Goal: Task Accomplishment & Management: Manage account settings

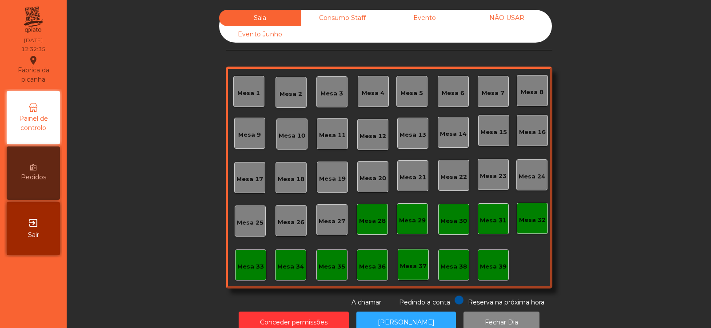
click at [407, 100] on div "Mesa 5" at bounding box center [411, 91] width 31 height 31
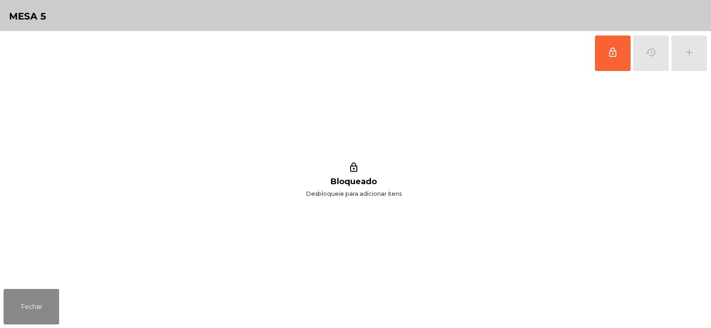
click at [648, 45] on div "lock_outline history add" at bounding box center [651, 53] width 113 height 44
click at [608, 57] on span "lock_outline" at bounding box center [613, 52] width 11 height 11
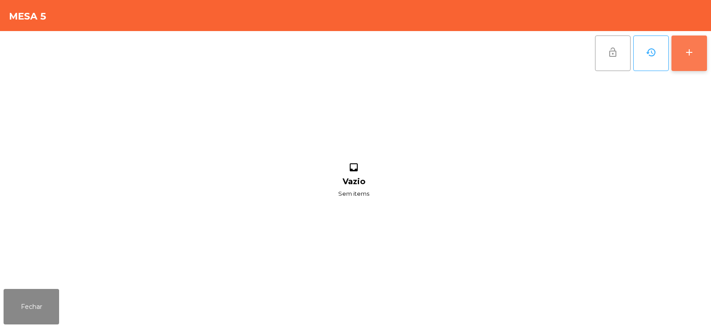
click at [692, 53] on div "add" at bounding box center [689, 52] width 11 height 11
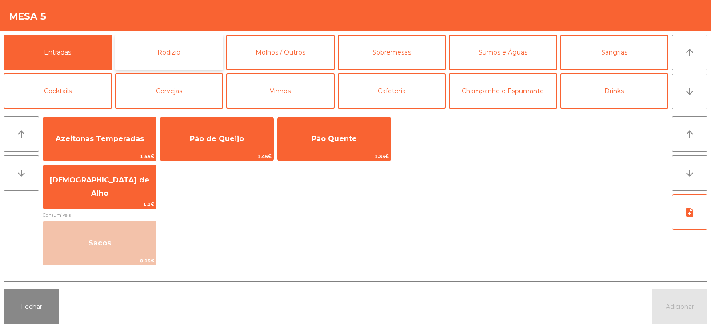
click at [146, 46] on button "Rodizio" at bounding box center [169, 53] width 108 height 36
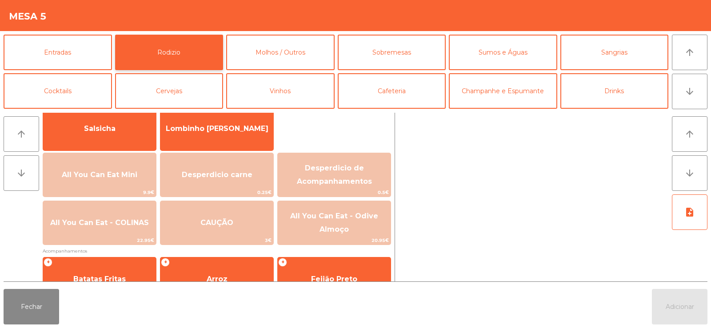
scroll to position [77, 0]
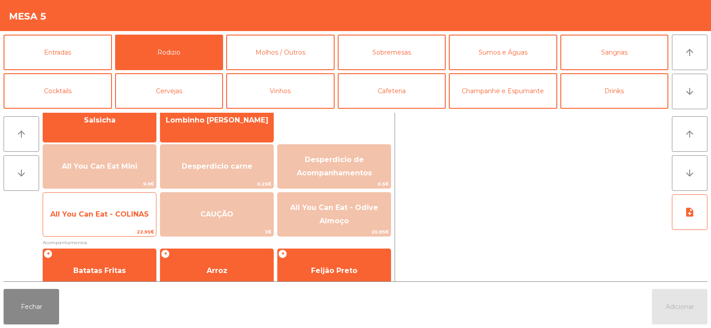
click at [111, 216] on span "All You Can Eat - COLINAS" at bounding box center [99, 214] width 99 height 8
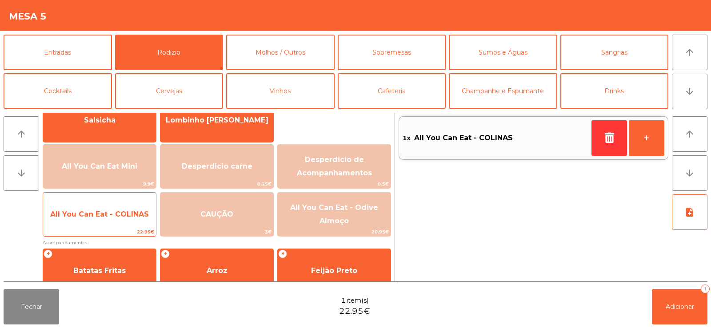
click at [116, 206] on span "All You Can Eat - COLINAS" at bounding box center [99, 215] width 113 height 24
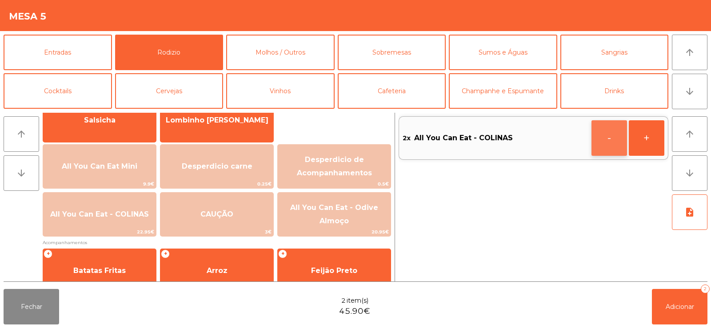
click at [603, 140] on button "-" at bounding box center [610, 138] width 36 height 36
click at [600, 142] on button "button" at bounding box center [610, 138] width 36 height 36
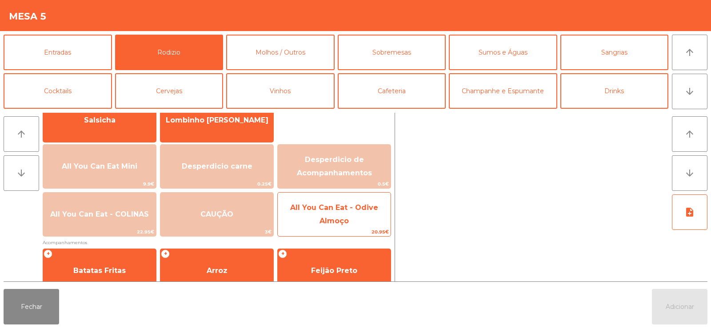
click at [352, 202] on span "All You Can Eat - Odive Almoço" at bounding box center [334, 215] width 113 height 38
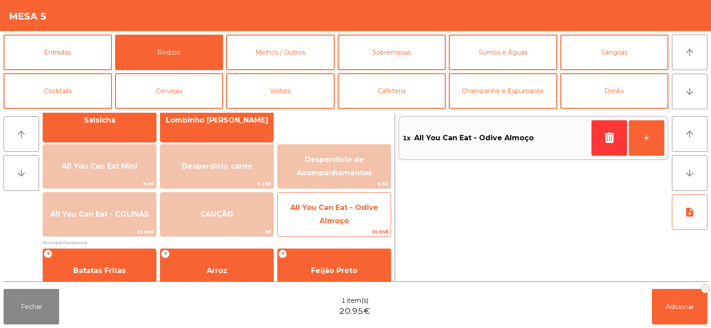
click at [355, 214] on span "All You Can Eat - Odive Almoço" at bounding box center [334, 215] width 113 height 38
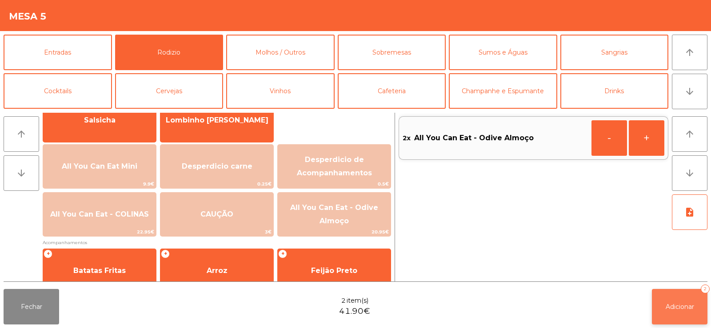
click at [675, 303] on span "Adicionar" at bounding box center [680, 307] width 28 height 8
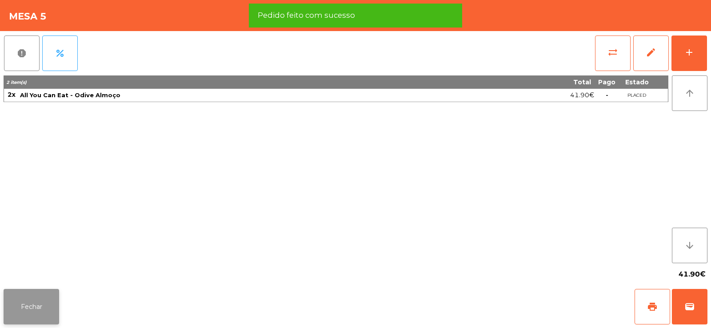
click at [38, 299] on button "Fechar" at bounding box center [32, 307] width 56 height 36
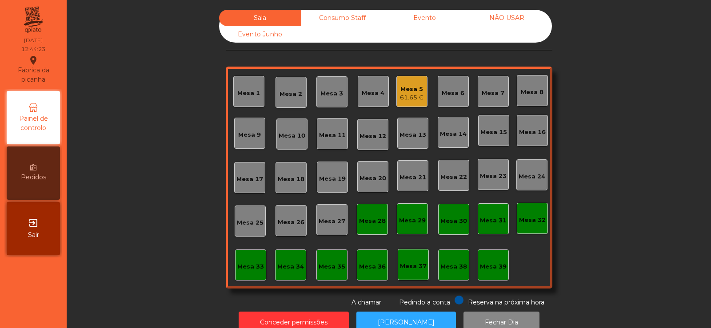
click at [486, 89] on div "Mesa 7" at bounding box center [493, 93] width 23 height 9
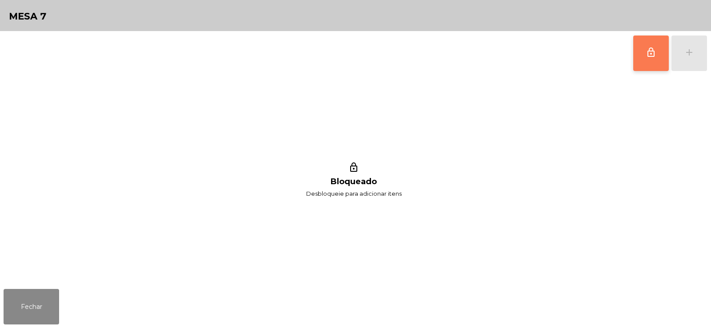
click at [652, 53] on span "lock_outline" at bounding box center [651, 52] width 11 height 11
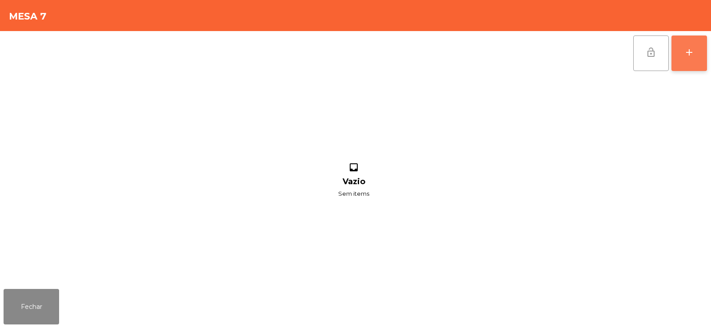
click at [692, 52] on div "add" at bounding box center [689, 52] width 11 height 11
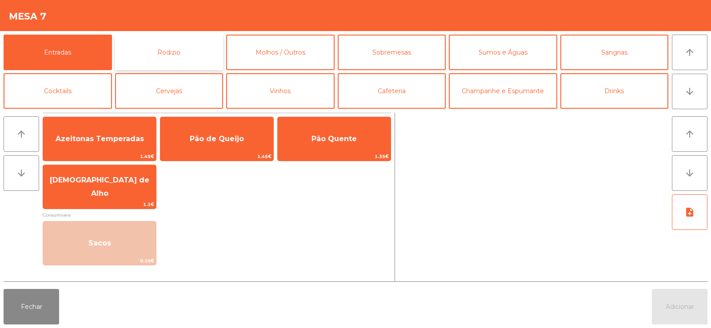
click at [171, 36] on button "Rodizio" at bounding box center [169, 53] width 108 height 36
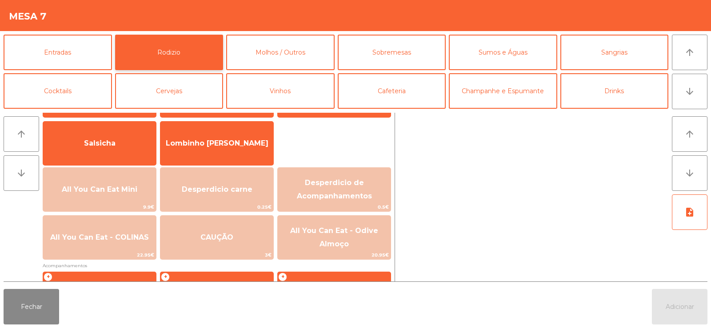
scroll to position [80, 0]
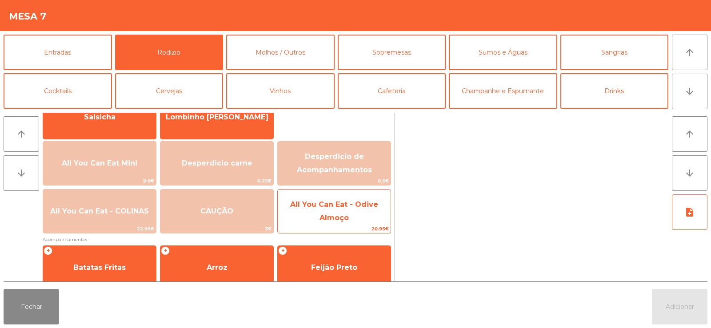
click at [317, 202] on span "All You Can Eat - Odive Almoço" at bounding box center [334, 211] width 88 height 22
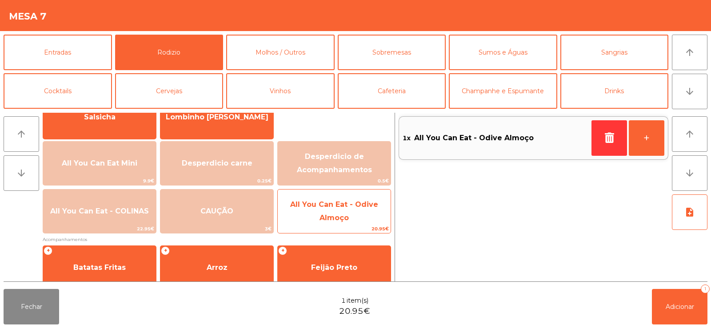
click at [326, 201] on span "All You Can Eat - Odive Almoço" at bounding box center [334, 211] width 88 height 22
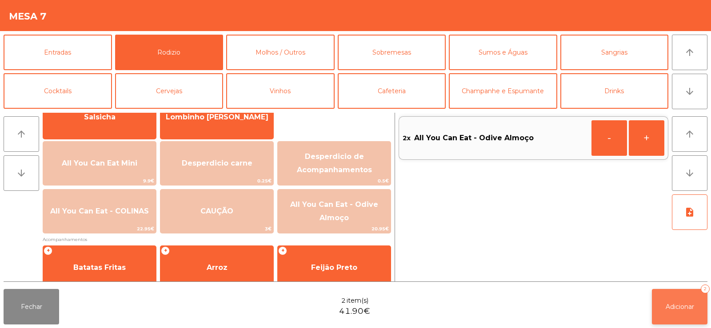
click at [656, 303] on button "Adicionar 2" at bounding box center [680, 307] width 56 height 36
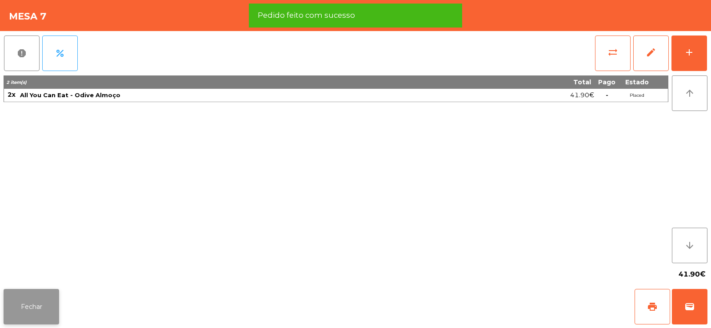
click at [30, 304] on button "Fechar" at bounding box center [32, 307] width 56 height 36
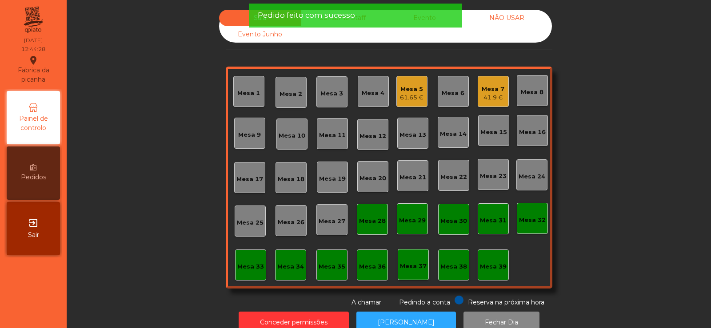
click at [292, 11] on span "Pedido feito com sucesso" at bounding box center [306, 15] width 97 height 11
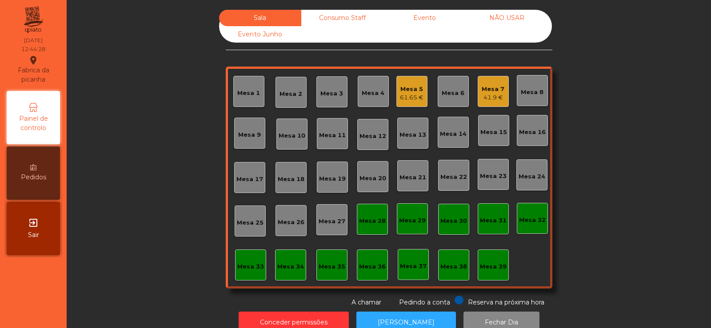
click at [355, 17] on div "Consumo Staff" at bounding box center [342, 18] width 82 height 16
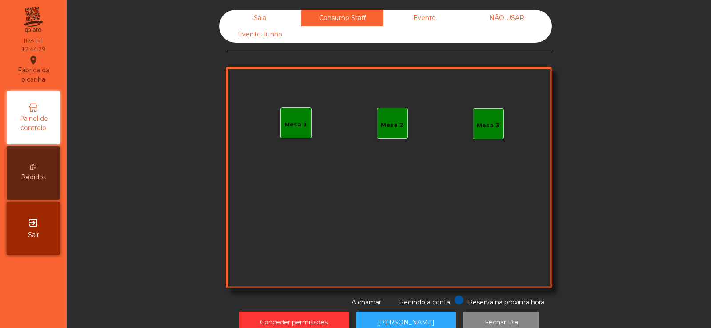
click at [428, 16] on div "Evento" at bounding box center [425, 18] width 82 height 16
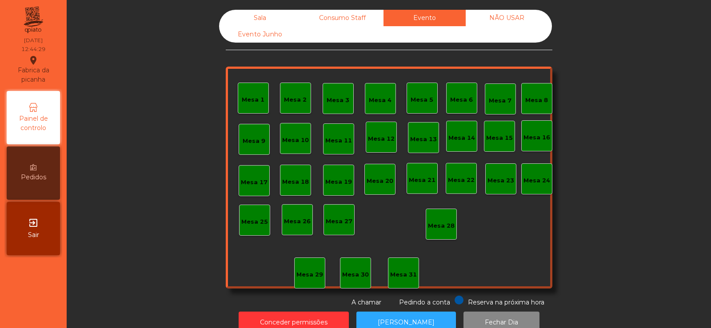
click at [510, 18] on div "NÃO USAR" at bounding box center [507, 18] width 82 height 16
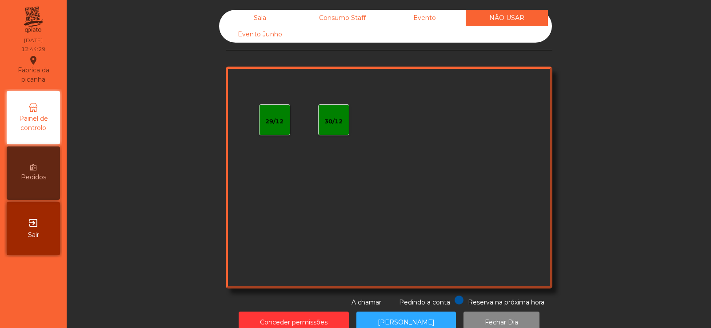
click at [264, 16] on div "Sala" at bounding box center [260, 18] width 82 height 16
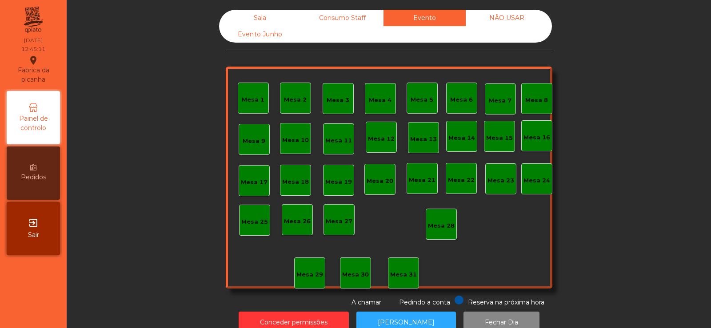
click at [496, 18] on div "NÃO USAR" at bounding box center [507, 18] width 82 height 16
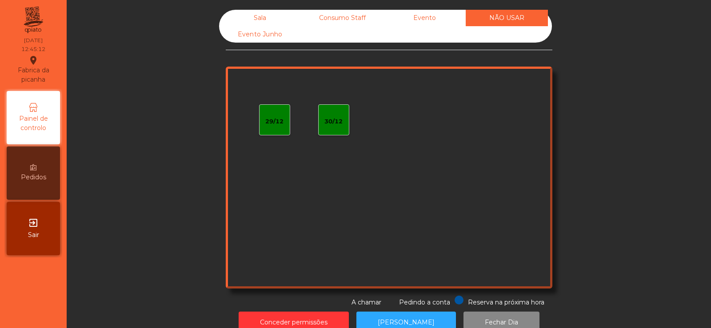
click at [261, 25] on div "Sala" at bounding box center [260, 18] width 82 height 16
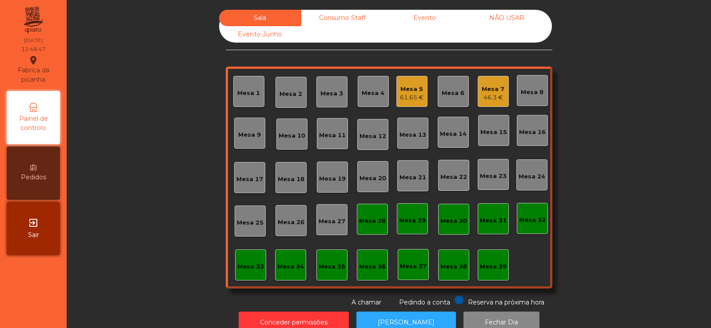
click at [482, 95] on div "46.3 €" at bounding box center [493, 97] width 23 height 9
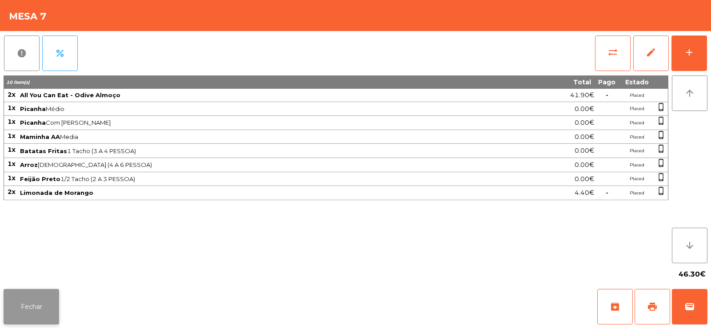
click at [30, 304] on button "Fechar" at bounding box center [32, 307] width 56 height 36
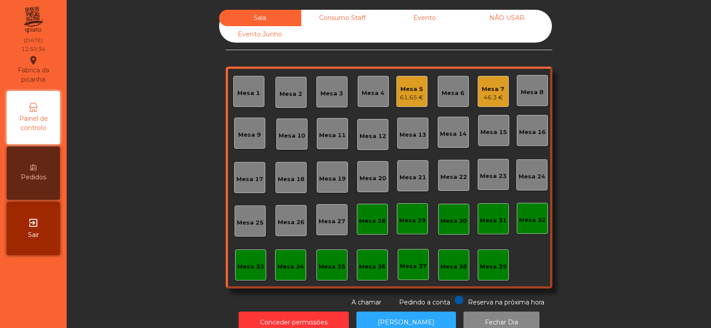
click at [368, 268] on div "Mesa 36" at bounding box center [372, 267] width 27 height 9
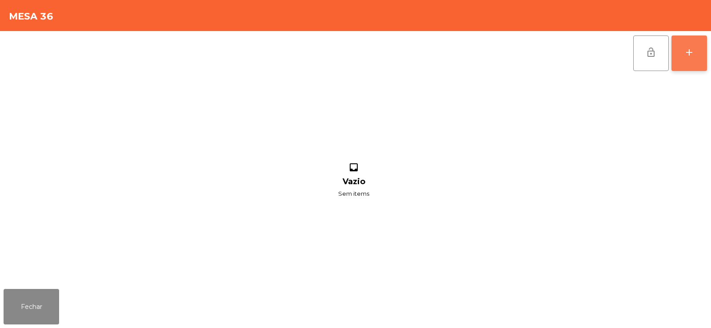
click at [690, 54] on div "add" at bounding box center [689, 52] width 11 height 11
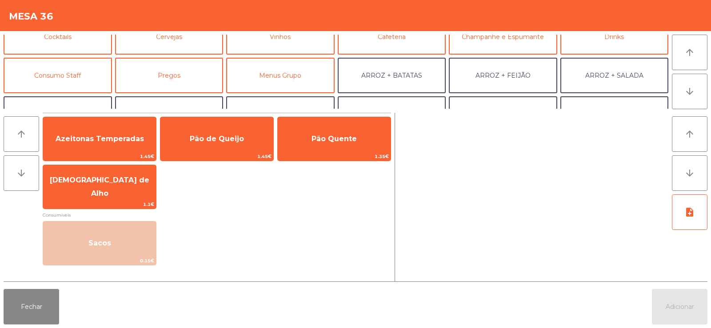
scroll to position [60, 0]
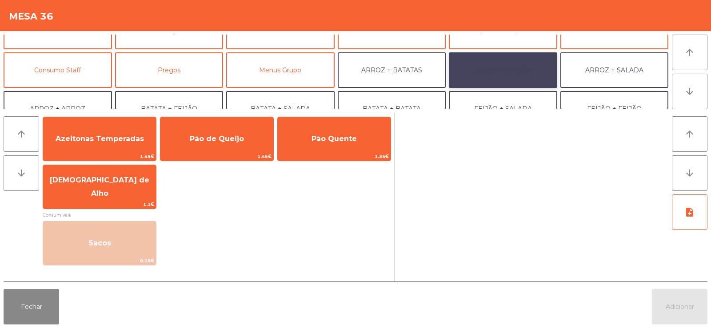
click at [486, 70] on button "ARROZ + FEIJÃO" at bounding box center [503, 70] width 108 height 36
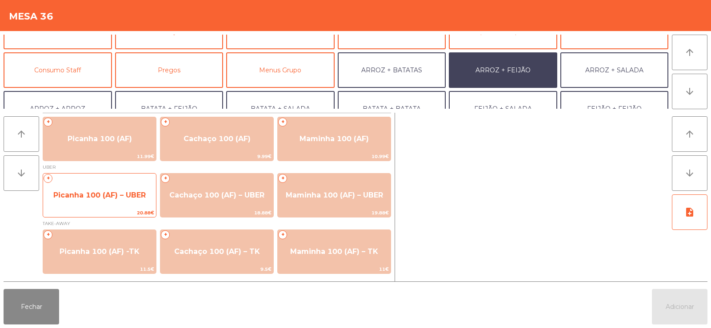
click at [88, 190] on span "Picanha 100 (AF) – UBER" at bounding box center [99, 196] width 113 height 24
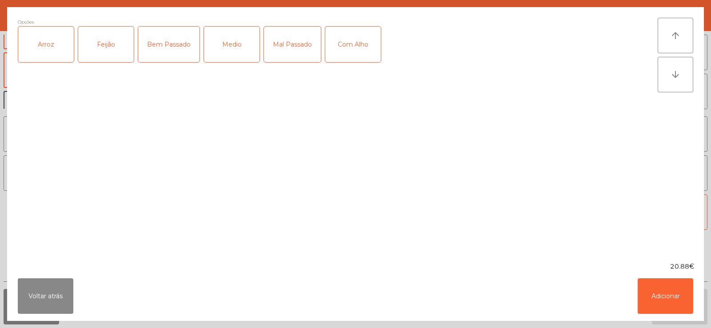
click at [47, 56] on div "Arroz" at bounding box center [46, 45] width 56 height 36
click at [99, 50] on div "Feijão" at bounding box center [106, 45] width 56 height 36
click at [226, 46] on div "Medio" at bounding box center [232, 45] width 56 height 36
click at [355, 56] on div "Com Alho" at bounding box center [353, 45] width 56 height 36
click at [645, 284] on button "Adicionar" at bounding box center [666, 297] width 56 height 36
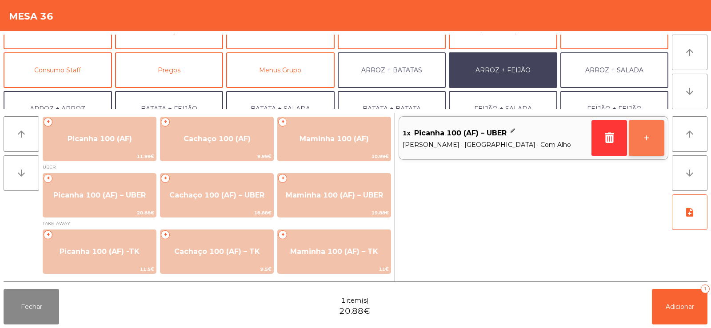
click at [650, 136] on button "+" at bounding box center [647, 138] width 36 height 36
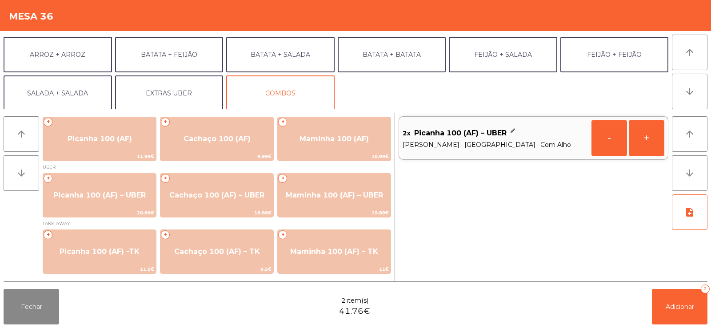
scroll to position [116, 0]
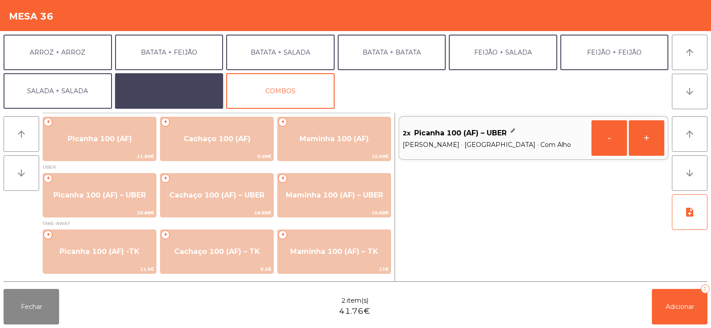
click at [131, 99] on button "EXTRAS UBER" at bounding box center [169, 91] width 108 height 36
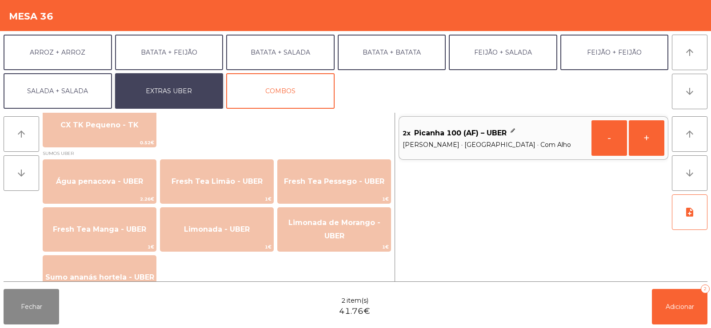
scroll to position [726, 0]
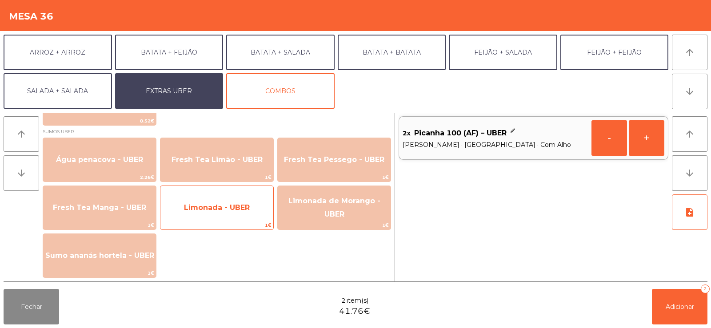
click at [206, 206] on span "Limonada - UBER" at bounding box center [217, 208] width 66 height 8
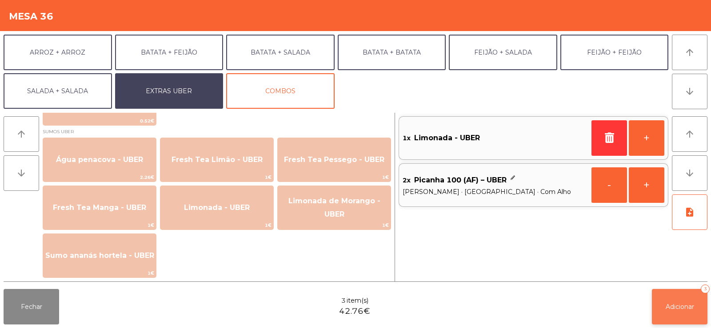
click at [676, 315] on button "Adicionar 3" at bounding box center [680, 307] width 56 height 36
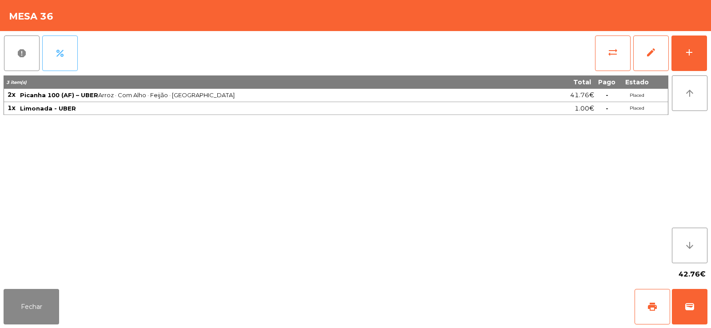
click at [55, 53] on span "percent" at bounding box center [60, 53] width 11 height 11
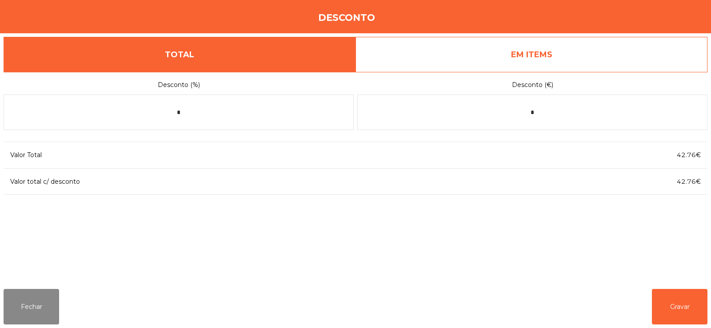
click at [544, 40] on link "EM ITEMS" at bounding box center [532, 55] width 352 height 36
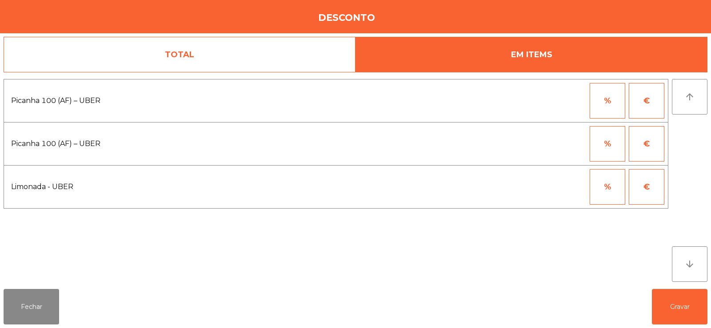
click at [598, 107] on button "%" at bounding box center [608, 101] width 36 height 36
click at [560, 97] on input "*" at bounding box center [564, 101] width 44 height 36
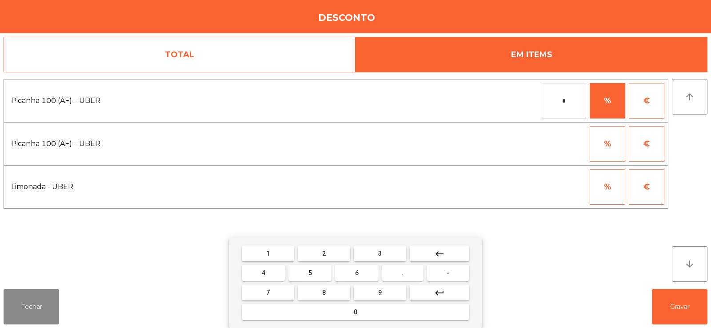
click at [266, 243] on div "1 2 3 keyboard_backspace 4 5 6 . - 7 8 9 keyboard_return 0" at bounding box center [355, 283] width 252 height 91
click at [273, 256] on button "1" at bounding box center [268, 254] width 52 height 16
click at [328, 316] on button "0" at bounding box center [356, 312] width 228 height 16
type input "***"
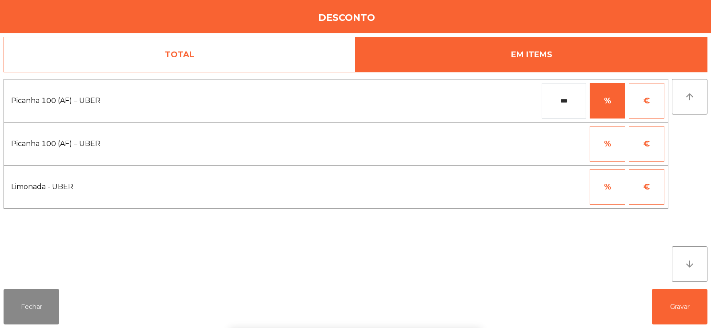
click at [679, 304] on div "1 2 3 keyboard_backspace 4 5 6 . - 7 8 9 keyboard_return 0" at bounding box center [355, 283] width 711 height 91
click at [679, 314] on button "Gravar" at bounding box center [680, 307] width 56 height 36
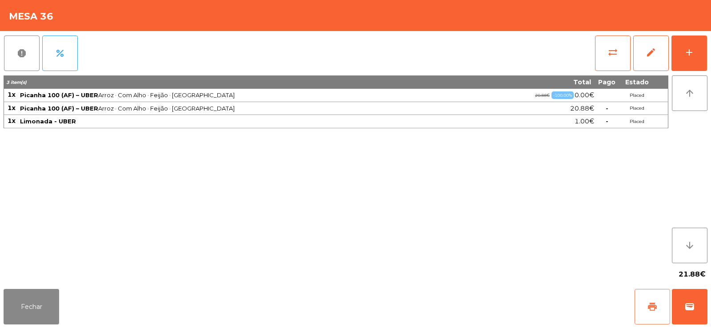
click at [659, 302] on button "print" at bounding box center [653, 307] width 36 height 36
click at [652, 305] on span "print" at bounding box center [652, 307] width 11 height 11
click at [654, 303] on span "print" at bounding box center [652, 307] width 11 height 11
click at [691, 306] on span "wallet" at bounding box center [689, 307] width 11 height 11
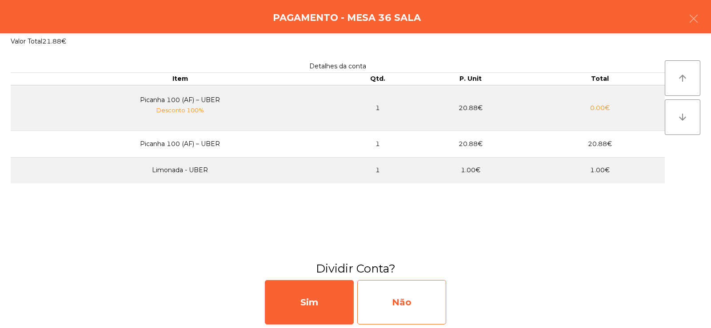
click at [411, 295] on div "Não" at bounding box center [401, 302] width 89 height 44
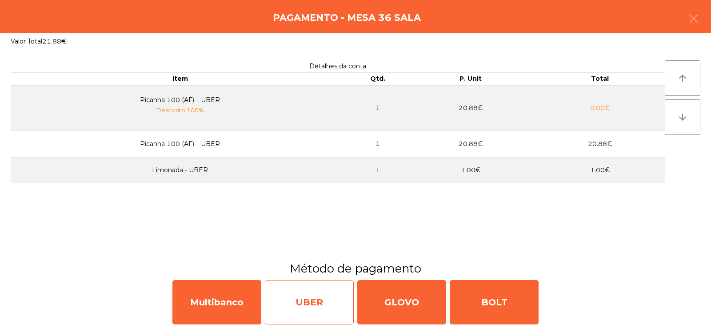
click at [300, 306] on div "UBER" at bounding box center [309, 302] width 89 height 44
select select "**"
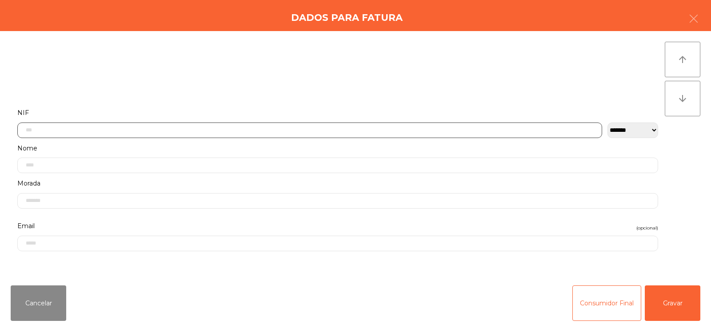
click at [196, 132] on input "text" at bounding box center [309, 131] width 585 height 16
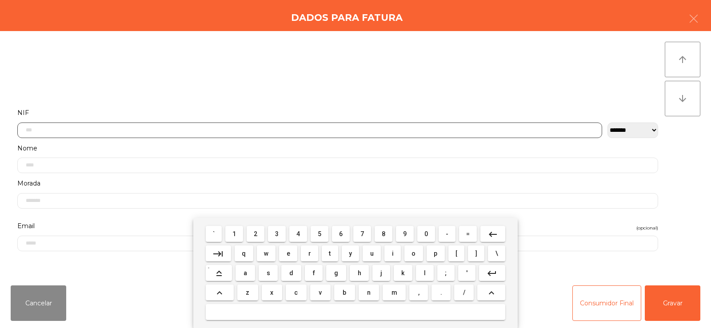
scroll to position [65, 0]
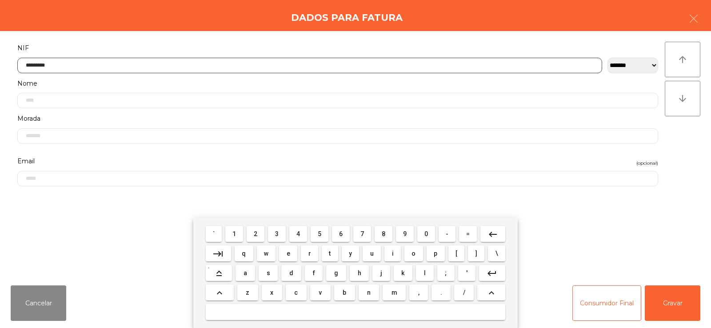
type input "*********"
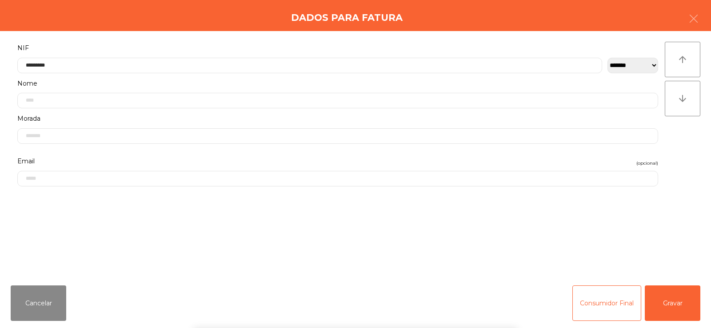
click at [697, 157] on div "**********" at bounding box center [355, 155] width 711 height 248
click at [686, 314] on button "Gravar" at bounding box center [673, 304] width 56 height 36
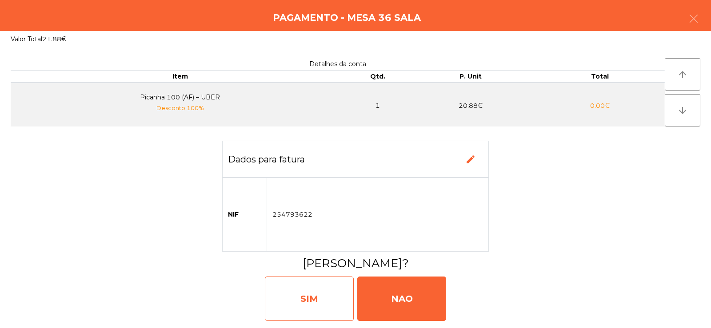
click at [320, 295] on div "SIM" at bounding box center [309, 299] width 89 height 44
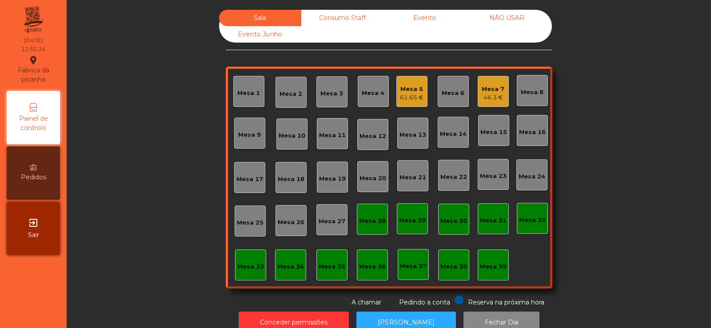
click at [535, 136] on div "Mesa 16" at bounding box center [532, 132] width 27 height 9
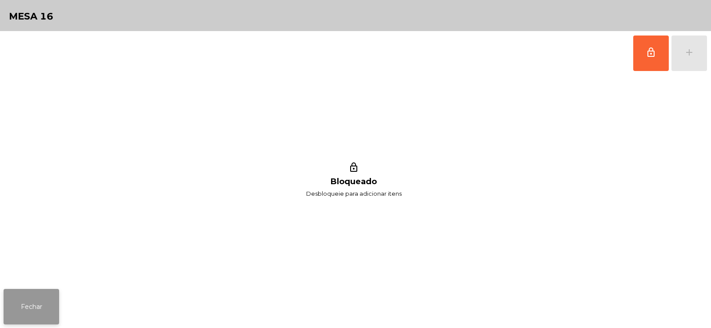
click at [29, 322] on button "Fechar" at bounding box center [32, 307] width 56 height 36
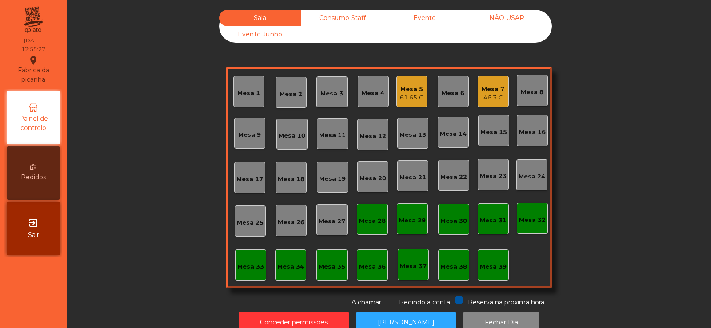
click at [445, 132] on div "Mesa 14" at bounding box center [453, 134] width 27 height 9
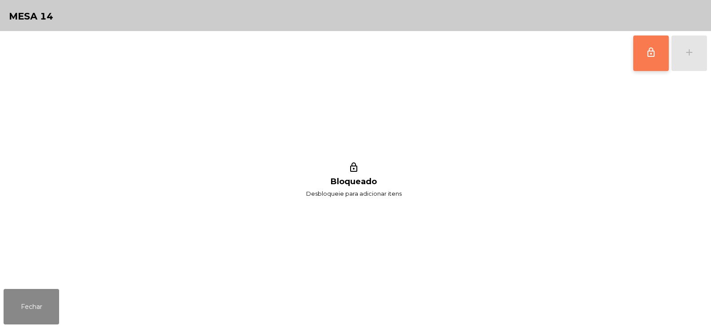
click at [644, 55] on button "lock_outline" at bounding box center [651, 54] width 36 height 36
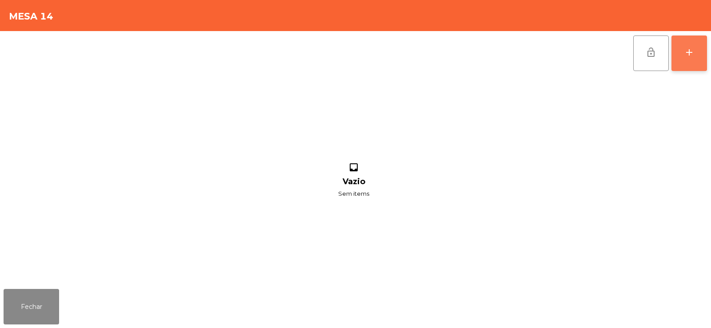
click at [687, 58] on button "add" at bounding box center [690, 54] width 36 height 36
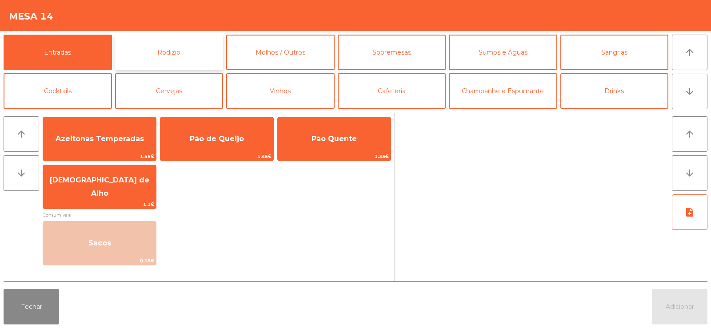
click at [188, 42] on button "Rodizio" at bounding box center [169, 53] width 108 height 36
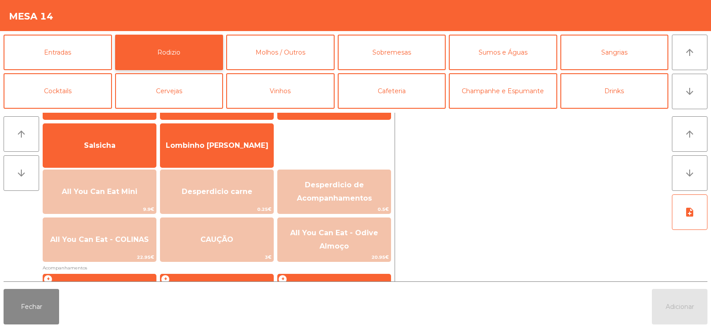
scroll to position [94, 0]
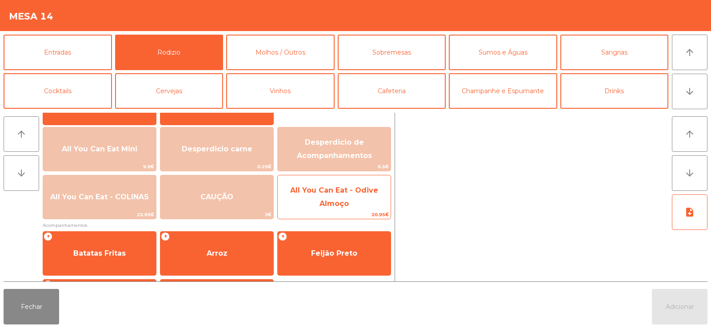
click at [343, 194] on span "All You Can Eat - Odive Almoço" at bounding box center [334, 197] width 88 height 22
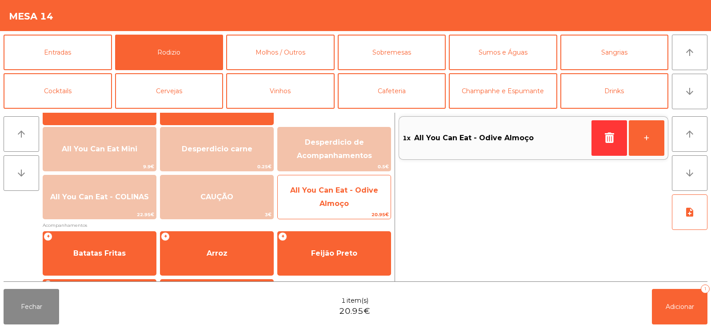
click at [344, 199] on span "All You Can Eat - Odive Almoço" at bounding box center [334, 198] width 113 height 38
click at [346, 199] on span "All You Can Eat - Odive Almoço" at bounding box center [334, 198] width 113 height 38
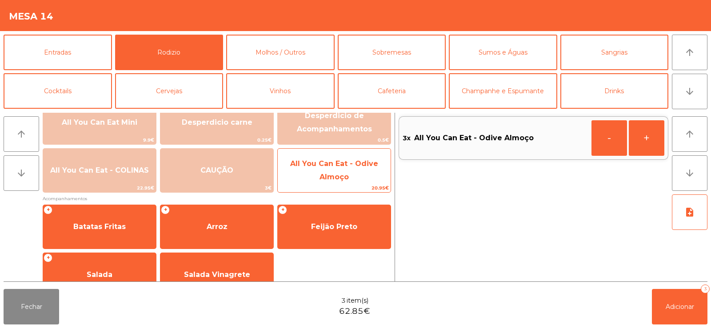
scroll to position [140, 0]
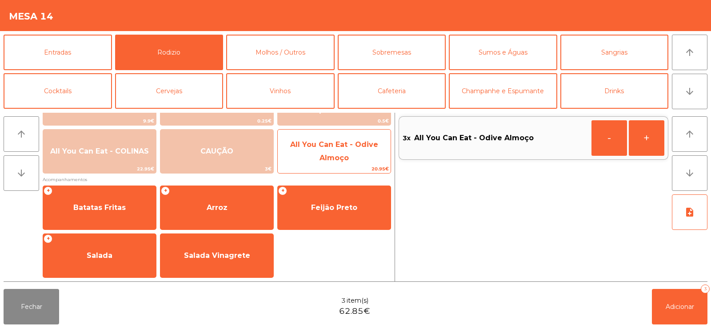
click at [342, 159] on span "All You Can Eat - Odive Almoço" at bounding box center [334, 151] width 88 height 22
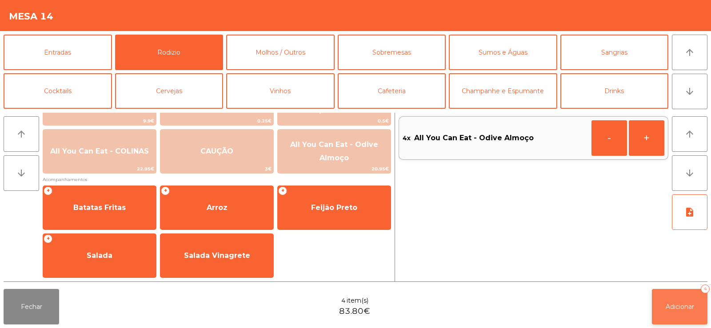
click at [666, 295] on button "Adicionar 4" at bounding box center [680, 307] width 56 height 36
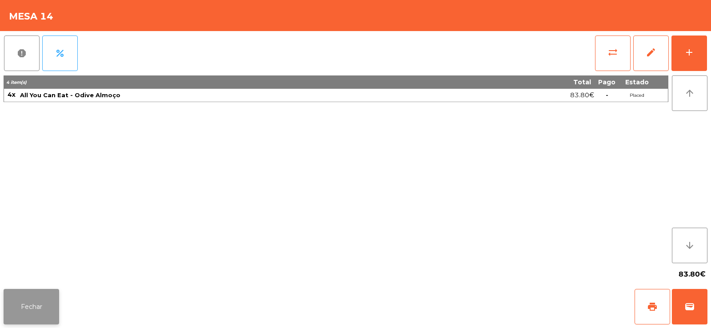
click at [39, 305] on button "Fechar" at bounding box center [32, 307] width 56 height 36
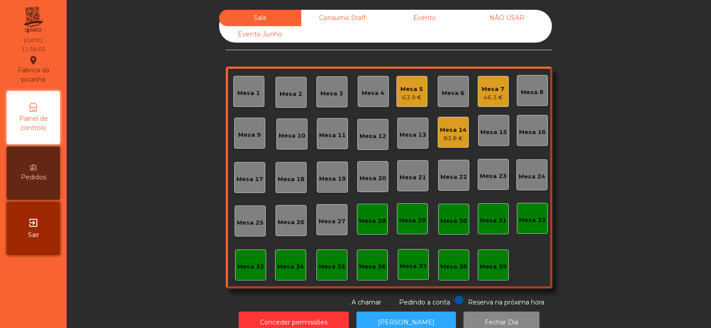
scroll to position [22, 0]
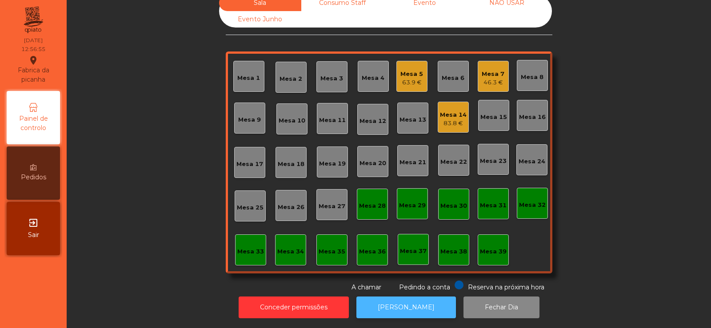
click at [401, 301] on button "[PERSON_NAME]" at bounding box center [406, 308] width 100 height 22
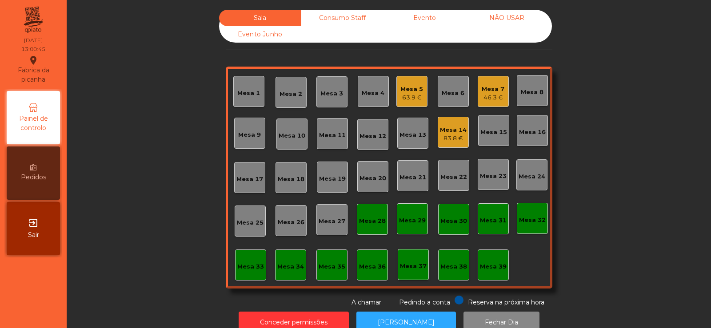
click at [460, 131] on div "Mesa 14" at bounding box center [453, 130] width 27 height 9
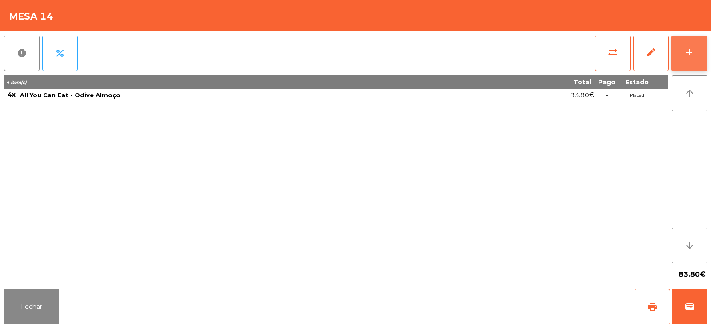
click at [694, 43] on button "add" at bounding box center [690, 54] width 36 height 36
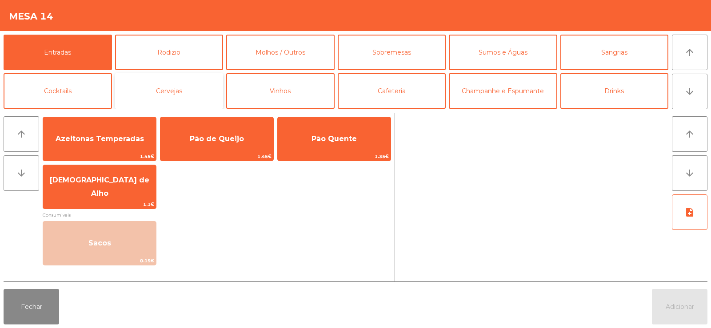
click at [208, 78] on button "Cervejas" at bounding box center [169, 91] width 108 height 36
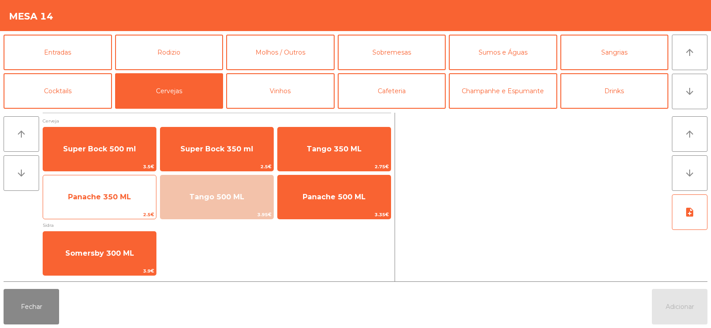
click at [94, 202] on span "Panache 350 ML" at bounding box center [99, 197] width 113 height 24
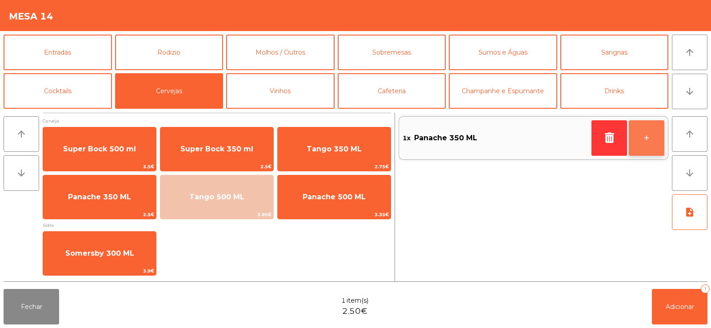
click at [648, 129] on button "+" at bounding box center [647, 138] width 36 height 36
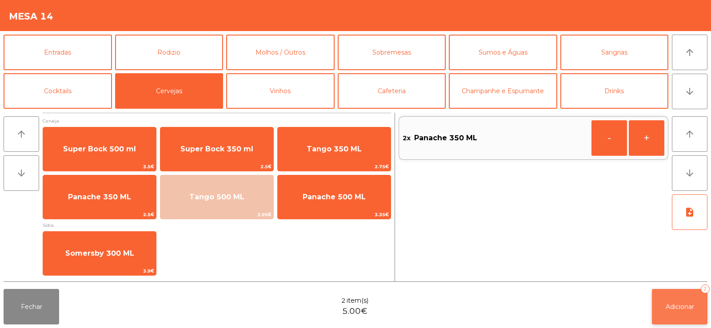
click at [678, 308] on span "Adicionar" at bounding box center [680, 307] width 28 height 8
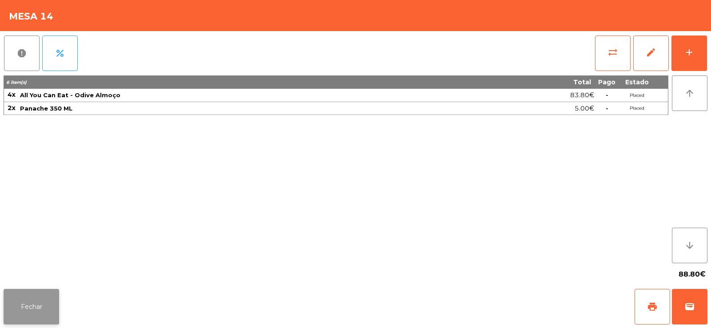
click at [28, 304] on button "Fechar" at bounding box center [32, 307] width 56 height 36
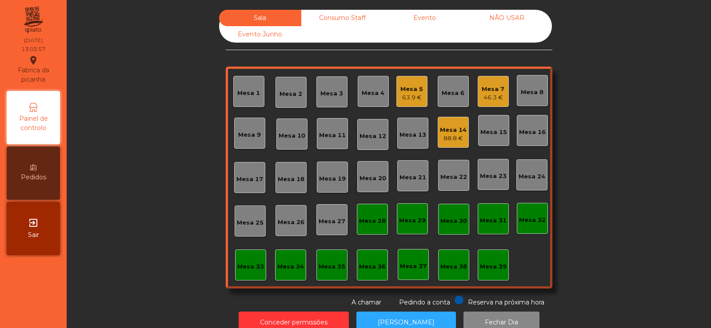
click at [241, 267] on div "Mesa 33" at bounding box center [250, 267] width 27 height 9
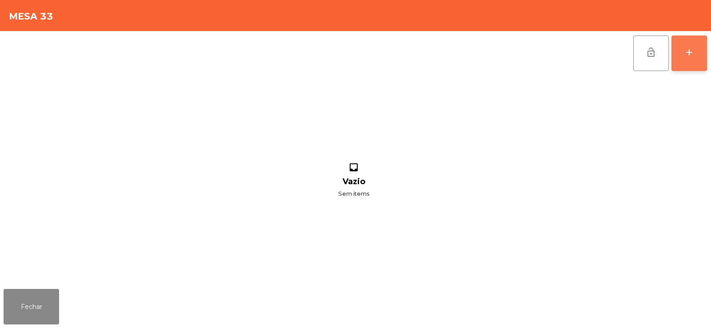
click at [686, 52] on div "add" at bounding box center [689, 52] width 11 height 11
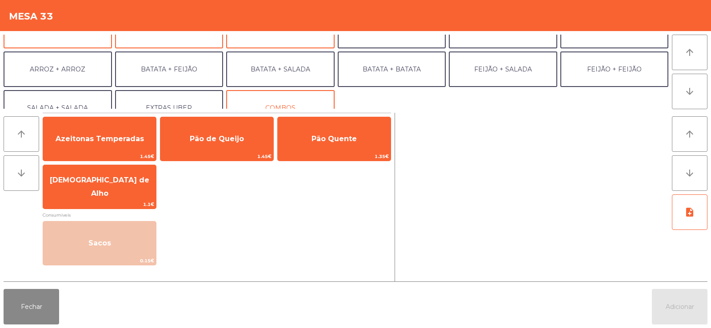
scroll to position [100, 0]
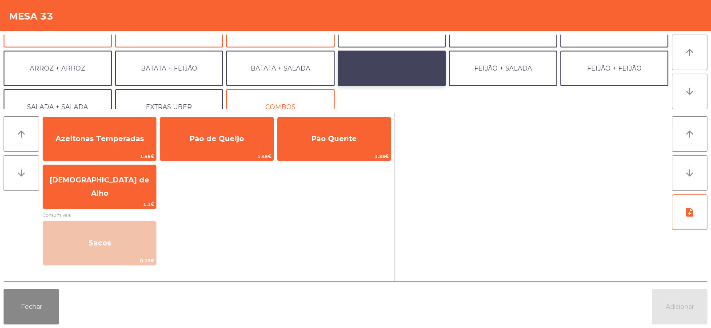
click at [372, 62] on button "BATATA + BATATA" at bounding box center [392, 69] width 108 height 36
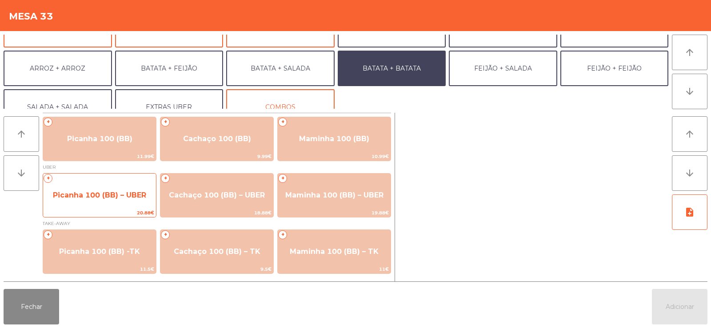
click at [60, 195] on span "Picanha 100 (BB) – UBER" at bounding box center [99, 195] width 93 height 8
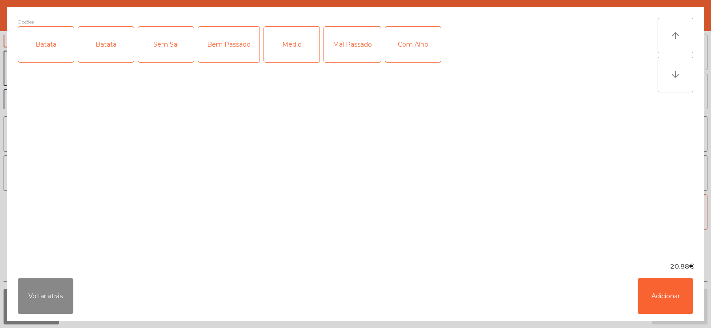
click at [44, 51] on div "Batata" at bounding box center [46, 45] width 56 height 36
click at [218, 39] on div "Bem Passado" at bounding box center [228, 45] width 61 height 36
click at [222, 44] on div "Bem Passado" at bounding box center [228, 45] width 61 height 36
click at [354, 48] on div "Mal Passado" at bounding box center [352, 45] width 57 height 36
click at [658, 295] on button "Adicionar" at bounding box center [666, 297] width 56 height 36
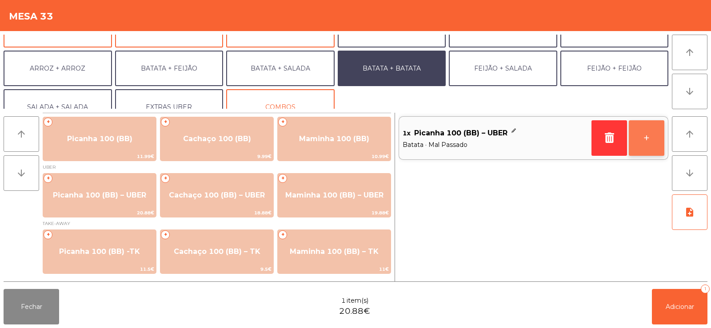
click at [650, 120] on button "+" at bounding box center [647, 138] width 36 height 36
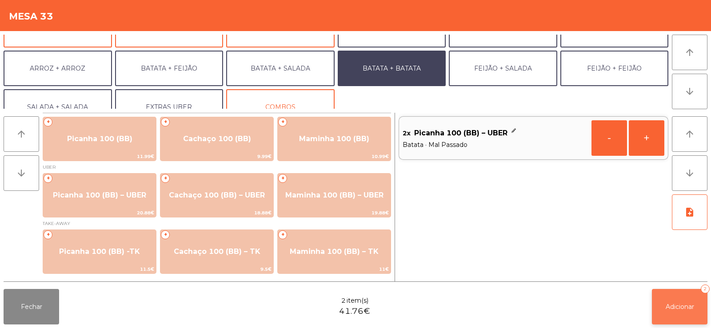
click at [676, 300] on button "Adicionar 2" at bounding box center [680, 307] width 56 height 36
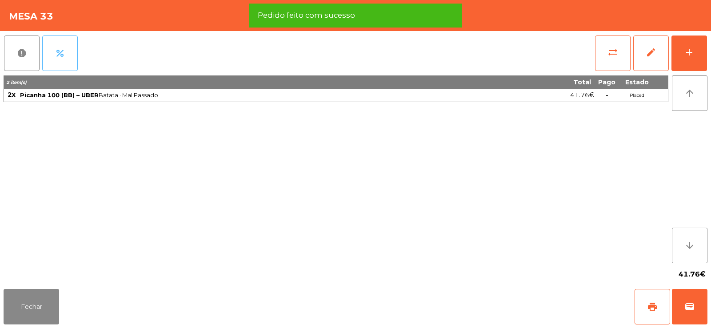
click at [60, 56] on span "percent" at bounding box center [60, 53] width 11 height 11
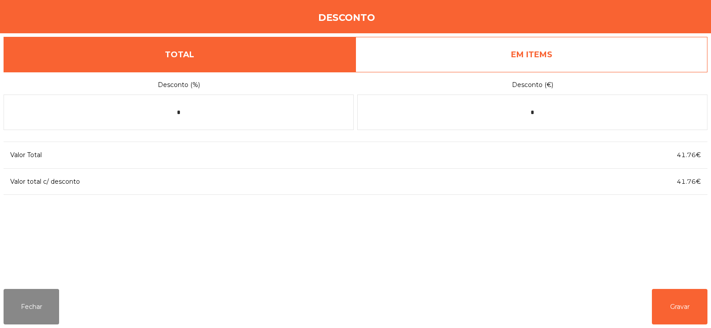
click at [473, 43] on link "EM ITEMS" at bounding box center [532, 55] width 352 height 36
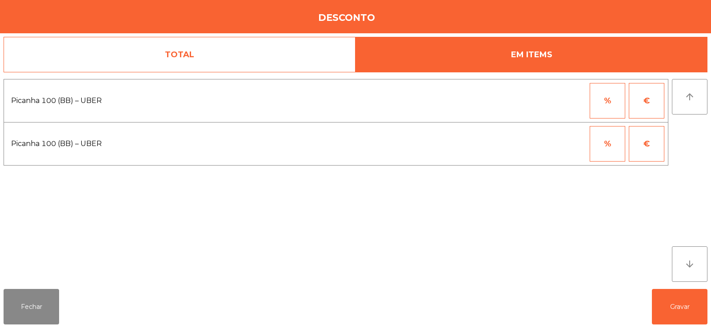
click at [248, 53] on link "TOTAL" at bounding box center [180, 55] width 352 height 36
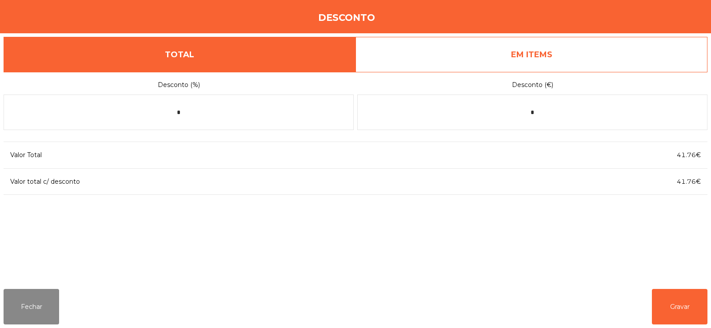
click at [487, 51] on link "EM ITEMS" at bounding box center [532, 55] width 352 height 36
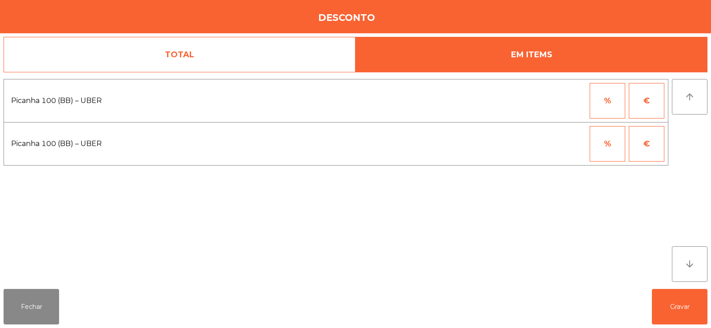
click at [604, 106] on button "%" at bounding box center [608, 101] width 36 height 36
click at [551, 100] on input "*" at bounding box center [564, 101] width 44 height 36
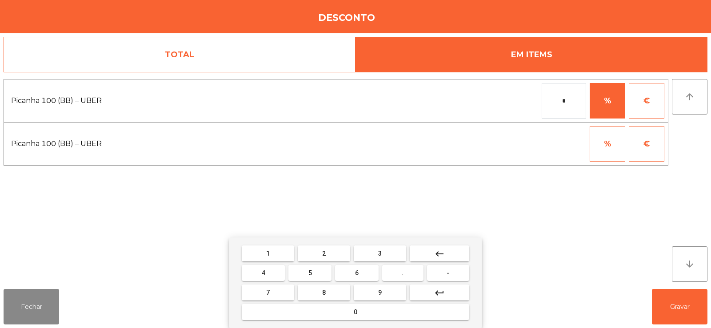
click at [252, 244] on mat-keyboard-key "1" at bounding box center [268, 254] width 56 height 20
click at [268, 254] on span "1" at bounding box center [268, 253] width 4 height 7
click at [282, 317] on button "0" at bounding box center [356, 312] width 228 height 16
type input "***"
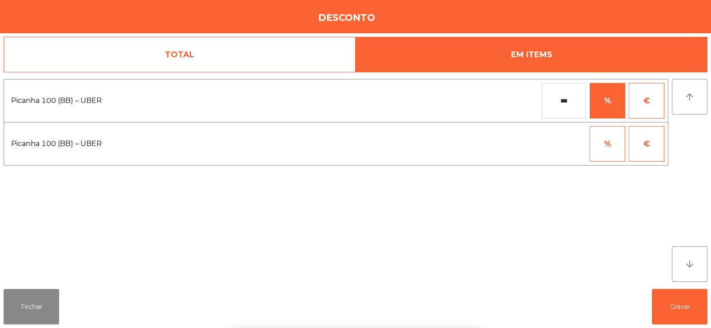
click at [681, 305] on div "1 2 3 keyboard_backspace 4 5 6 . - 7 8 9 keyboard_return 0" at bounding box center [355, 283] width 711 height 91
click at [682, 303] on button "Gravar" at bounding box center [680, 307] width 56 height 36
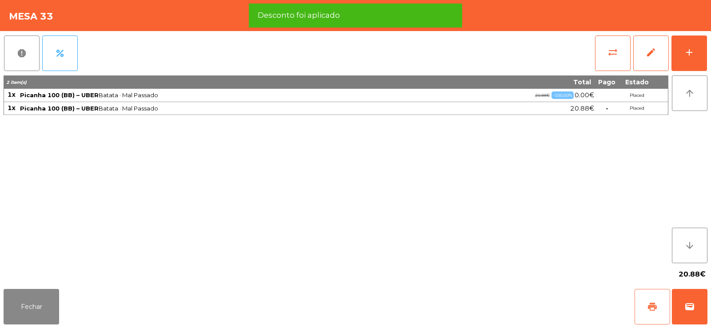
click at [648, 312] on span "print" at bounding box center [652, 307] width 11 height 11
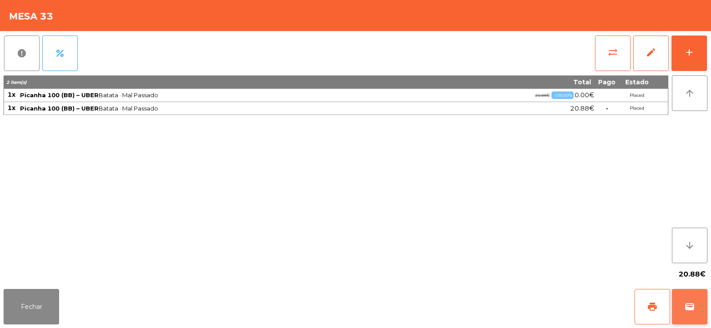
click at [691, 311] on span "wallet" at bounding box center [689, 307] width 11 height 11
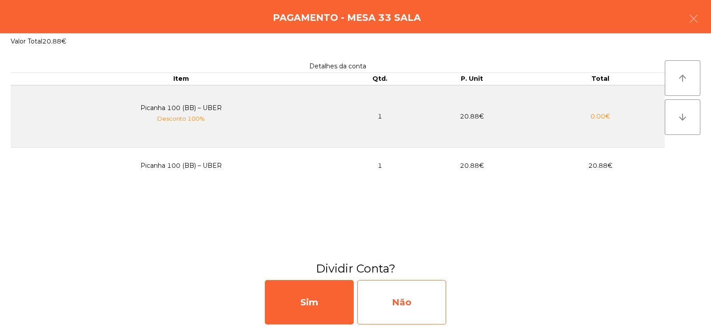
click at [405, 296] on div "Não" at bounding box center [401, 302] width 89 height 44
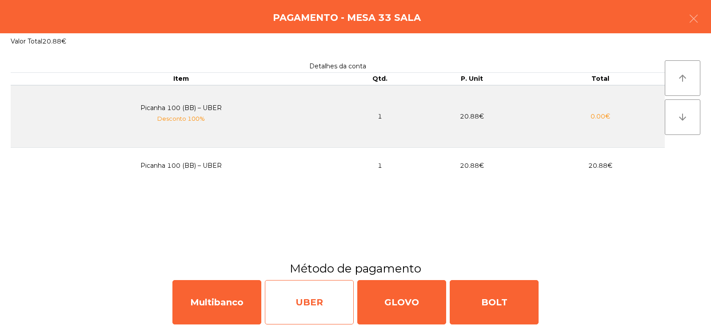
click at [308, 299] on div "UBER" at bounding box center [309, 302] width 89 height 44
select select "**"
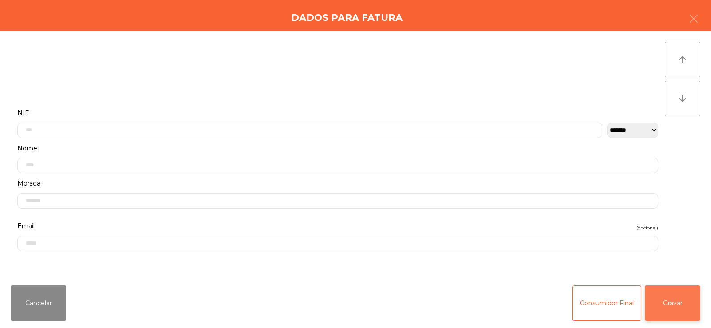
click at [681, 308] on button "Gravar" at bounding box center [673, 304] width 56 height 36
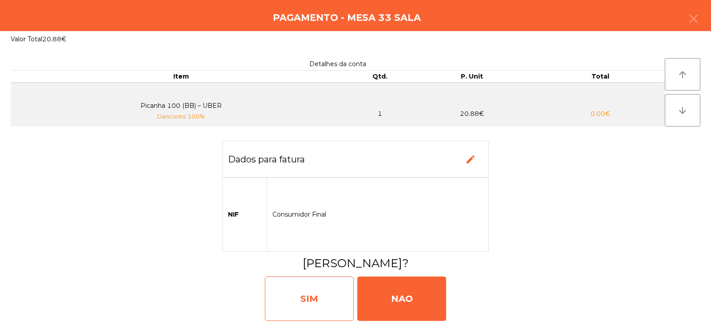
click at [321, 297] on div "SIM" at bounding box center [309, 299] width 89 height 44
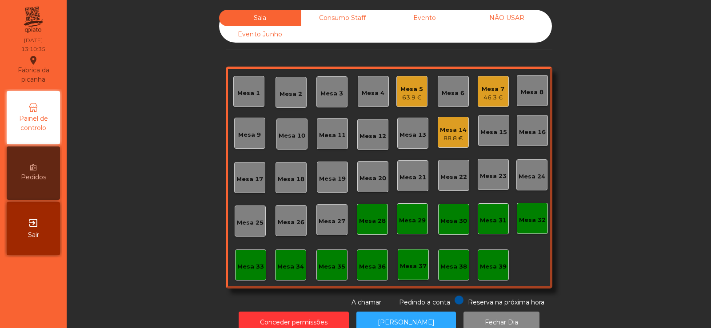
click at [324, 105] on div "Mesa 3" at bounding box center [331, 91] width 31 height 31
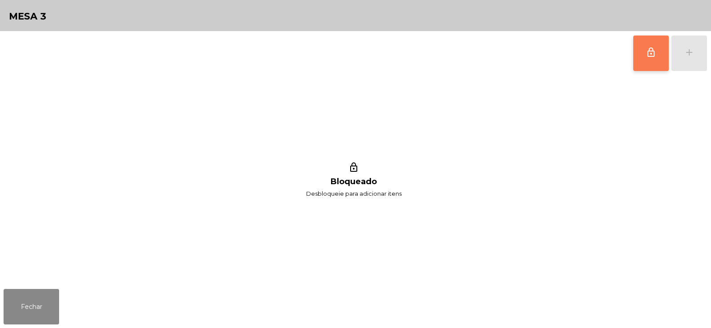
click at [641, 65] on button "lock_outline" at bounding box center [651, 54] width 36 height 36
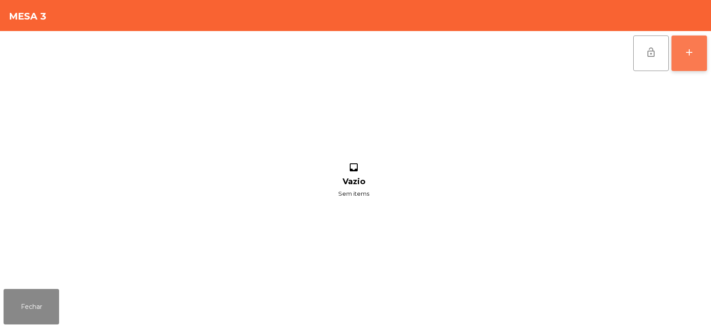
click at [685, 49] on div "add" at bounding box center [689, 52] width 11 height 11
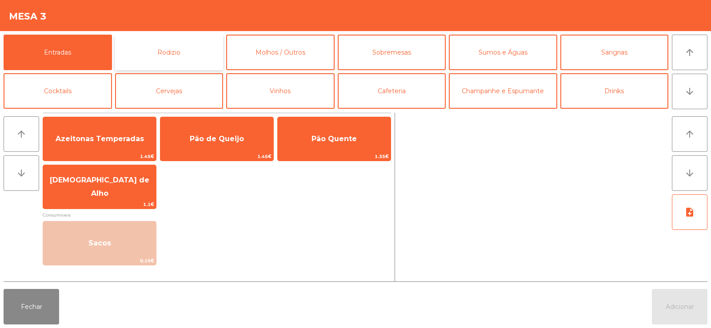
click at [187, 40] on button "Rodizio" at bounding box center [169, 53] width 108 height 36
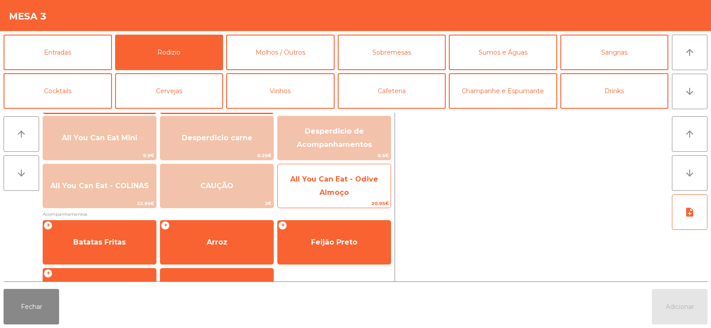
click at [340, 191] on span "All You Can Eat - Odive Almoço" at bounding box center [334, 186] width 88 height 22
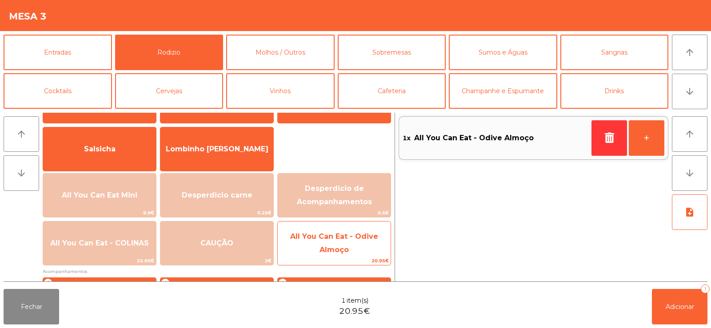
scroll to position [47, 0]
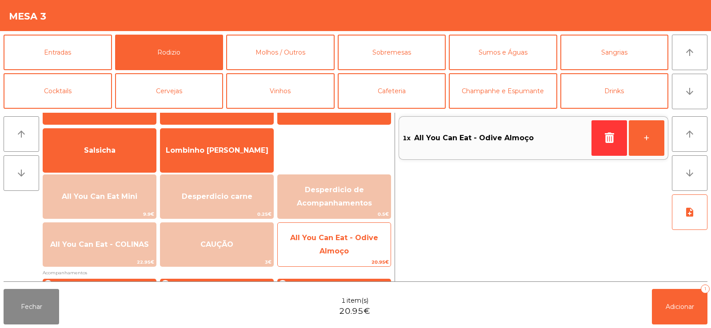
click at [339, 252] on span "All You Can Eat - Odive Almoço" at bounding box center [334, 245] width 88 height 22
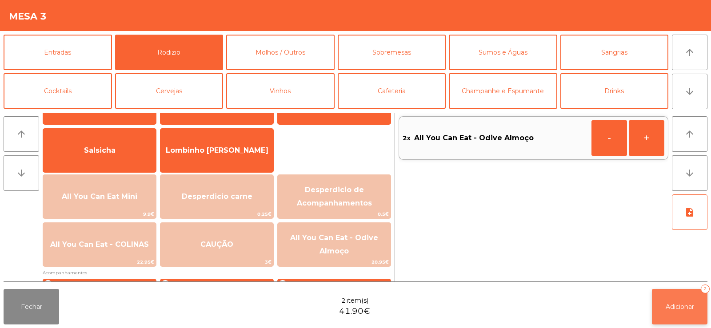
click at [683, 305] on span "Adicionar" at bounding box center [680, 307] width 28 height 8
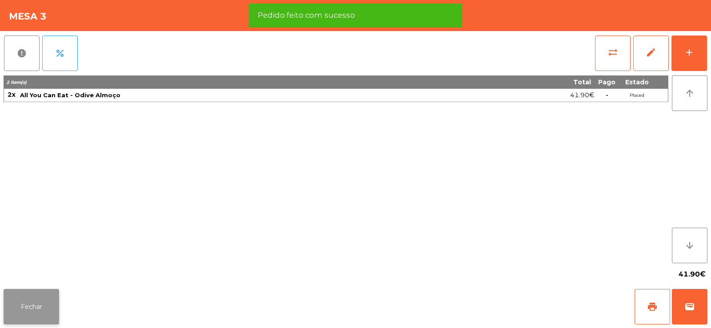
click at [26, 314] on button "Fechar" at bounding box center [32, 307] width 56 height 36
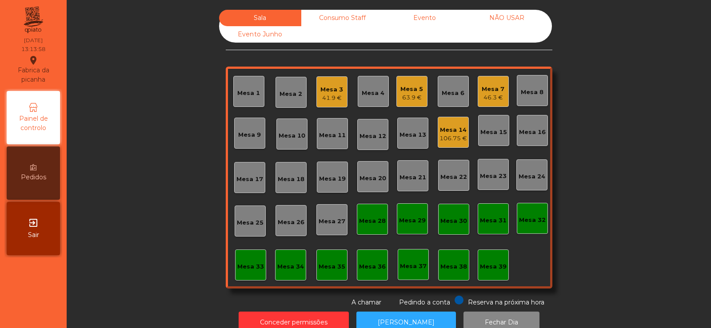
click at [447, 134] on div "Mesa 14" at bounding box center [454, 130] width 28 height 9
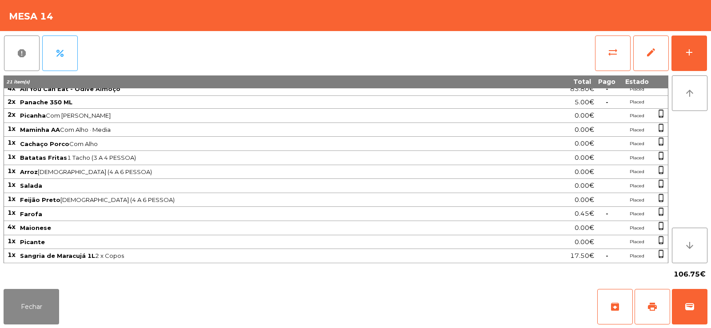
scroll to position [0, 0]
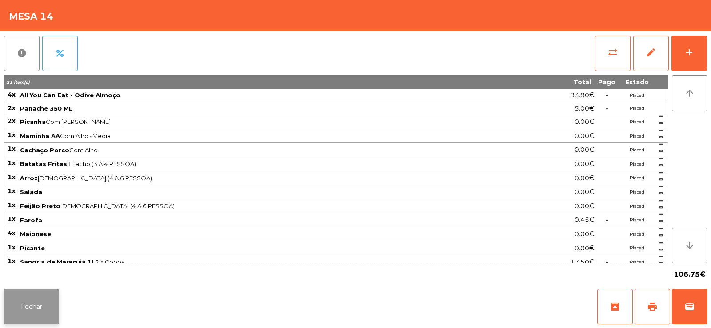
click at [25, 312] on button "Fechar" at bounding box center [32, 307] width 56 height 36
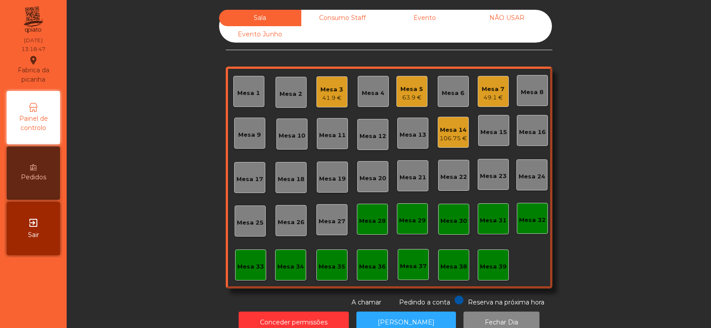
click at [337, 222] on div "Mesa 27" at bounding box center [332, 221] width 27 height 9
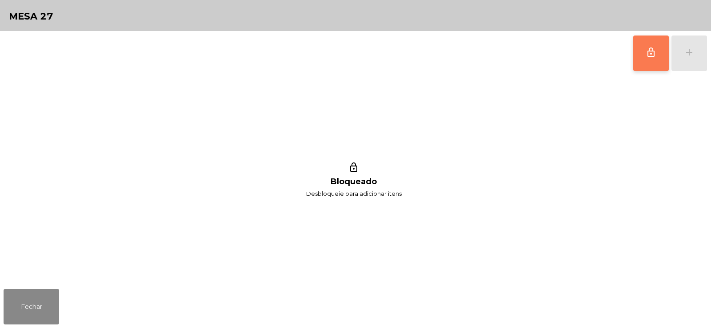
click at [644, 52] on button "lock_outline" at bounding box center [651, 54] width 36 height 36
click at [694, 62] on div "lock_outline add" at bounding box center [670, 53] width 75 height 44
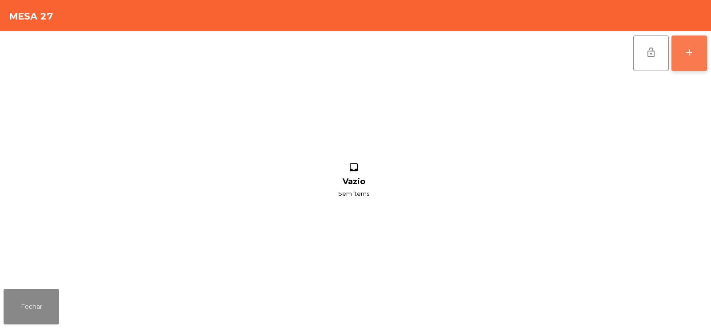
click at [692, 55] on div "add" at bounding box center [689, 52] width 11 height 11
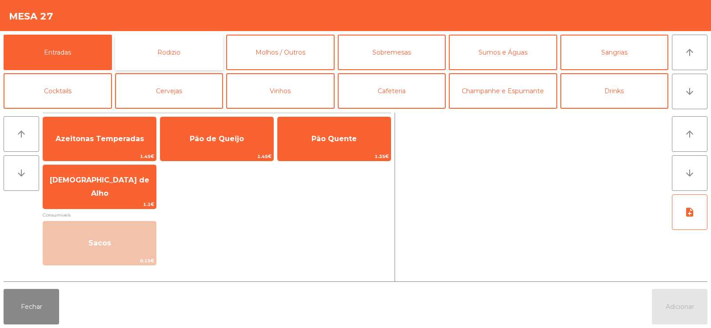
click at [183, 56] on button "Rodizio" at bounding box center [169, 53] width 108 height 36
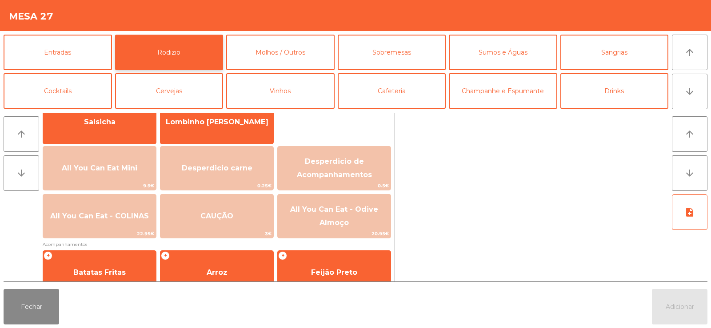
scroll to position [83, 0]
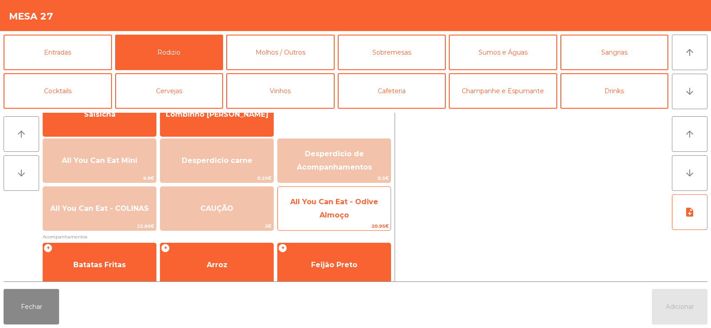
click at [352, 211] on span "All You Can Eat - Odive Almoço" at bounding box center [334, 209] width 113 height 38
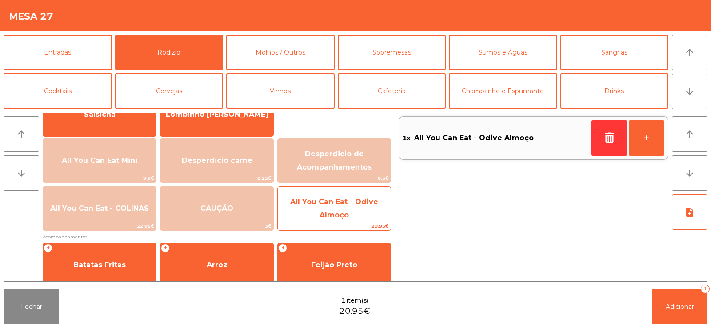
click at [346, 210] on span "All You Can Eat - Odive Almoço" at bounding box center [334, 209] width 113 height 38
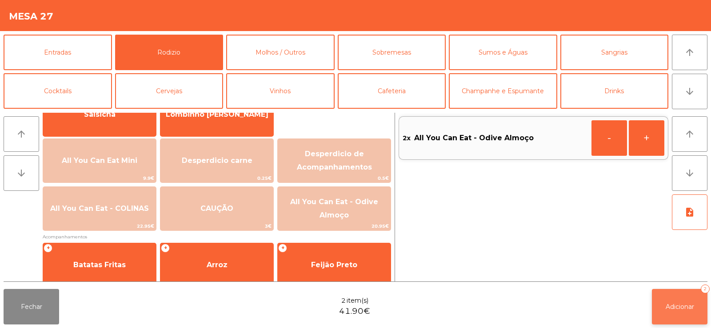
click at [669, 304] on span "Adicionar" at bounding box center [680, 307] width 28 height 8
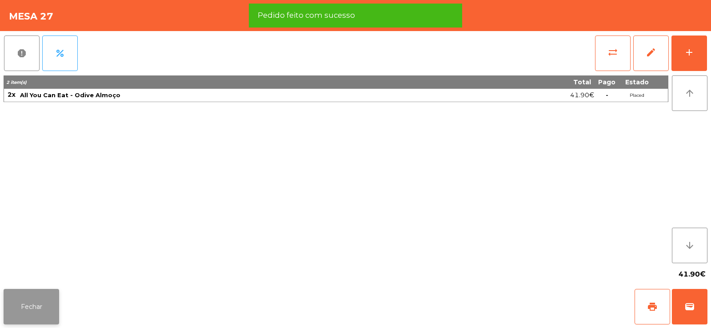
click at [41, 312] on button "Fechar" at bounding box center [32, 307] width 56 height 36
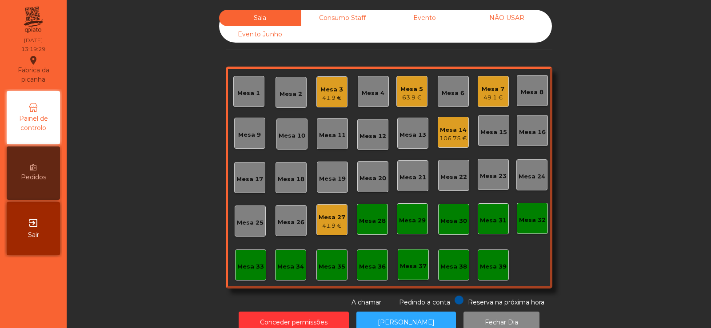
click at [493, 178] on div "Mesa 23" at bounding box center [493, 176] width 27 height 9
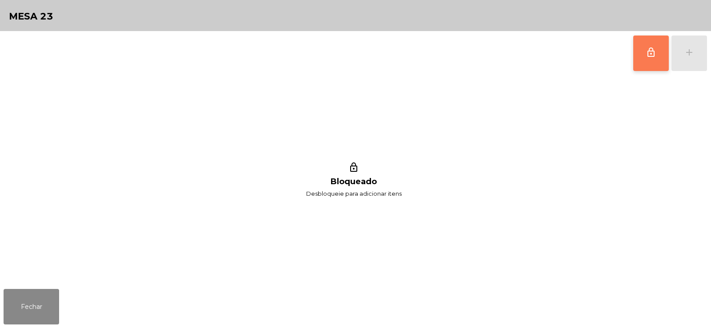
click at [640, 59] on button "lock_outline" at bounding box center [651, 54] width 36 height 36
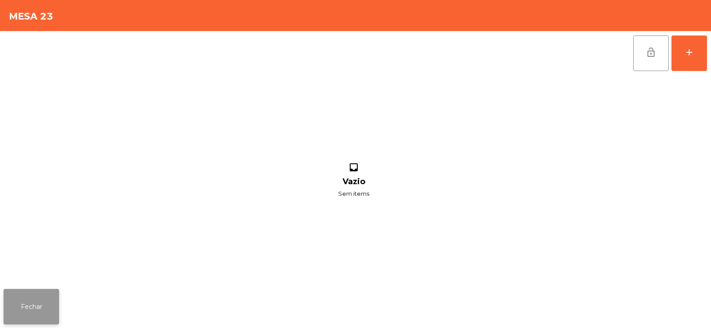
click at [27, 300] on button "Fechar" at bounding box center [32, 307] width 56 height 36
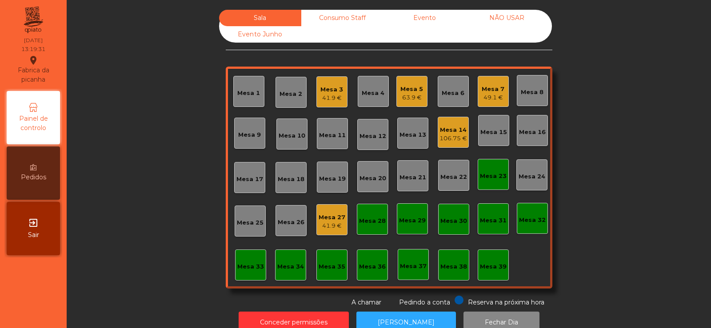
click at [319, 216] on div "Mesa 27" at bounding box center [332, 217] width 27 height 9
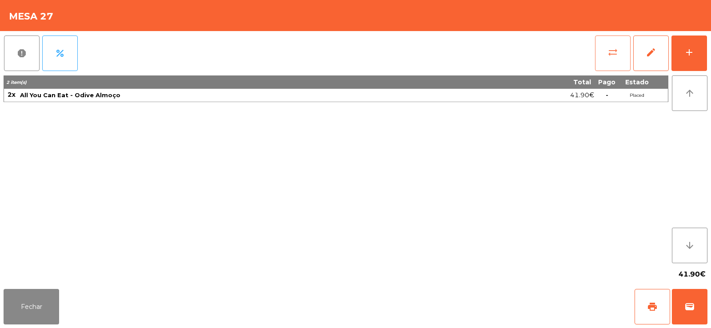
click at [607, 51] on button "sync_alt" at bounding box center [613, 54] width 36 height 36
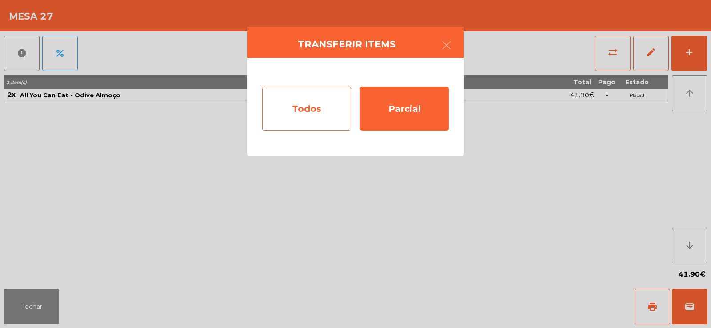
click at [316, 110] on div "Todos" at bounding box center [306, 109] width 89 height 44
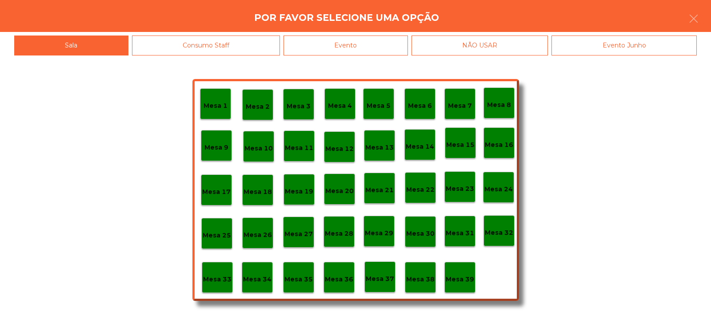
click at [457, 192] on p "Mesa 23" at bounding box center [460, 189] width 28 height 10
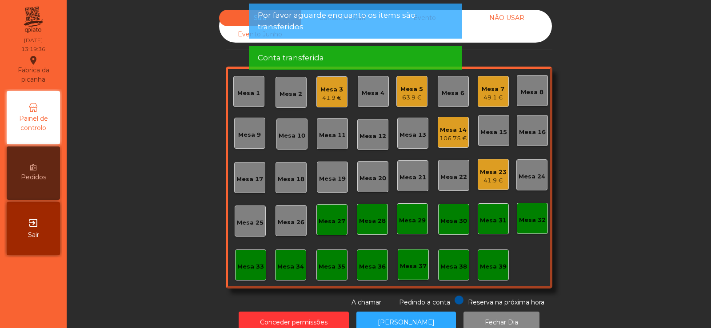
click at [329, 224] on div "Mesa 27" at bounding box center [332, 221] width 27 height 9
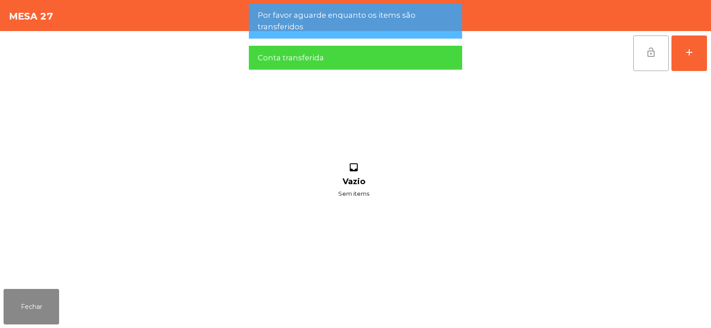
click at [644, 51] on button "lock_open" at bounding box center [651, 54] width 36 height 36
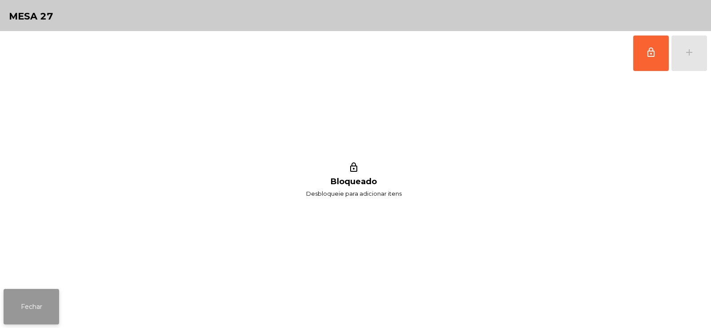
click at [38, 305] on button "Fechar" at bounding box center [32, 307] width 56 height 36
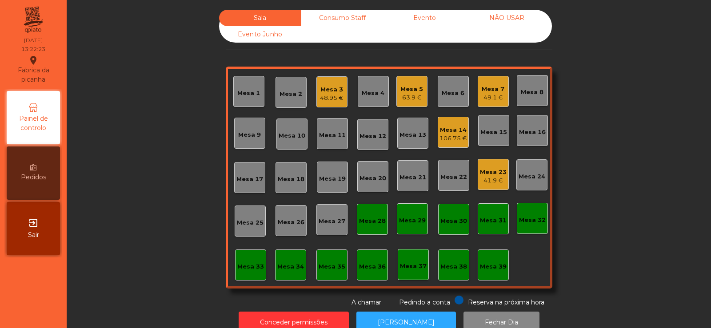
click at [287, 103] on div "Mesa 2" at bounding box center [291, 92] width 31 height 31
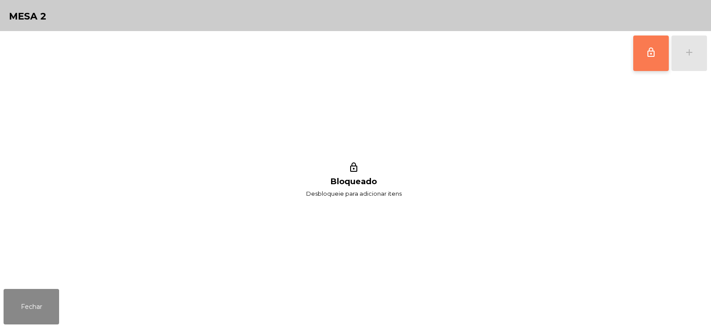
click at [652, 54] on span "lock_outline" at bounding box center [651, 52] width 11 height 11
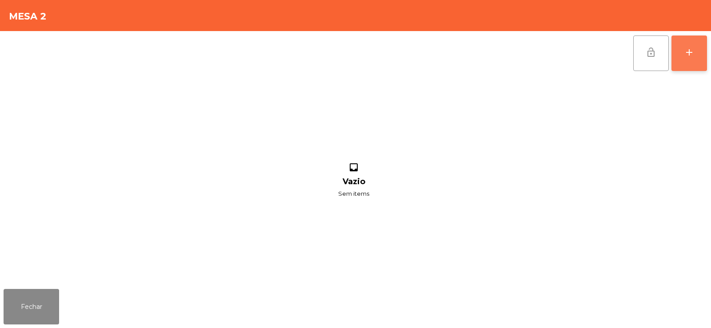
click at [685, 55] on div "add" at bounding box center [689, 52] width 11 height 11
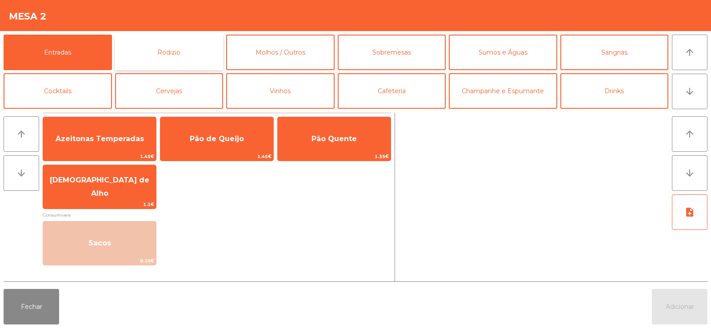
click at [199, 47] on button "Rodizio" at bounding box center [169, 53] width 108 height 36
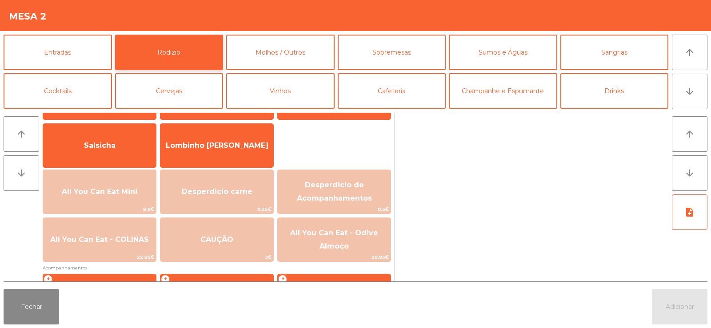
scroll to position [106, 0]
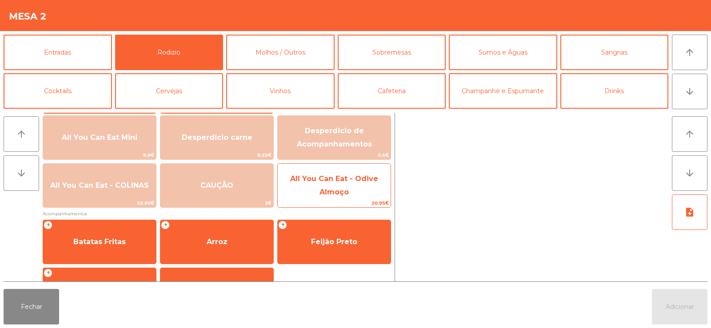
click at [316, 190] on span "All You Can Eat - Odive Almoço" at bounding box center [334, 186] width 113 height 38
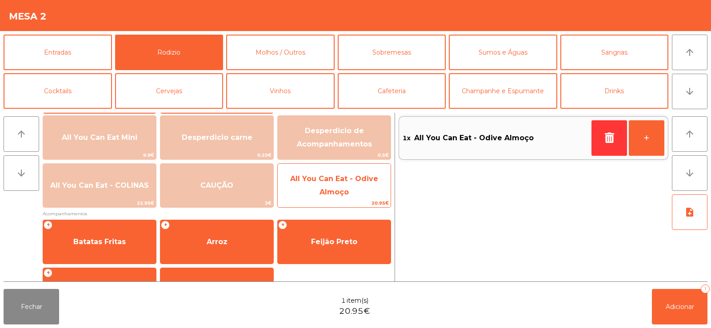
click at [335, 196] on span "All You Can Eat - Odive Almoço" at bounding box center [334, 186] width 88 height 22
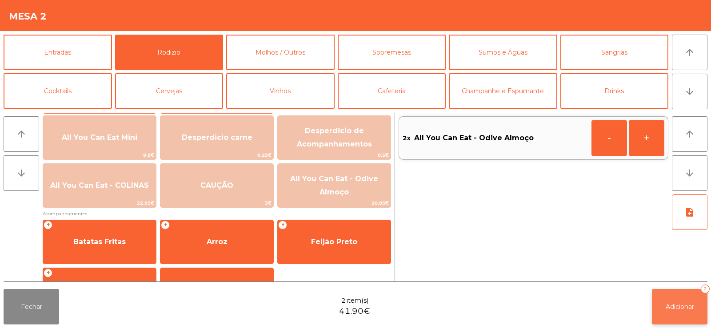
click at [661, 302] on button "Adicionar 2" at bounding box center [680, 307] width 56 height 36
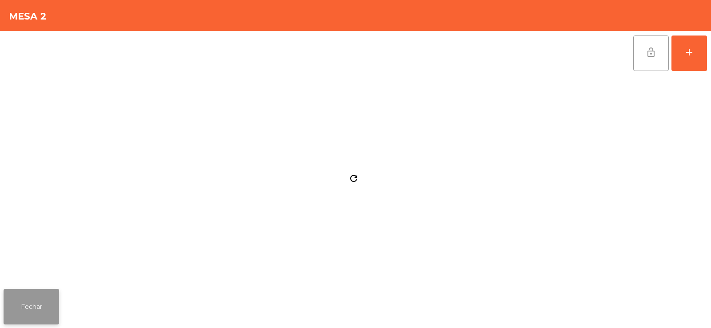
click at [29, 308] on button "Fechar" at bounding box center [32, 307] width 56 height 36
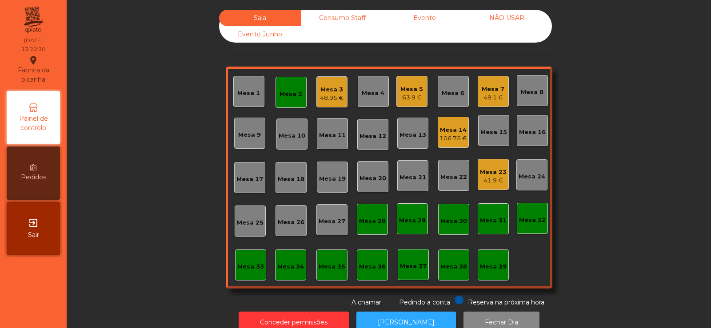
click at [287, 100] on div "Mesa 2" at bounding box center [291, 92] width 31 height 31
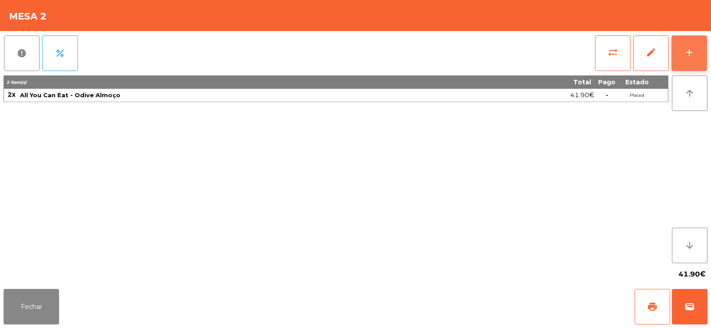
click at [696, 53] on button "add" at bounding box center [690, 54] width 36 height 36
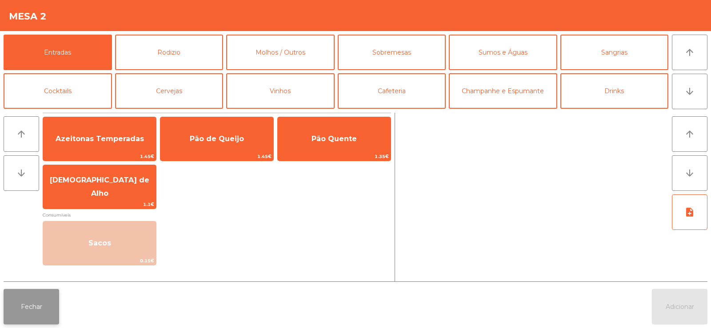
click at [37, 315] on button "Fechar" at bounding box center [32, 307] width 56 height 36
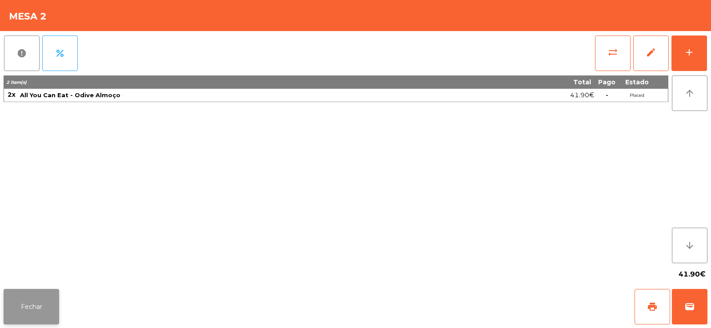
click at [42, 315] on button "Fechar" at bounding box center [32, 307] width 56 height 36
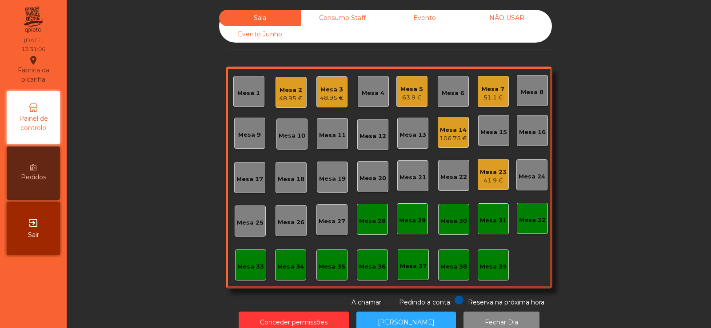
click at [291, 174] on div "Mesa 18" at bounding box center [291, 178] width 27 height 12
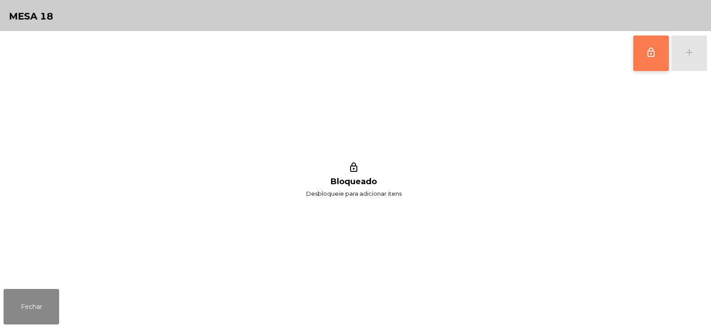
click at [645, 45] on button "lock_outline" at bounding box center [651, 54] width 36 height 36
click at [688, 57] on div "add" at bounding box center [689, 52] width 11 height 11
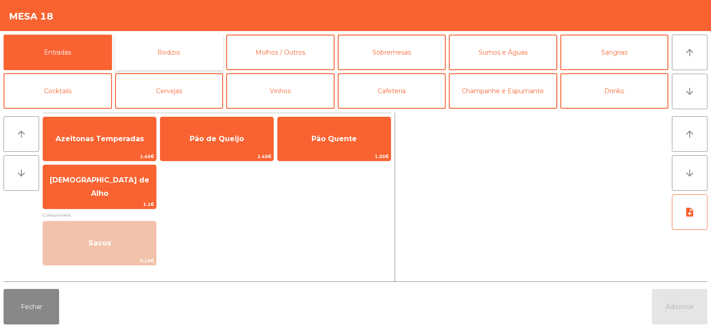
click at [176, 61] on button "Rodizio" at bounding box center [169, 53] width 108 height 36
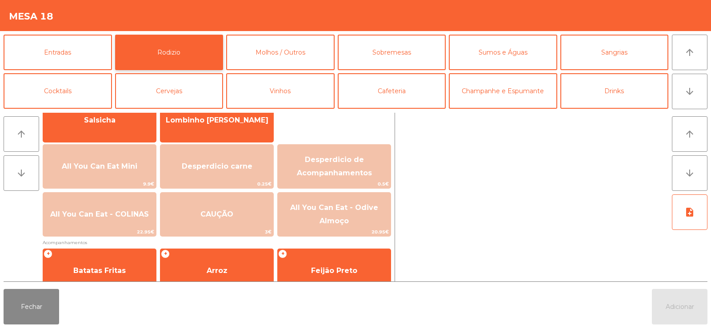
scroll to position [92, 0]
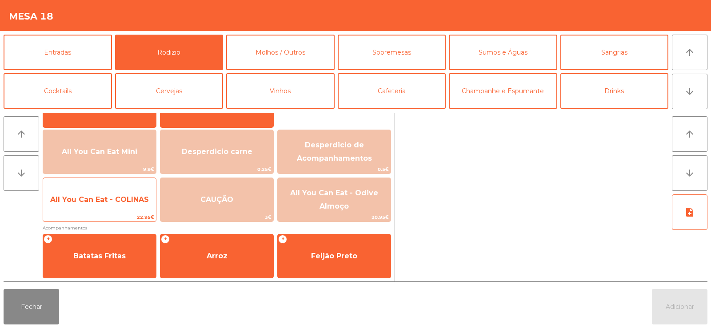
click at [108, 206] on span "All You Can Eat - COLINAS" at bounding box center [99, 200] width 113 height 24
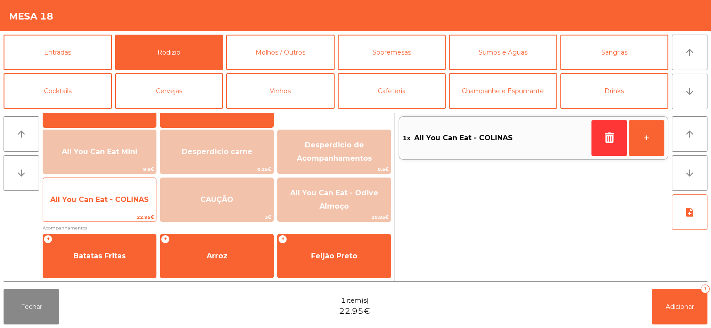
click at [107, 202] on span "All You Can Eat - COLINAS" at bounding box center [99, 200] width 99 height 8
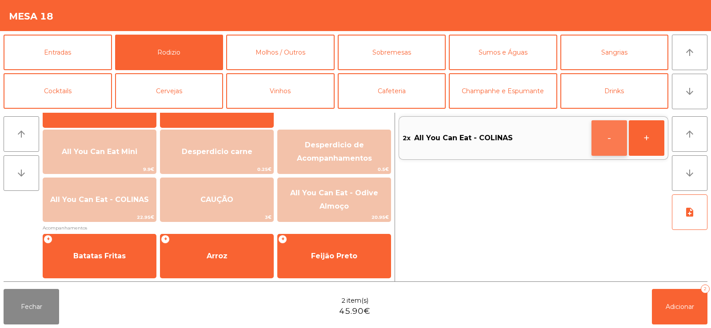
click at [607, 144] on button "-" at bounding box center [610, 138] width 36 height 36
click at [594, 147] on button "button" at bounding box center [610, 138] width 36 height 36
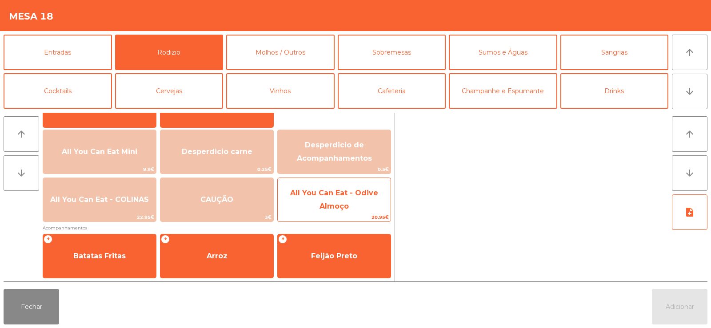
click at [341, 201] on span "All You Can Eat - Odive Almoço" at bounding box center [334, 200] width 113 height 38
click at [340, 208] on span "All You Can Eat - Odive Almoço" at bounding box center [334, 200] width 88 height 22
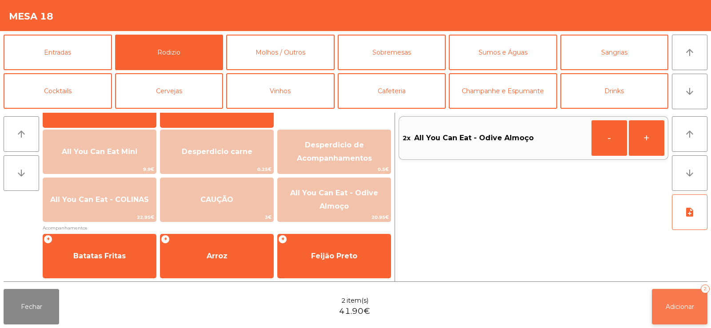
click at [672, 315] on button "Adicionar 2" at bounding box center [680, 307] width 56 height 36
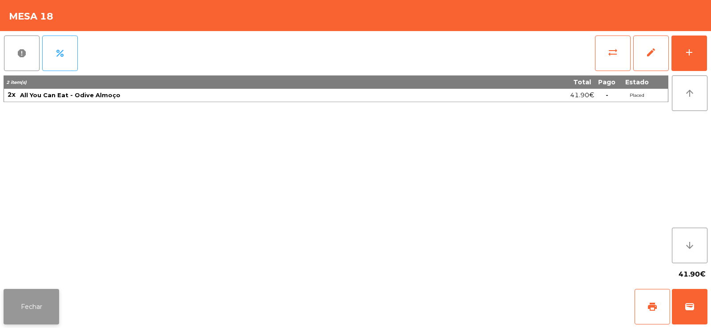
click at [38, 306] on button "Fechar" at bounding box center [32, 307] width 56 height 36
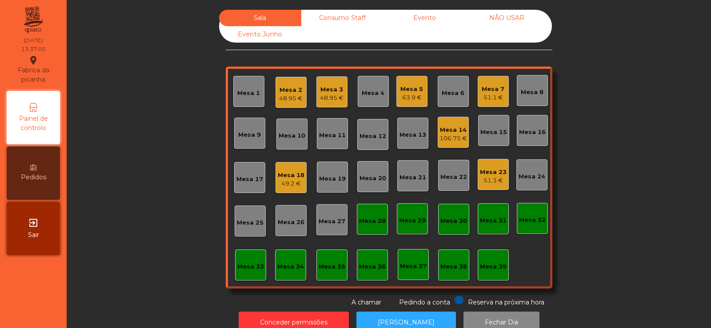
click at [440, 274] on div "Mesa 38" at bounding box center [453, 265] width 31 height 31
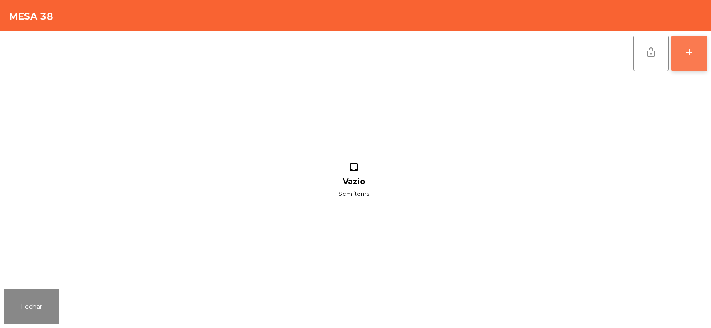
click at [686, 60] on button "add" at bounding box center [690, 54] width 36 height 36
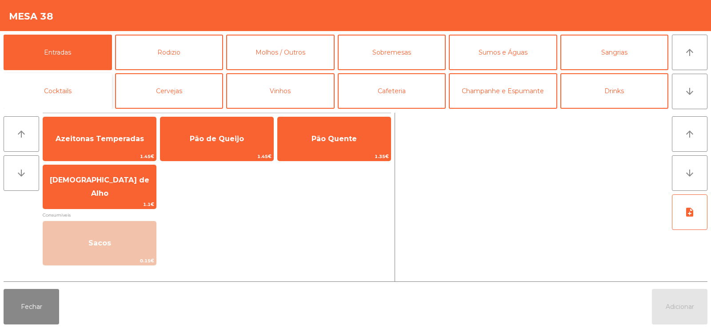
click at [81, 89] on button "Cocktails" at bounding box center [58, 91] width 108 height 36
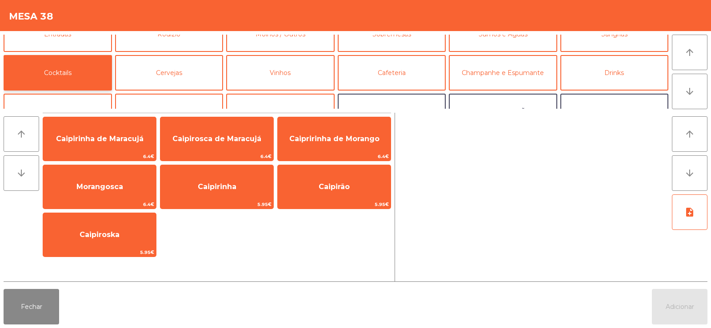
scroll to position [0, 0]
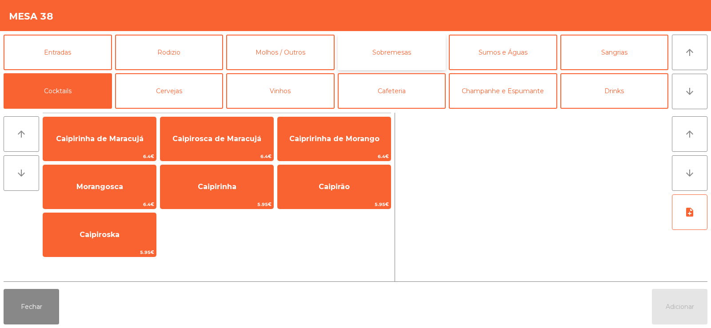
click at [390, 52] on button "Sobremesas" at bounding box center [392, 53] width 108 height 36
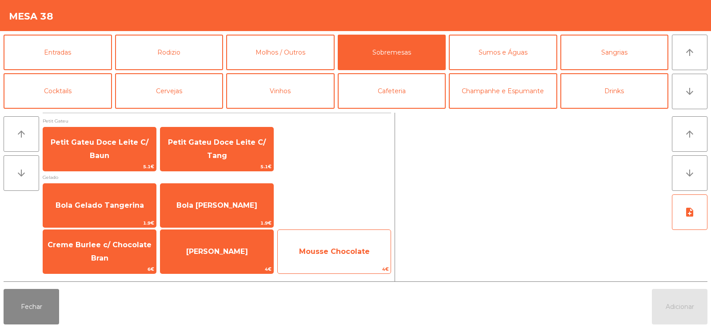
click at [338, 255] on span "Mousse Chocolate" at bounding box center [334, 252] width 71 height 8
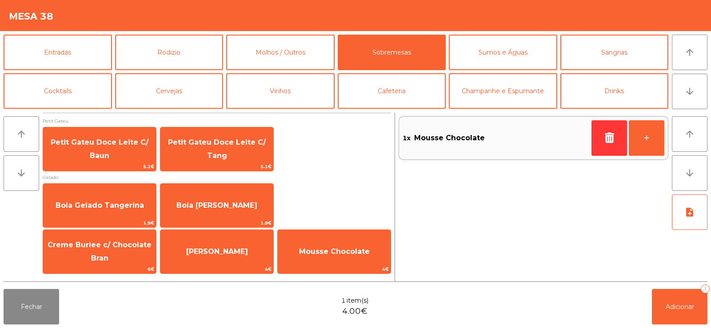
click at [663, 325] on div "Fechar 1 item(s) 4.00€ Adicionar 1" at bounding box center [355, 307] width 711 height 43
click at [691, 306] on span "Adicionar" at bounding box center [680, 307] width 28 height 8
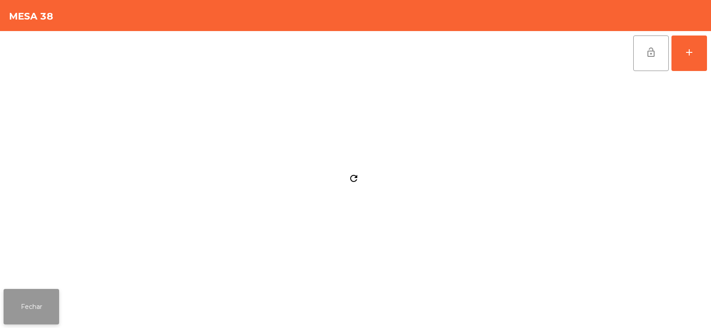
click at [31, 311] on button "Fechar" at bounding box center [32, 307] width 56 height 36
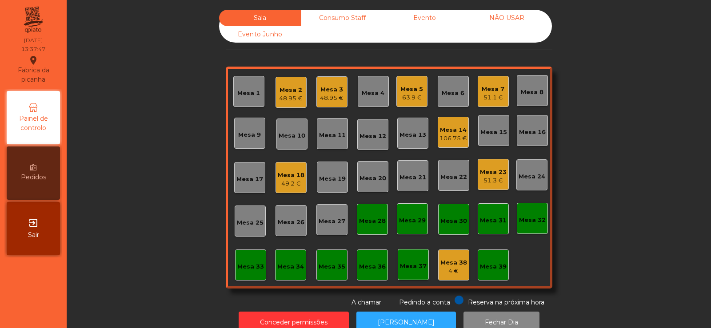
click at [478, 169] on div "Mesa 23 51.3 €" at bounding box center [493, 174] width 31 height 31
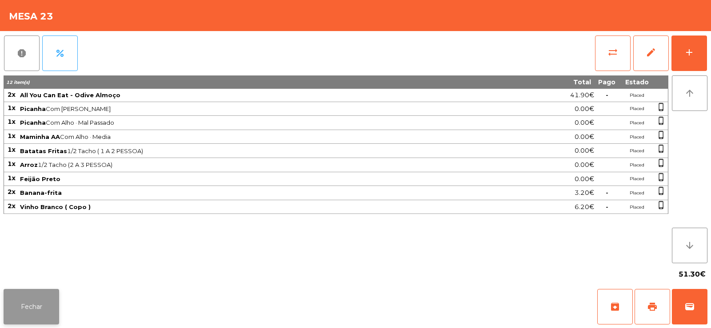
click at [26, 305] on button "Fechar" at bounding box center [32, 307] width 56 height 36
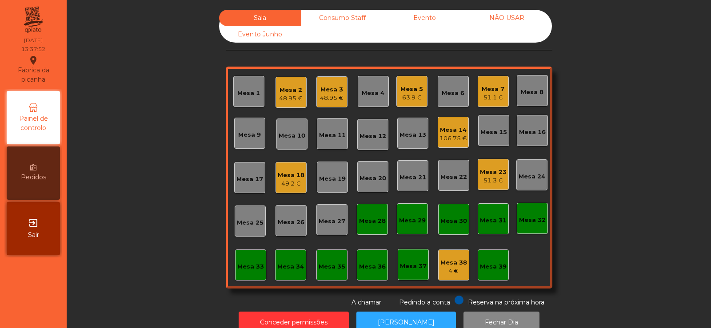
click at [451, 134] on div "106.75 €" at bounding box center [454, 138] width 28 height 9
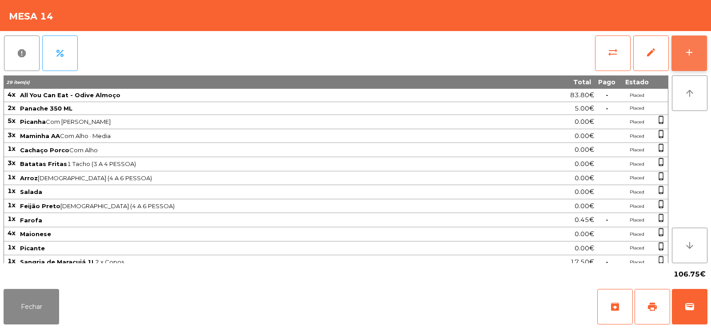
click at [687, 55] on div "add" at bounding box center [689, 52] width 11 height 11
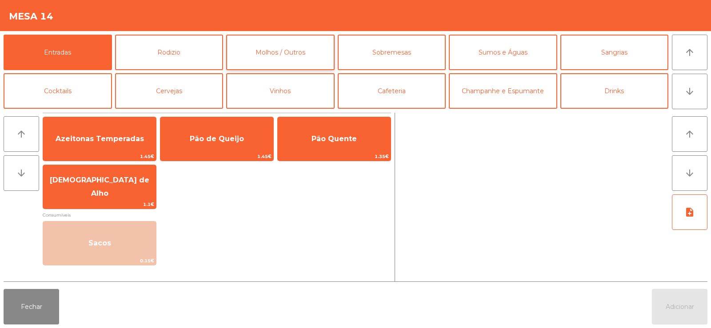
click at [275, 53] on button "Molhos / Outros" at bounding box center [280, 53] width 108 height 36
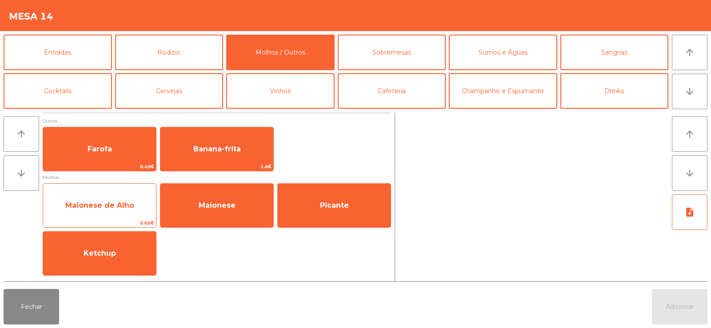
click at [94, 212] on span "Maionese de Alho" at bounding box center [99, 206] width 113 height 24
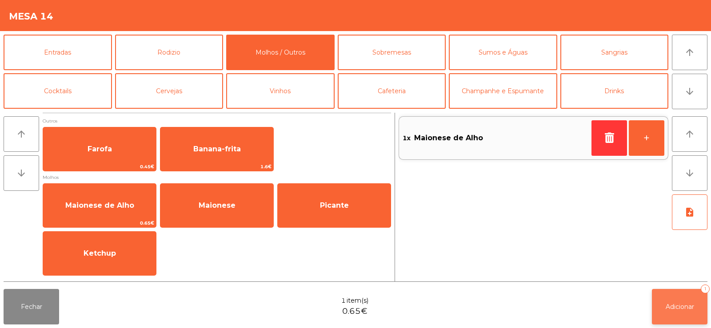
click at [688, 316] on button "Adicionar 1" at bounding box center [680, 307] width 56 height 36
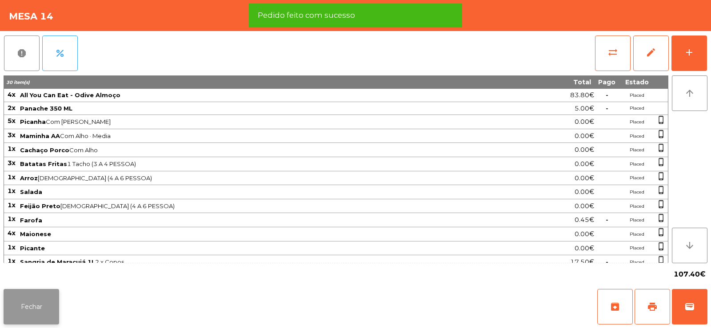
click at [41, 307] on button "Fechar" at bounding box center [32, 307] width 56 height 36
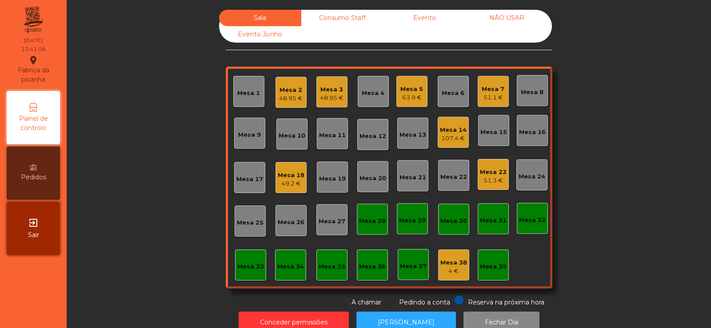
click at [444, 139] on div "107.4 €" at bounding box center [453, 138] width 27 height 9
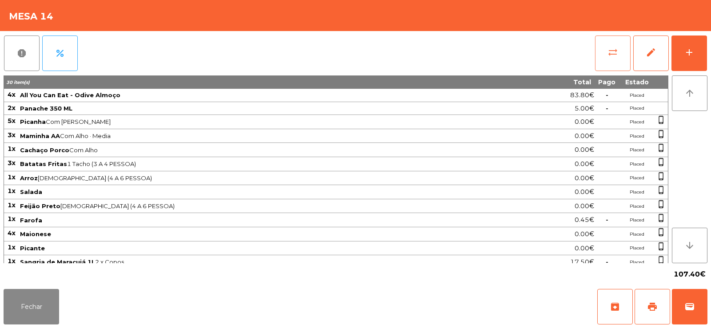
click at [618, 52] on span "sync_alt" at bounding box center [613, 52] width 11 height 11
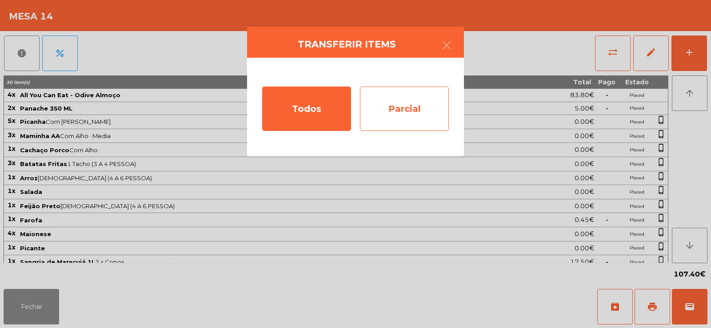
click at [391, 115] on div "Parcial" at bounding box center [404, 109] width 89 height 44
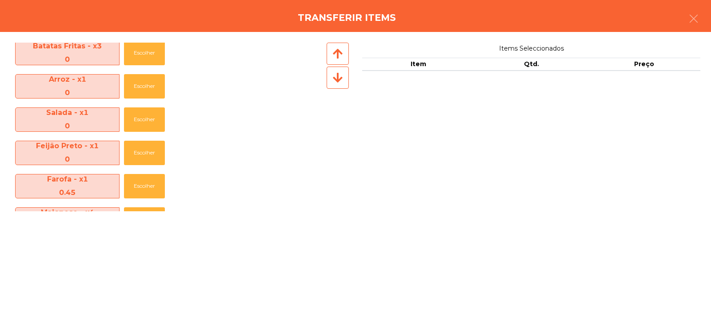
scroll to position [331, 0]
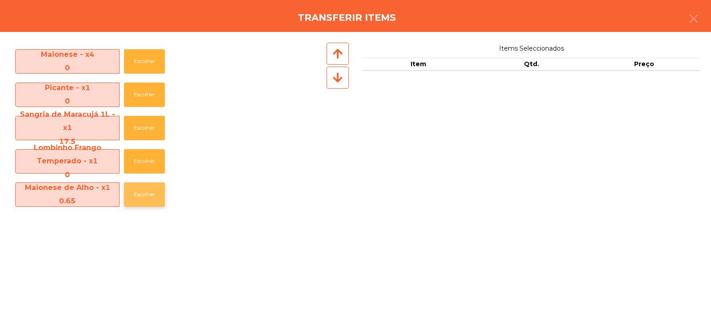
click at [147, 195] on button "Escolher" at bounding box center [144, 195] width 41 height 24
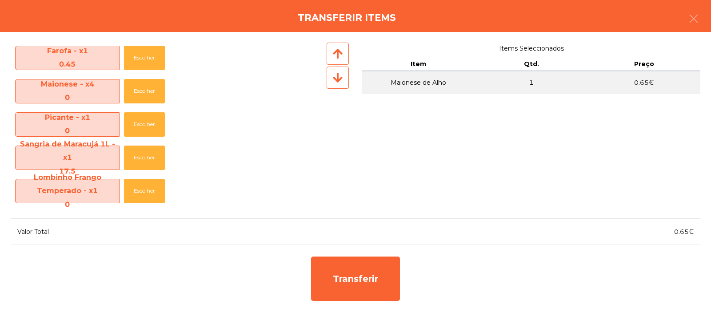
scroll to position [301, 0]
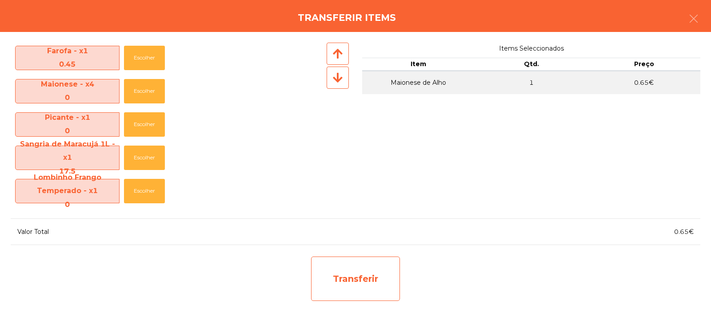
click at [338, 285] on div "Transferir" at bounding box center [355, 279] width 89 height 44
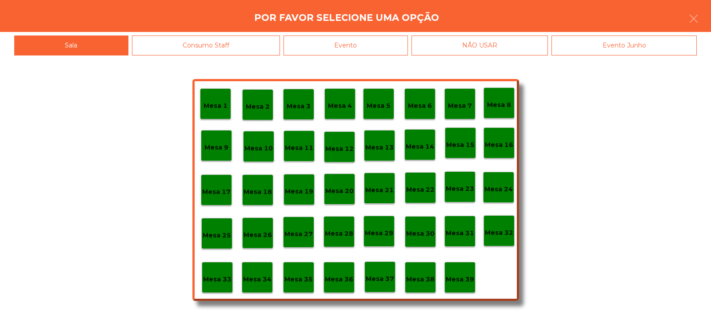
click at [456, 278] on p "Mesa 39" at bounding box center [460, 280] width 28 height 10
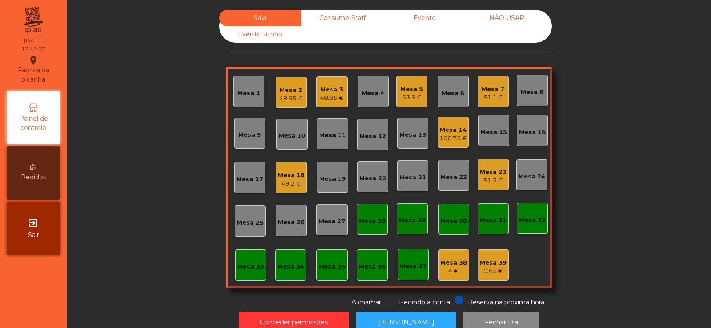
scroll to position [22, 0]
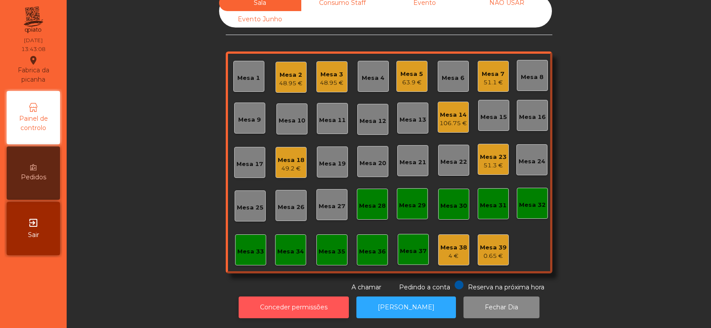
click at [295, 298] on button "Conceder permissões" at bounding box center [294, 308] width 110 height 22
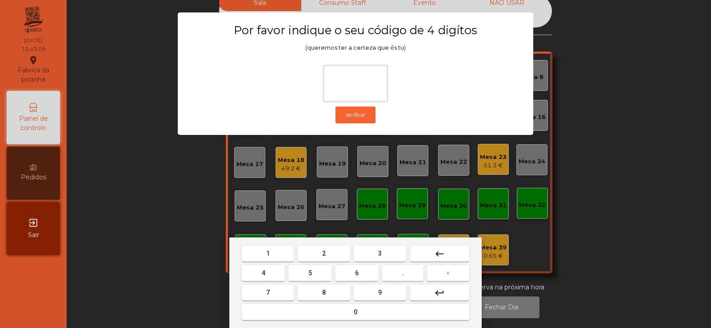
click at [318, 257] on button "2" at bounding box center [324, 254] width 52 height 16
click at [354, 274] on button "6" at bounding box center [356, 273] width 43 height 16
click at [268, 293] on span "7" at bounding box center [268, 292] width 4 height 7
click at [310, 273] on span "5" at bounding box center [310, 273] width 4 height 7
type input "****"
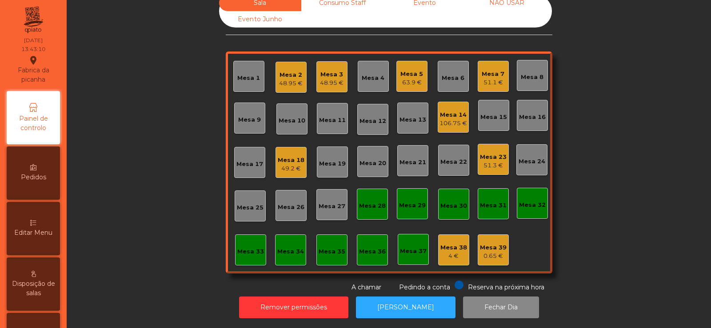
click at [38, 227] on div "Editar Menu" at bounding box center [33, 228] width 53 height 53
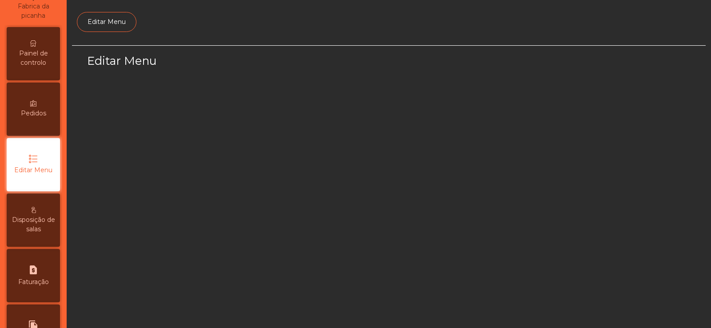
select select "*"
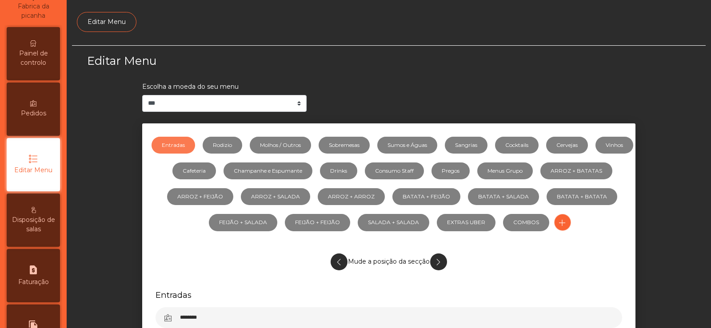
scroll to position [65, 0]
click at [364, 141] on link "Sobremesas" at bounding box center [344, 145] width 51 height 17
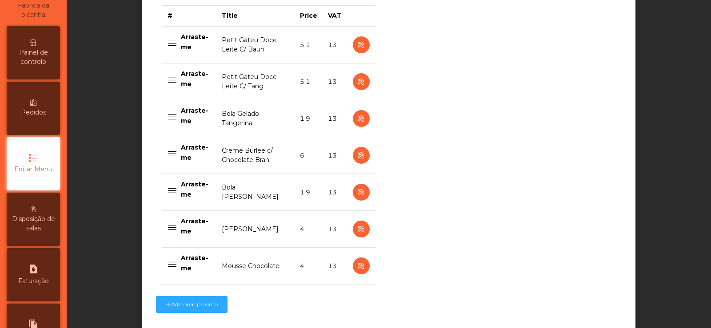
scroll to position [440, 0]
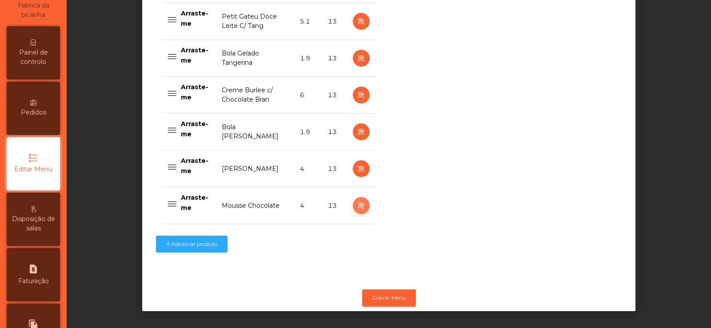
click at [356, 200] on icon "button" at bounding box center [361, 205] width 10 height 11
select select "**"
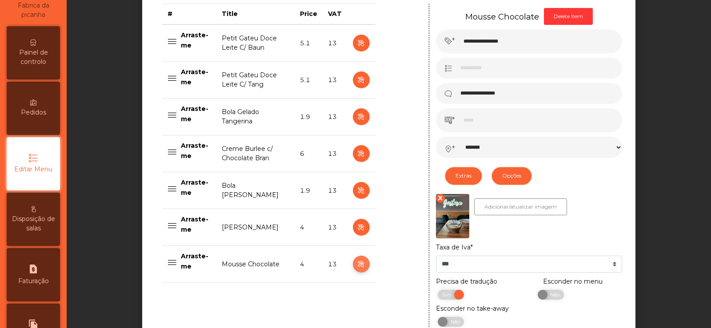
scroll to position [457, 0]
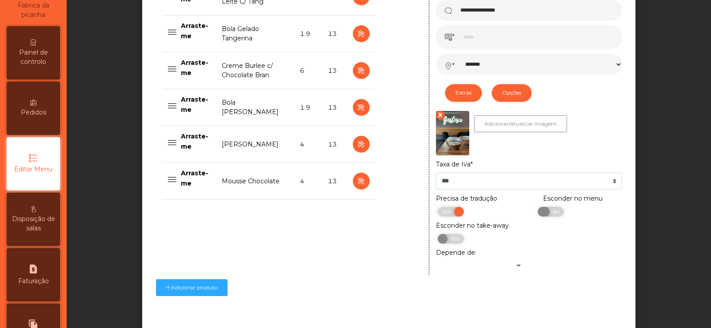
click at [556, 215] on span "Não" at bounding box center [554, 212] width 22 height 10
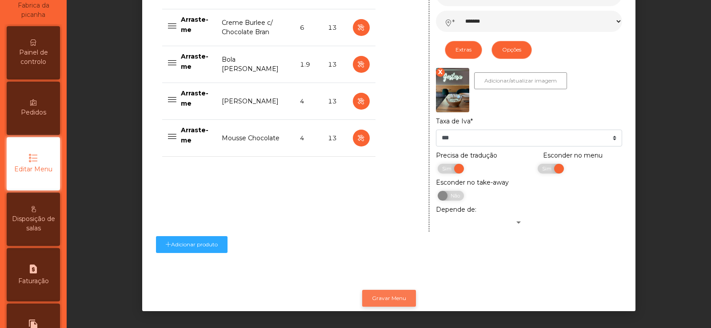
click at [391, 293] on button "Gravar Menu" at bounding box center [389, 298] width 54 height 17
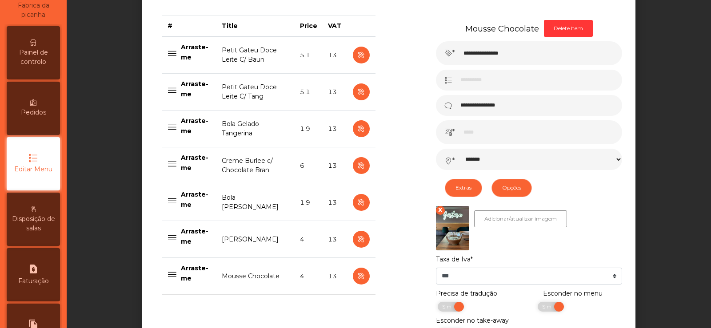
scroll to position [0, 0]
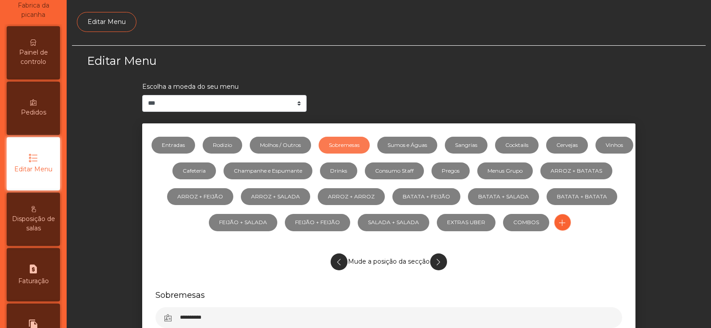
click at [38, 61] on span "Painel de controlo" at bounding box center [33, 57] width 49 height 19
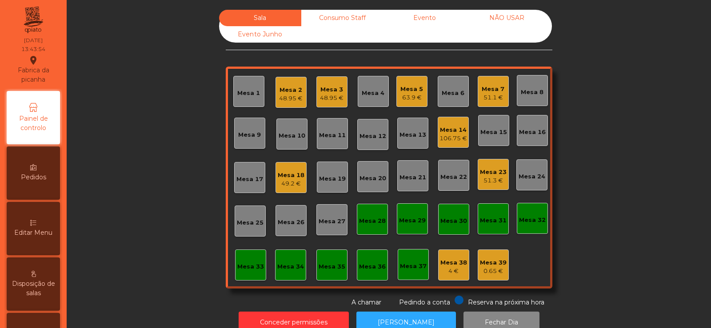
click at [410, 98] on div "63.9 €" at bounding box center [411, 97] width 23 height 9
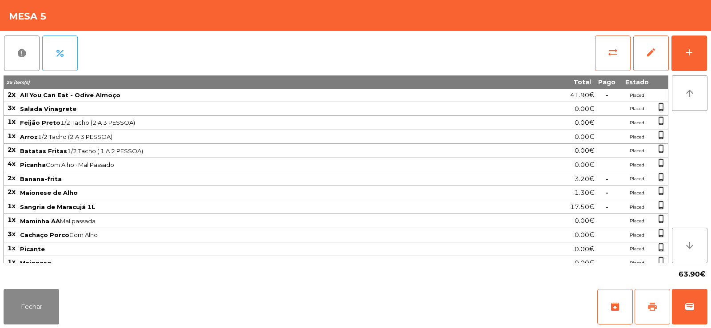
click at [654, 304] on span "print" at bounding box center [652, 307] width 11 height 11
click at [24, 310] on button "Fechar" at bounding box center [32, 307] width 56 height 36
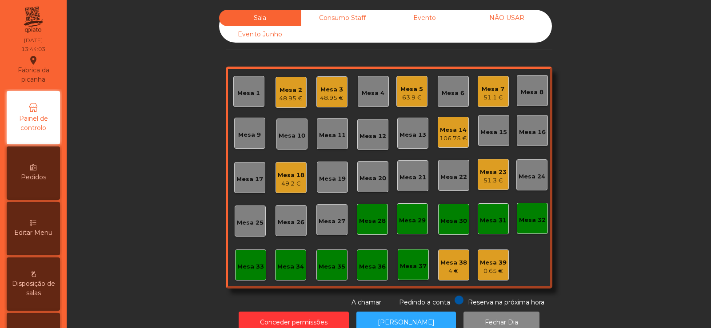
click at [40, 229] on span "Editar Menu" at bounding box center [33, 232] width 38 height 9
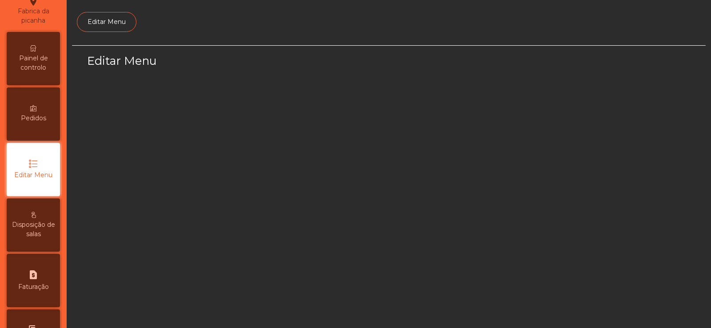
scroll to position [65, 0]
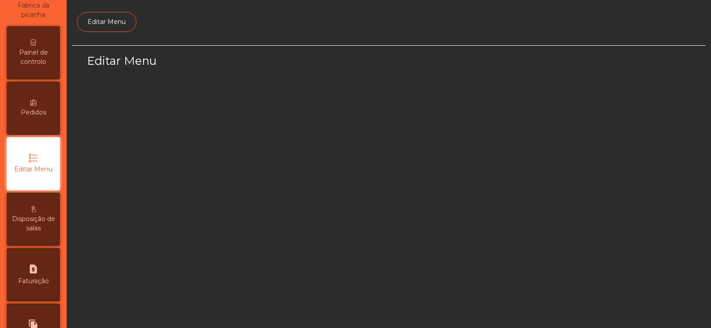
select select "*"
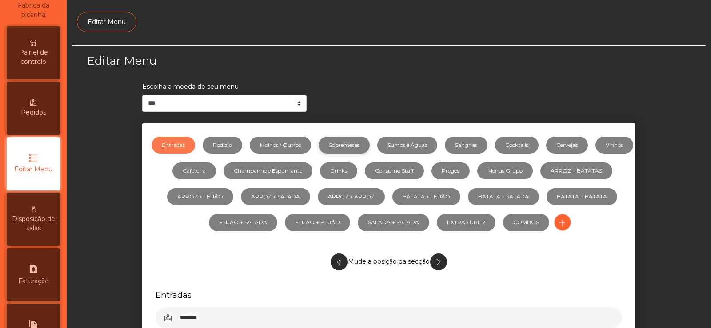
click at [364, 151] on link "Sobremesas" at bounding box center [344, 145] width 51 height 17
click at [36, 40] on icon at bounding box center [33, 43] width 6 height 6
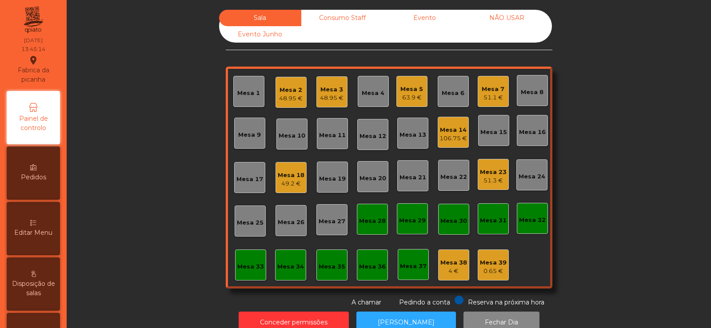
click at [403, 93] on div "63.9 €" at bounding box center [411, 97] width 23 height 9
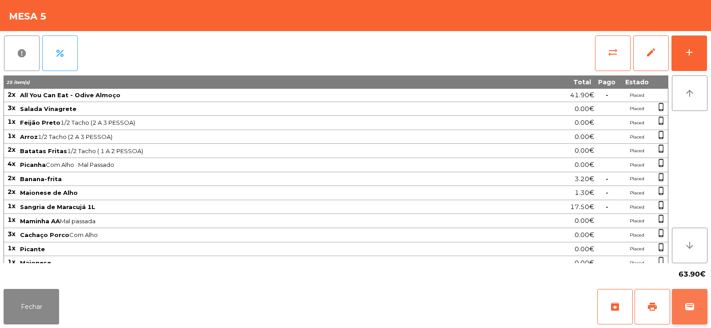
click at [691, 313] on button "wallet" at bounding box center [690, 307] width 36 height 36
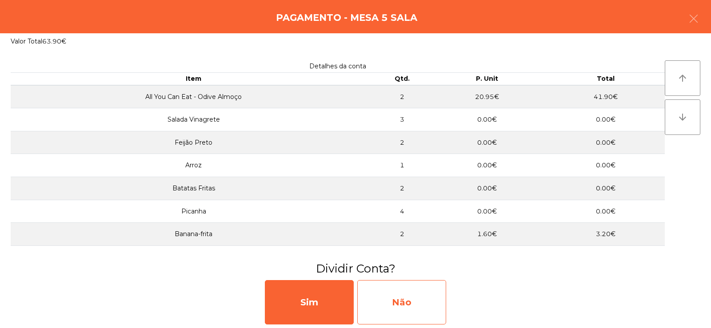
click at [408, 297] on div "Não" at bounding box center [401, 302] width 89 height 44
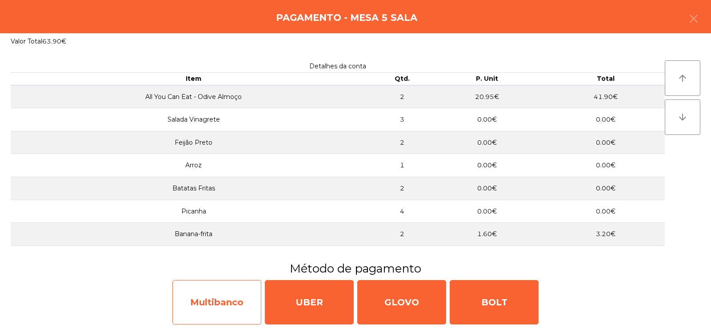
click at [230, 302] on div "Multibanco" at bounding box center [216, 302] width 89 height 44
select select "**"
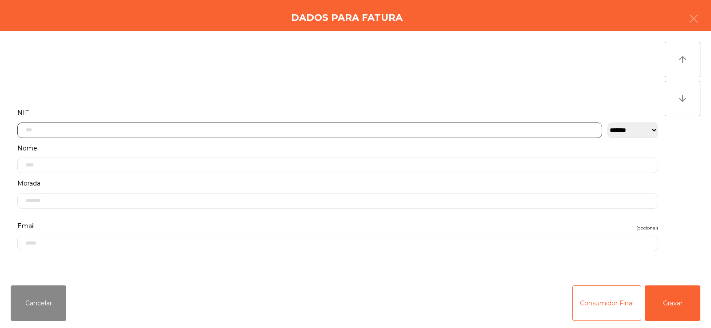
click at [230, 130] on input "text" at bounding box center [309, 131] width 585 height 16
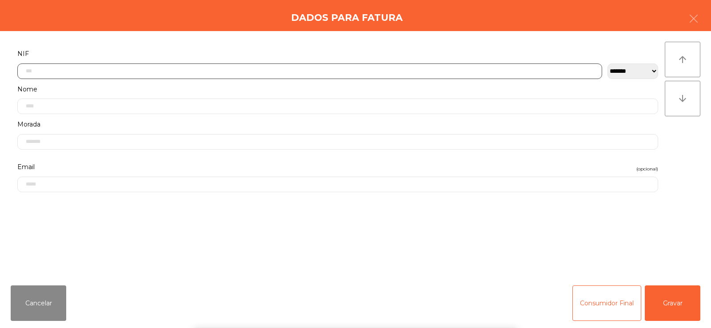
scroll to position [65, 0]
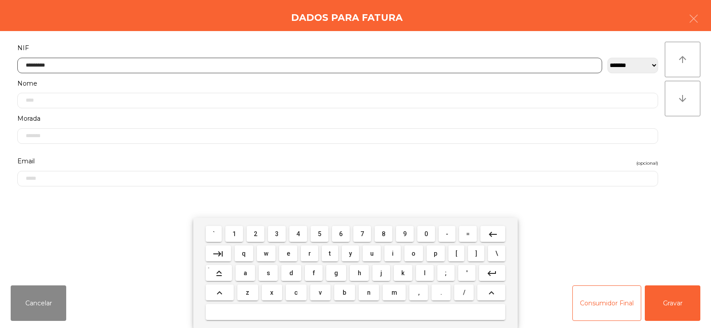
type input "*********"
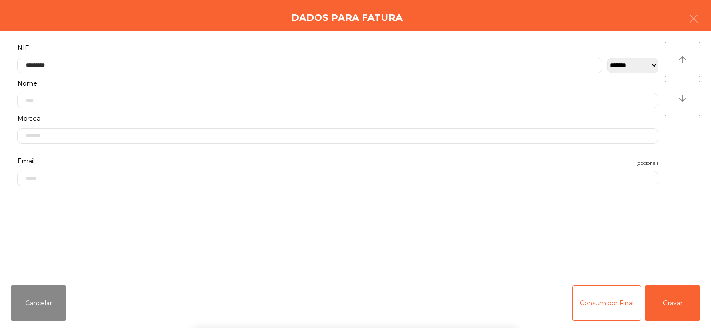
click at [684, 154] on div "arrow_upward arrow_downward" at bounding box center [683, 155] width 36 height 226
click at [677, 301] on button "Gravar" at bounding box center [673, 304] width 56 height 36
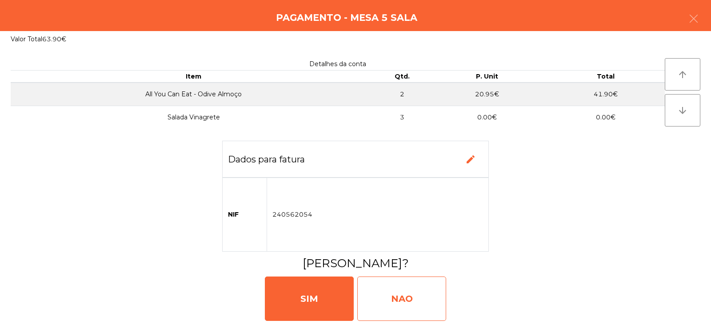
click at [400, 310] on div "NAO" at bounding box center [401, 299] width 89 height 44
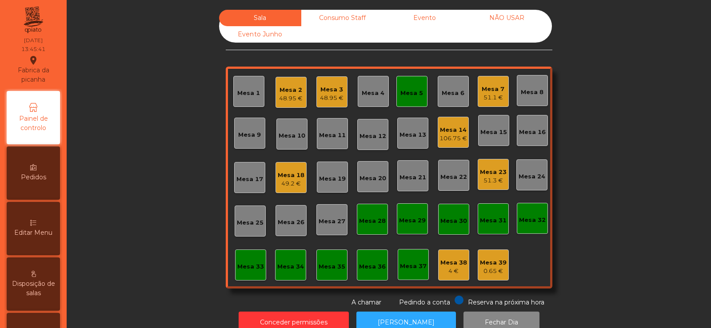
click at [411, 101] on div "Mesa 5" at bounding box center [411, 91] width 31 height 31
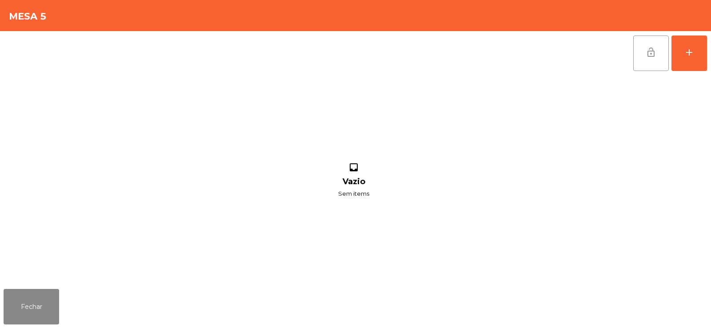
click at [655, 56] on span "lock_open" at bounding box center [651, 52] width 11 height 11
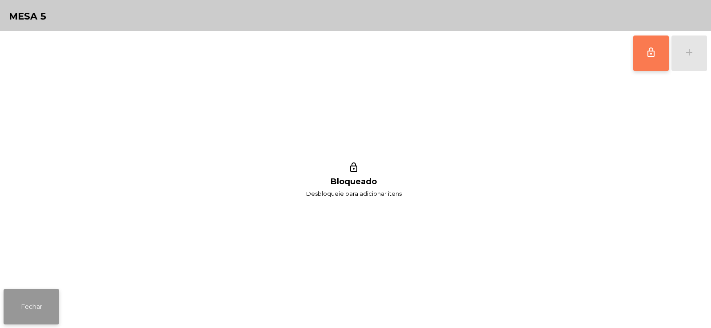
click at [26, 312] on button "Fechar" at bounding box center [32, 307] width 56 height 36
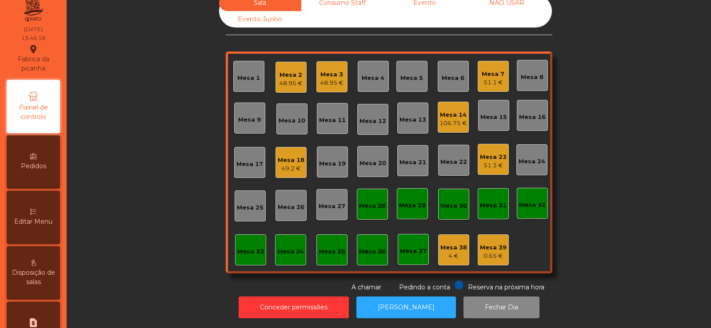
scroll to position [23, 0]
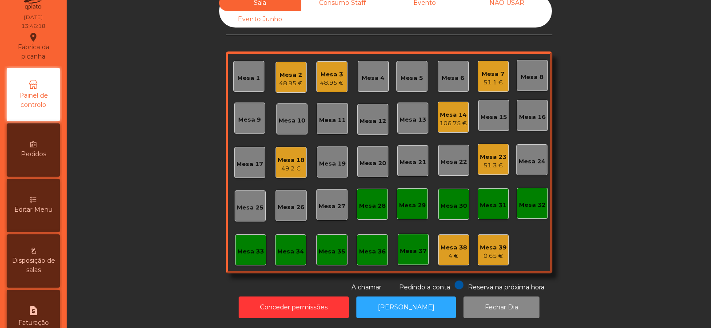
click at [46, 212] on span "Editar Menu" at bounding box center [33, 209] width 38 height 9
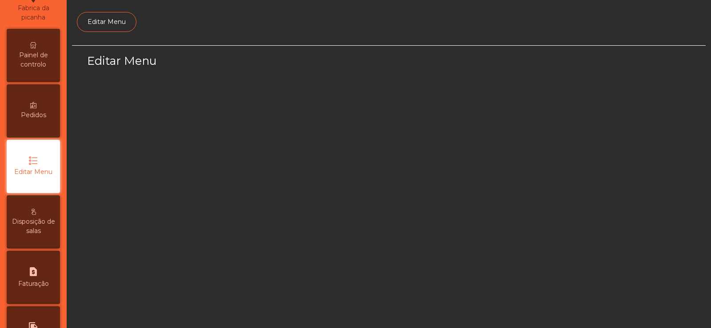
select select "*"
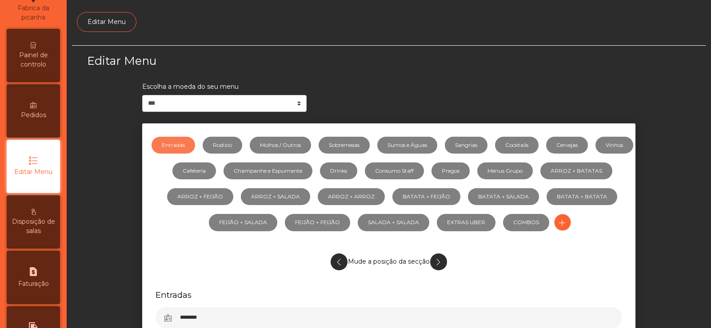
scroll to position [65, 0]
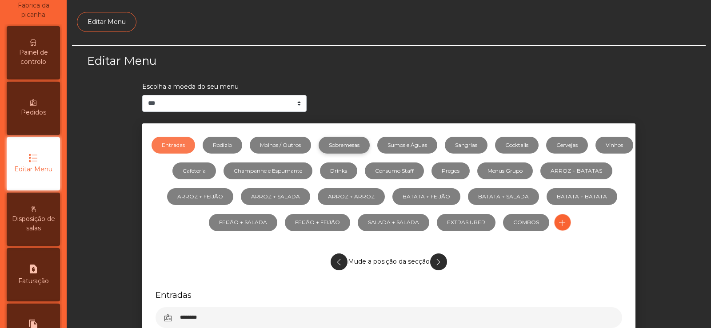
click at [370, 145] on link "Sobremesas" at bounding box center [344, 145] width 51 height 17
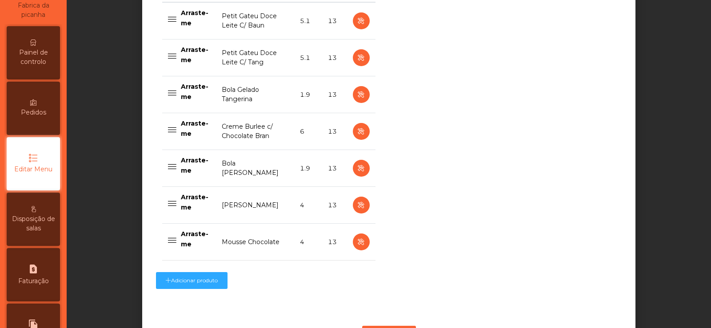
scroll to position [408, 0]
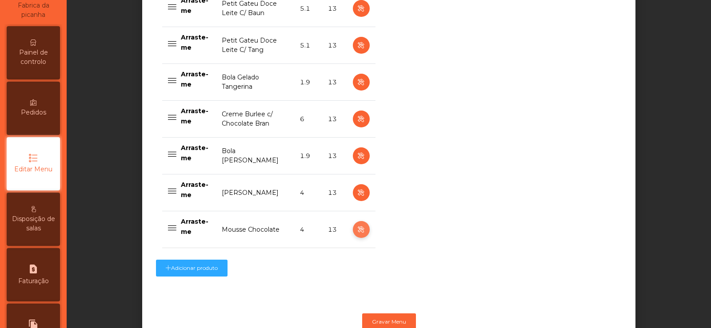
click at [358, 230] on icon "button" at bounding box center [361, 229] width 10 height 11
select select "**"
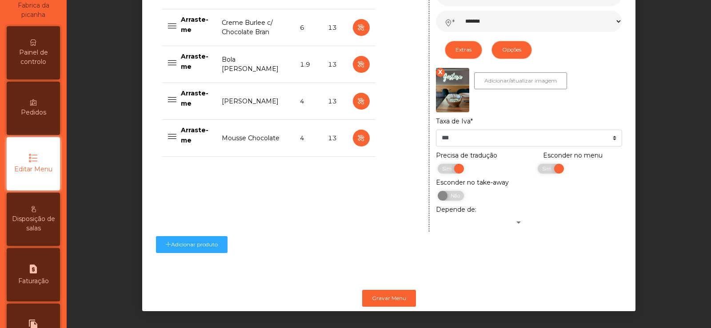
click at [39, 52] on span "Painel de controlo" at bounding box center [33, 57] width 49 height 19
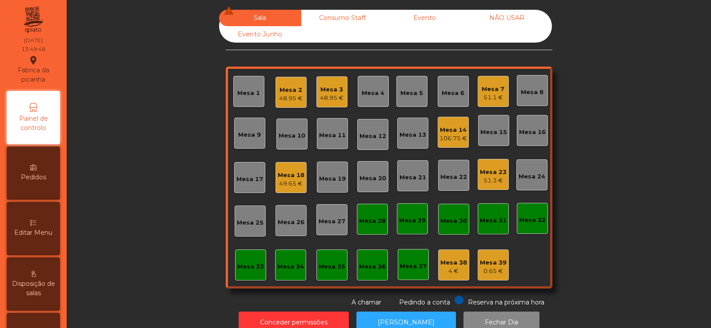
click at [483, 98] on div "51.1 €" at bounding box center [493, 97] width 23 height 9
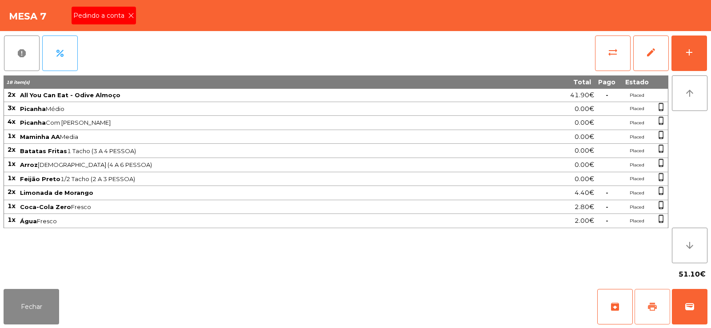
click at [651, 309] on span "print" at bounding box center [652, 307] width 11 height 11
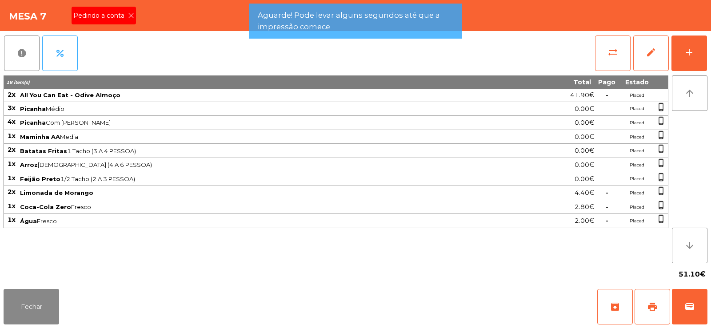
click at [130, 16] on icon at bounding box center [131, 15] width 6 height 6
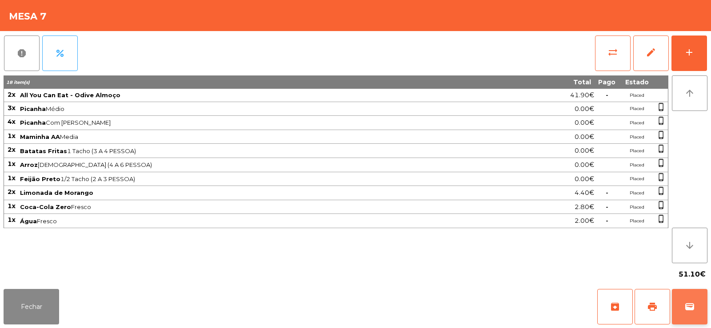
click at [699, 306] on button "wallet" at bounding box center [690, 307] width 36 height 36
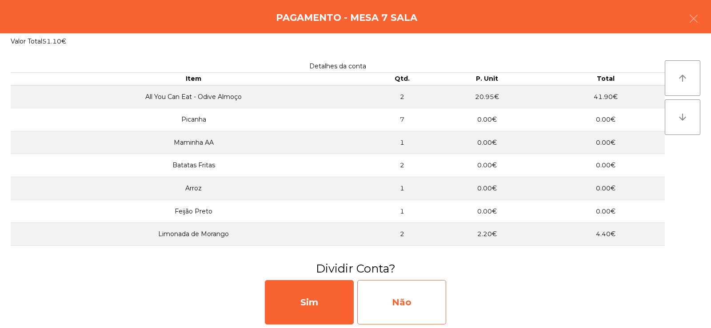
click at [409, 295] on div "Não" at bounding box center [401, 302] width 89 height 44
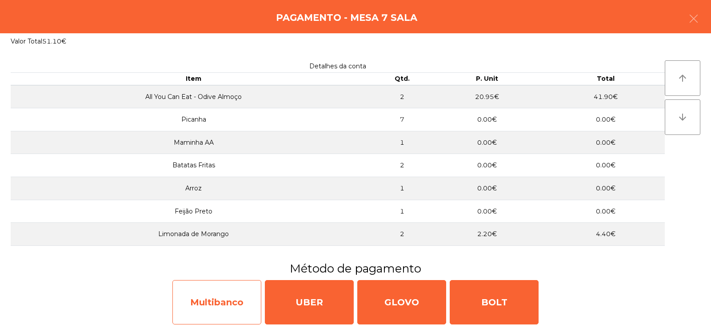
click at [216, 306] on div "Multibanco" at bounding box center [216, 302] width 89 height 44
select select "**"
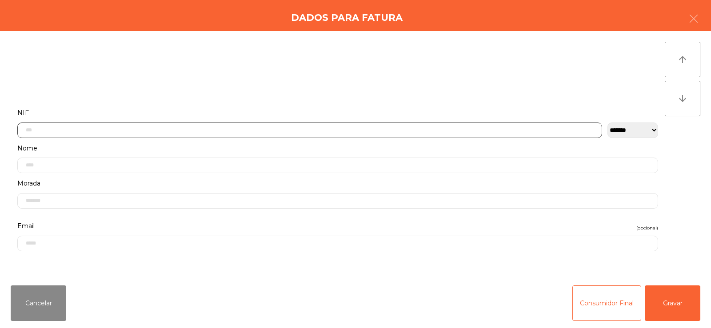
click at [331, 127] on input "text" at bounding box center [309, 131] width 585 height 16
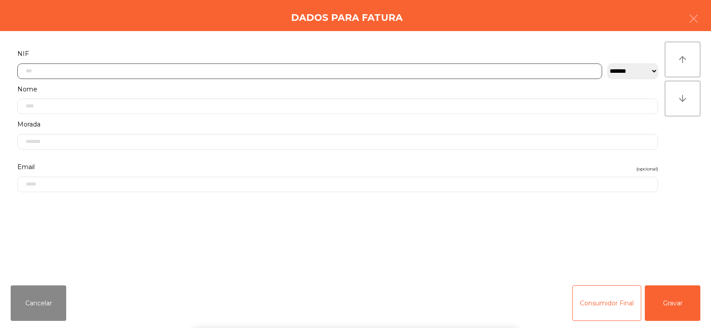
scroll to position [65, 0]
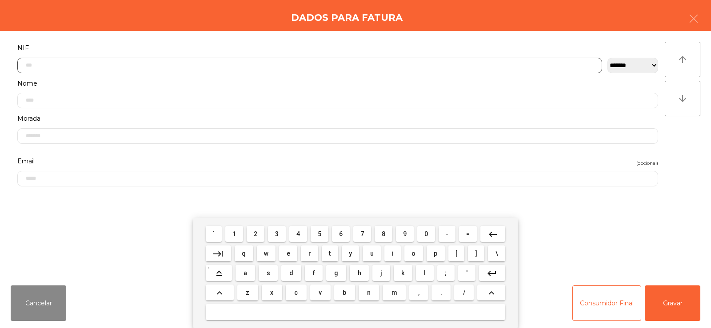
click at [256, 234] on span "2" at bounding box center [256, 234] width 4 height 7
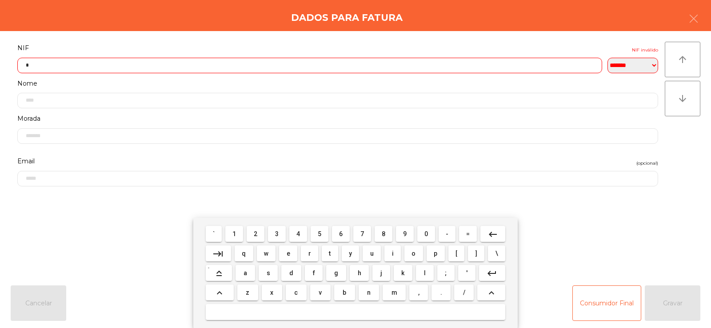
click at [298, 232] on span "4" at bounding box center [298, 234] width 4 height 7
click at [426, 234] on span "0" at bounding box center [426, 234] width 4 height 7
click at [236, 233] on span "1" at bounding box center [234, 234] width 4 height 7
click at [426, 234] on span "0" at bounding box center [426, 234] width 4 height 7
click at [396, 240] on button "9" at bounding box center [405, 234] width 18 height 16
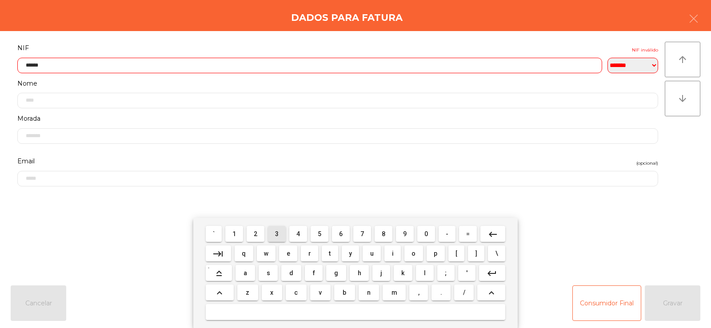
click at [278, 237] on span "3" at bounding box center [277, 234] width 4 height 7
click at [420, 236] on button "0" at bounding box center [426, 234] width 18 height 16
click at [403, 236] on span "9" at bounding box center [405, 234] width 4 height 7
type input "*********"
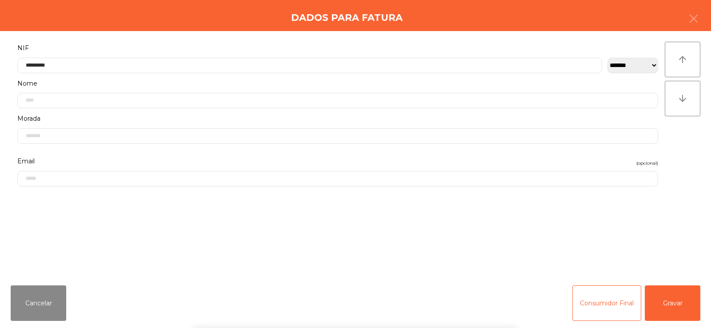
click at [678, 285] on div "` 1 2 3 4 5 6 7 8 9 0 - = keyboard_backspace keyboard_tab q w e r t y u i o p […" at bounding box center [355, 273] width 711 height 110
click at [680, 304] on button "Gravar" at bounding box center [673, 304] width 56 height 36
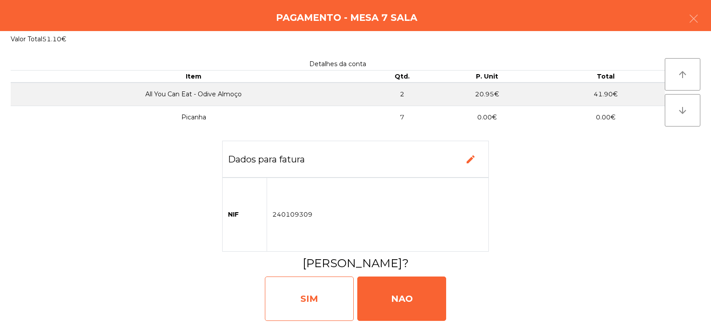
click at [335, 303] on div "SIM" at bounding box center [309, 299] width 89 height 44
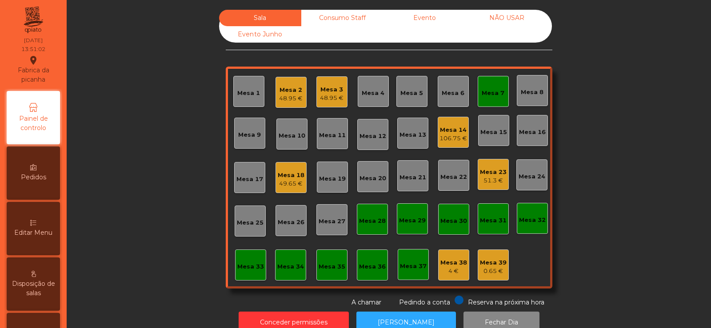
click at [490, 100] on div "Mesa 7" at bounding box center [493, 91] width 31 height 31
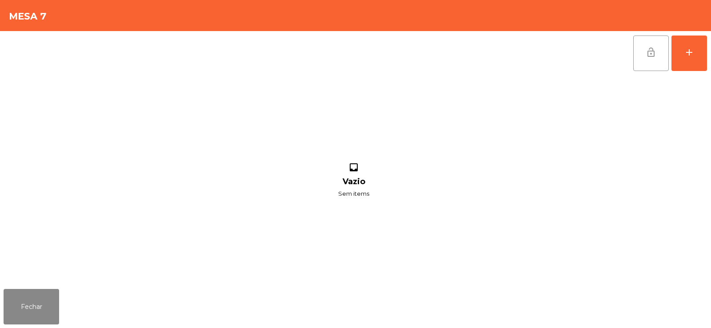
click at [654, 53] on span "lock_open" at bounding box center [651, 52] width 11 height 11
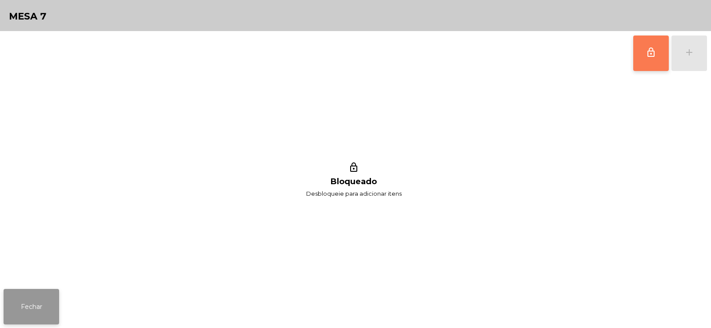
click at [45, 303] on button "Fechar" at bounding box center [32, 307] width 56 height 36
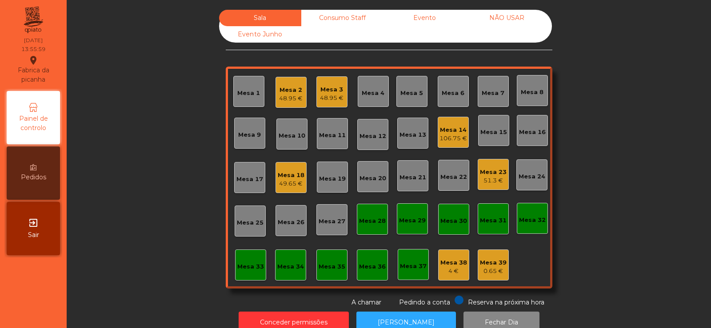
click at [524, 89] on div "Mesa 8" at bounding box center [532, 92] width 23 height 9
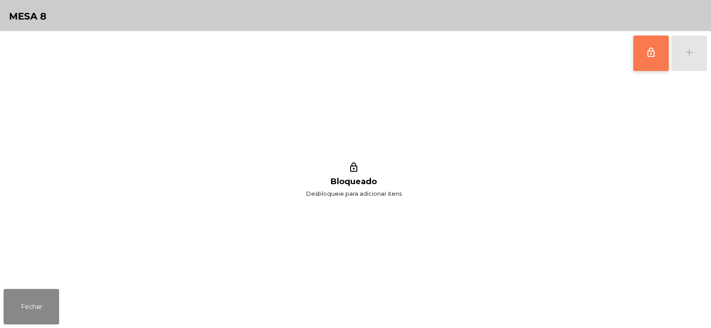
click at [650, 58] on button "lock_outline" at bounding box center [651, 54] width 36 height 36
click at [686, 53] on div "lock_outline add" at bounding box center [670, 53] width 75 height 44
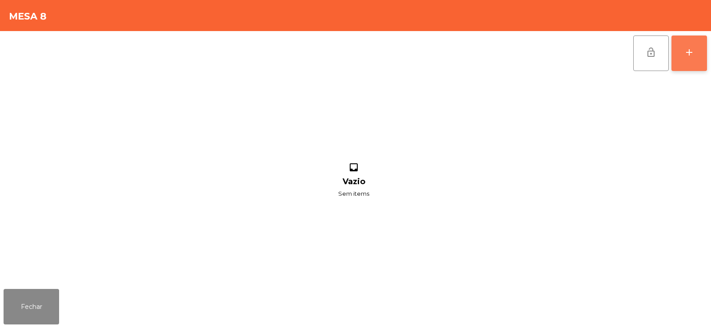
click at [695, 54] on button "add" at bounding box center [690, 54] width 36 height 36
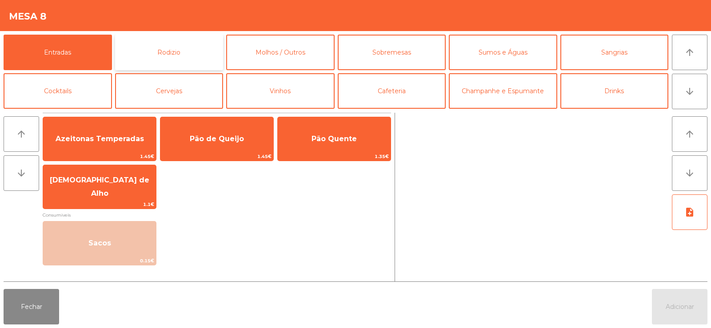
click at [173, 50] on button "Rodizio" at bounding box center [169, 53] width 108 height 36
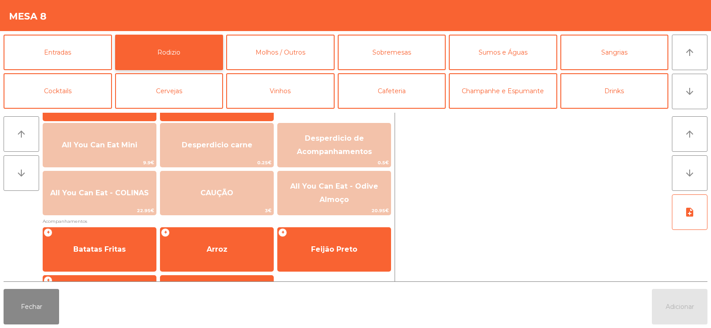
scroll to position [112, 0]
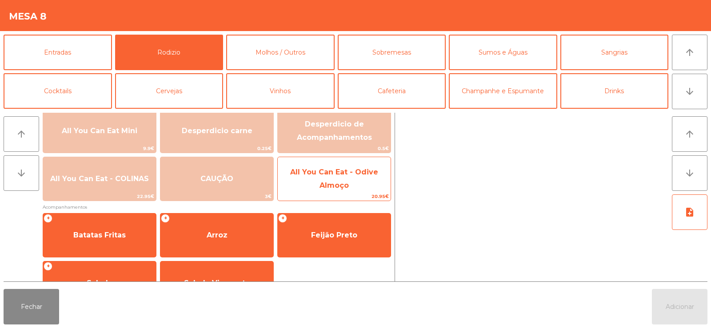
click at [335, 177] on span "All You Can Eat - Odive Almoço" at bounding box center [334, 179] width 113 height 38
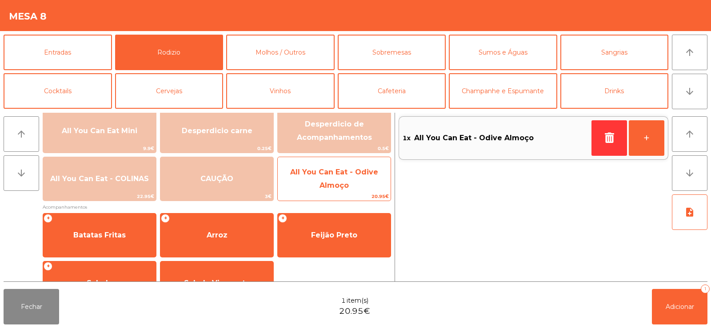
click at [327, 188] on span "All You Can Eat - Odive Almoço" at bounding box center [334, 179] width 88 height 22
click at [324, 192] on span "All You Can Eat - Odive Almoço" at bounding box center [334, 179] width 113 height 38
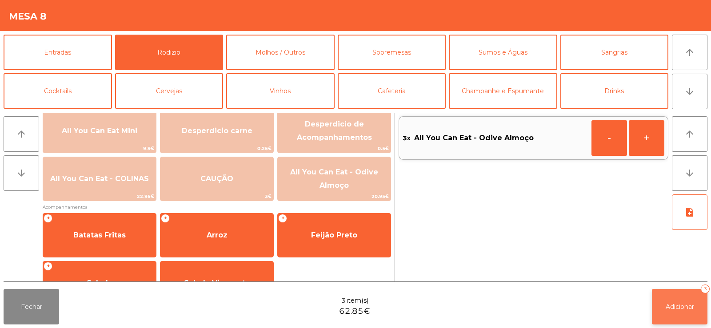
click at [676, 317] on button "Adicionar 3" at bounding box center [680, 307] width 56 height 36
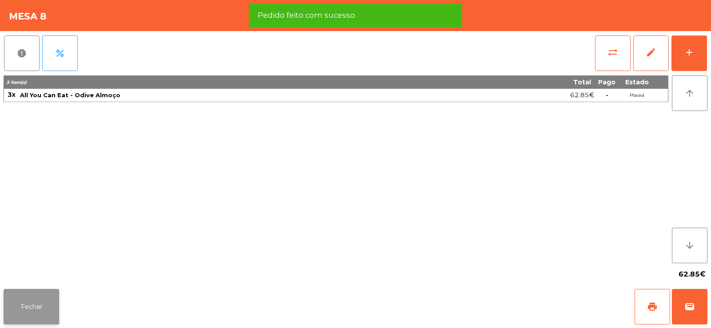
click at [29, 321] on button "Fechar" at bounding box center [32, 307] width 56 height 36
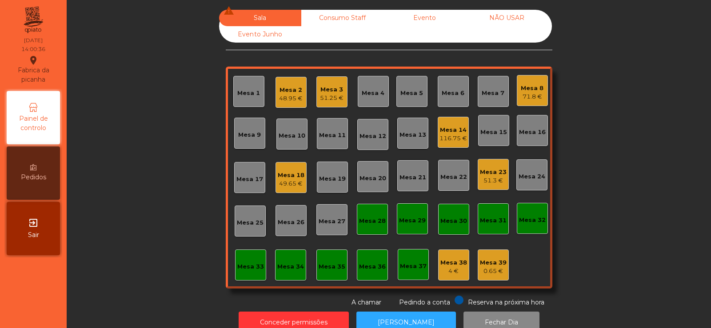
click at [324, 90] on div "Mesa 3" at bounding box center [332, 89] width 24 height 9
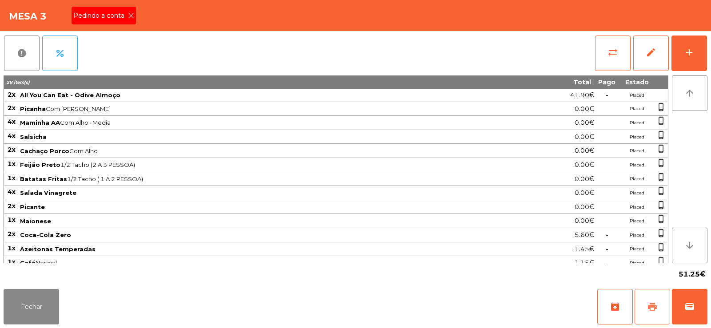
click at [652, 307] on span "print" at bounding box center [652, 307] width 11 height 11
click at [51, 313] on button "Fechar" at bounding box center [32, 307] width 56 height 36
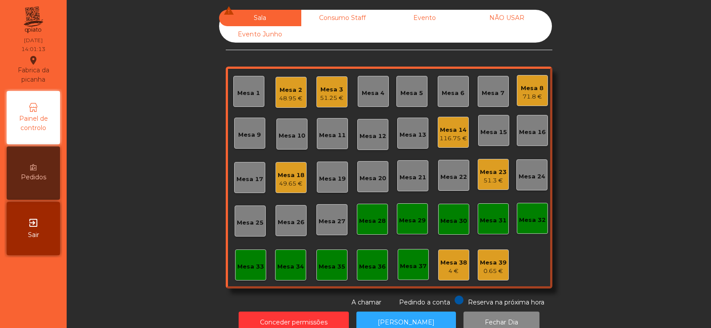
click at [532, 96] on div "71.8 €" at bounding box center [532, 96] width 23 height 9
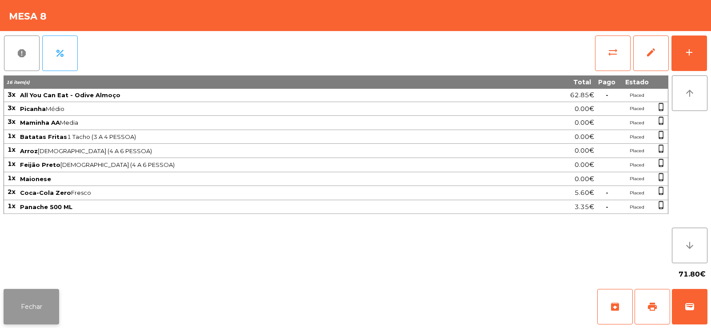
click at [25, 303] on button "Fechar" at bounding box center [32, 307] width 56 height 36
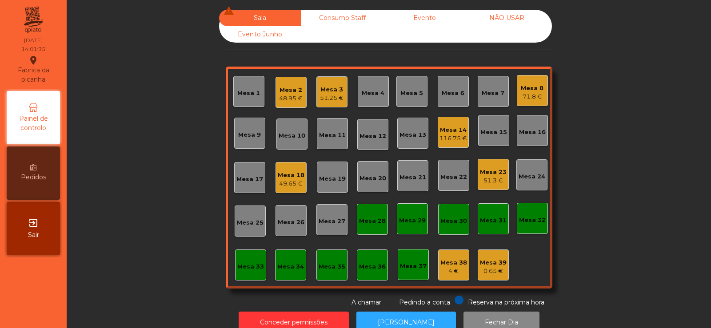
click at [240, 267] on div "Mesa 33" at bounding box center [250, 267] width 27 height 9
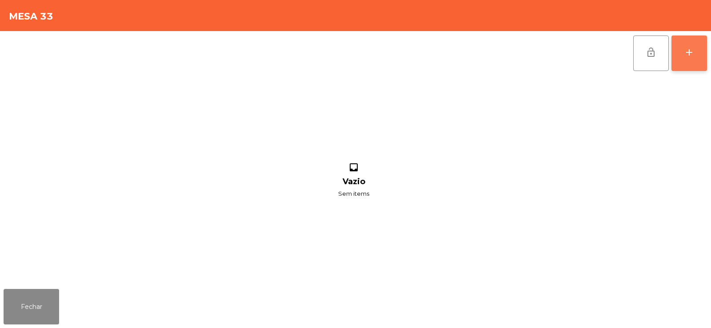
click at [684, 60] on button "add" at bounding box center [690, 54] width 36 height 36
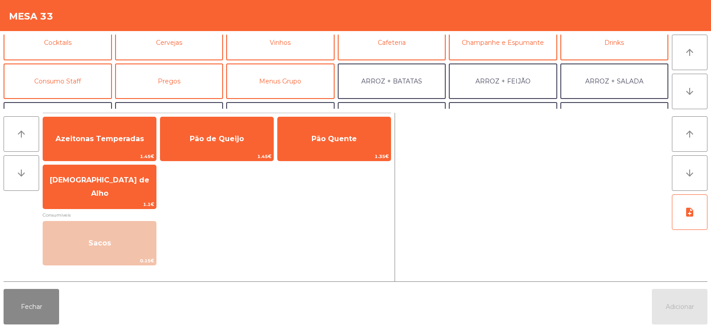
scroll to position [51, 0]
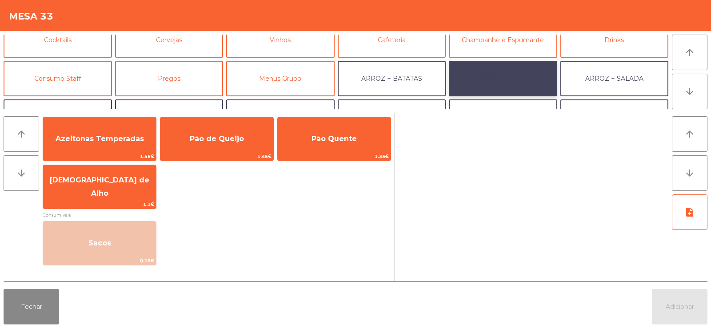
click at [496, 75] on button "ARROZ + FEIJÃO" at bounding box center [503, 79] width 108 height 36
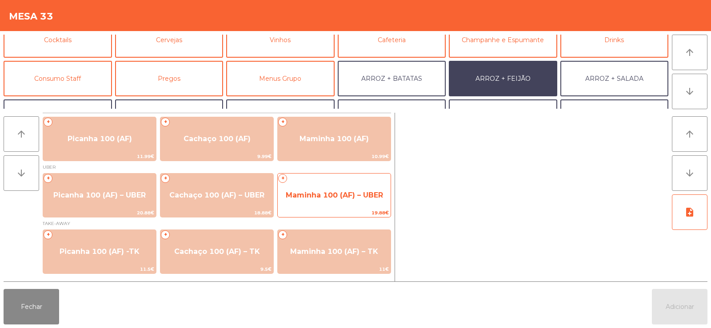
click at [334, 201] on span "Maminha 100 (AF) – UBER" at bounding box center [334, 196] width 113 height 24
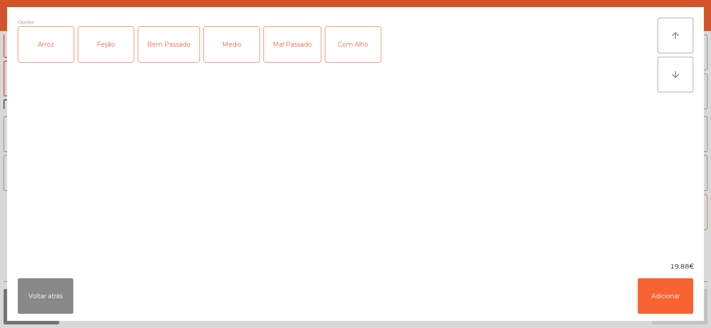
click at [52, 49] on div "Arroz" at bounding box center [46, 45] width 56 height 36
click at [105, 41] on div "Feijão" at bounding box center [106, 45] width 56 height 36
click at [228, 41] on div "Medio" at bounding box center [232, 45] width 56 height 36
click at [656, 302] on button "Adicionar" at bounding box center [666, 297] width 56 height 36
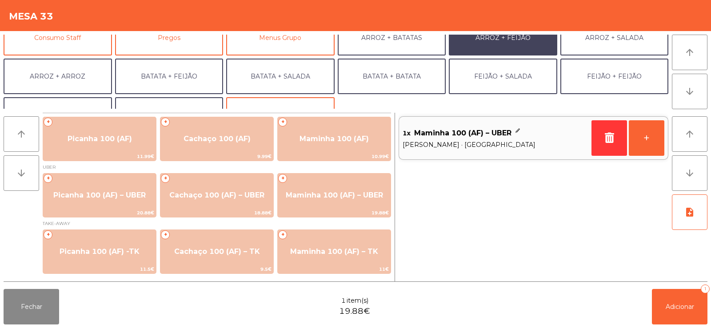
scroll to position [116, 0]
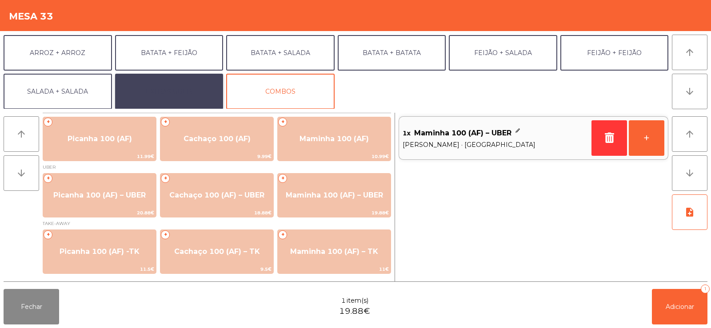
click at [160, 85] on button "EXTRAS UBER" at bounding box center [169, 92] width 108 height 36
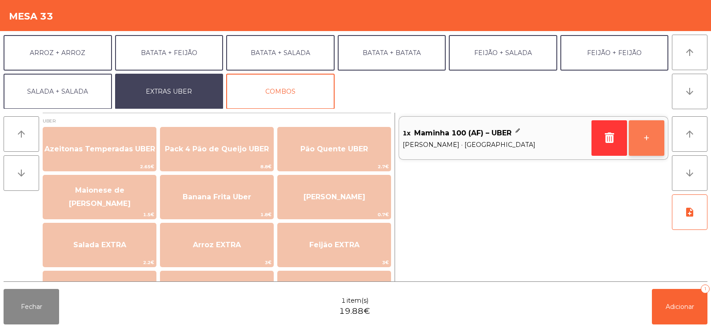
click at [648, 143] on button "+" at bounding box center [647, 138] width 36 height 36
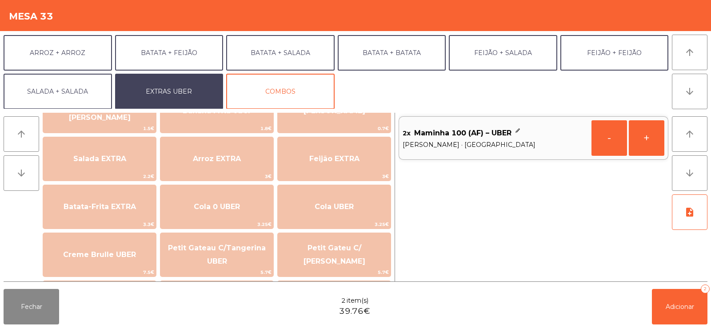
scroll to position [87, 0]
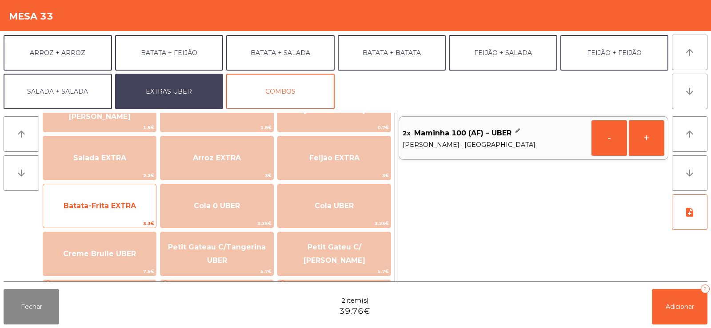
click at [88, 202] on span "Batata-Frita EXTRA" at bounding box center [100, 206] width 72 height 8
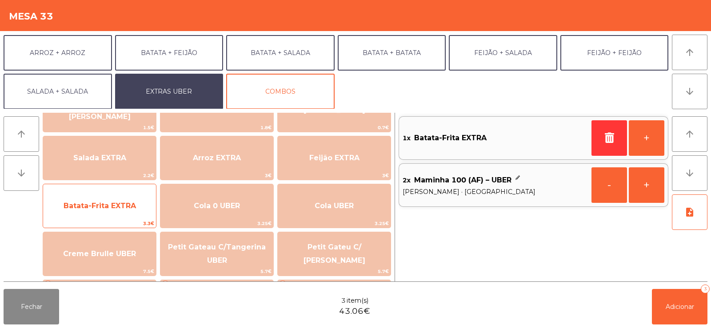
click at [91, 202] on span "Batata-Frita EXTRA" at bounding box center [100, 206] width 72 height 8
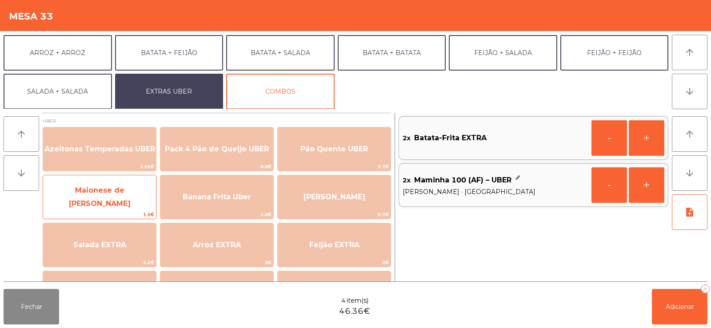
click at [105, 208] on span "Maionese de Alho UBER" at bounding box center [99, 198] width 113 height 38
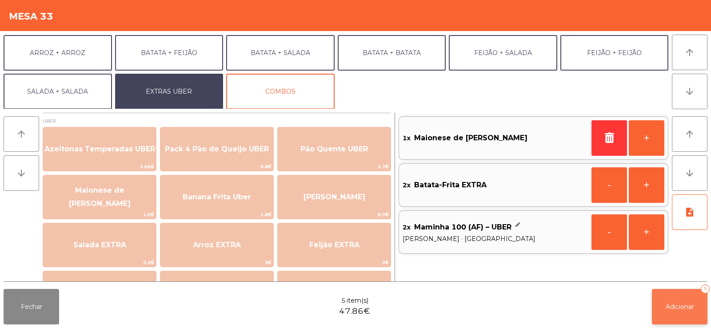
click at [668, 309] on span "Adicionar" at bounding box center [680, 307] width 28 height 8
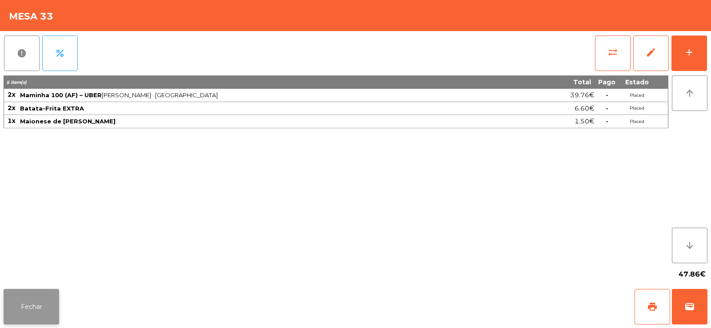
click at [37, 294] on button "Fechar" at bounding box center [32, 307] width 56 height 36
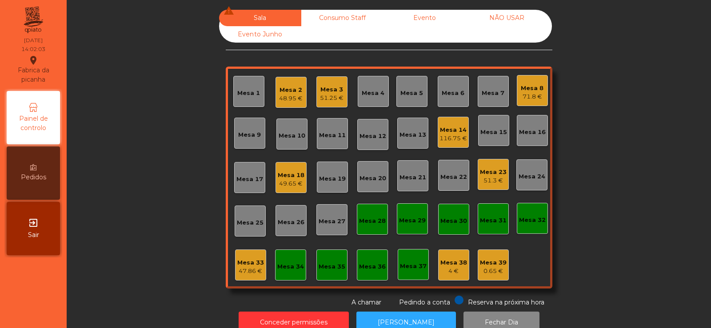
click at [320, 97] on div "51.25 €" at bounding box center [332, 98] width 24 height 9
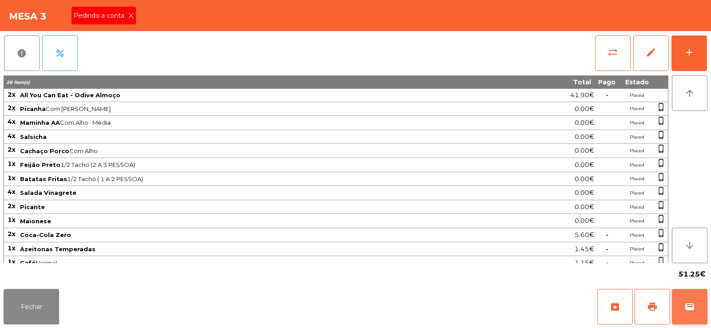
click at [691, 314] on button "wallet" at bounding box center [690, 307] width 36 height 36
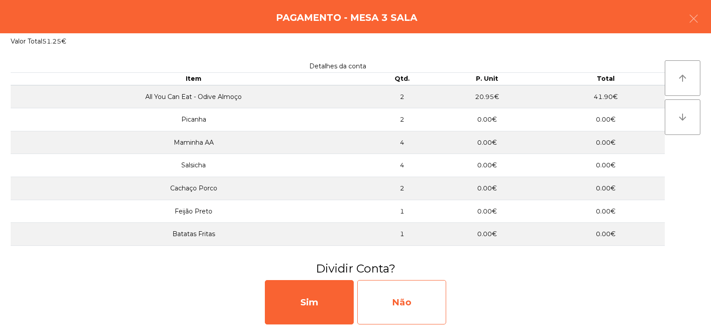
click at [394, 322] on div "Não" at bounding box center [401, 302] width 89 height 44
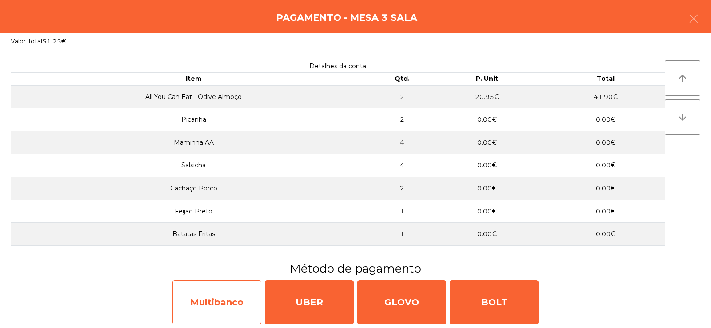
click at [234, 304] on div "Multibanco" at bounding box center [216, 302] width 89 height 44
select select "**"
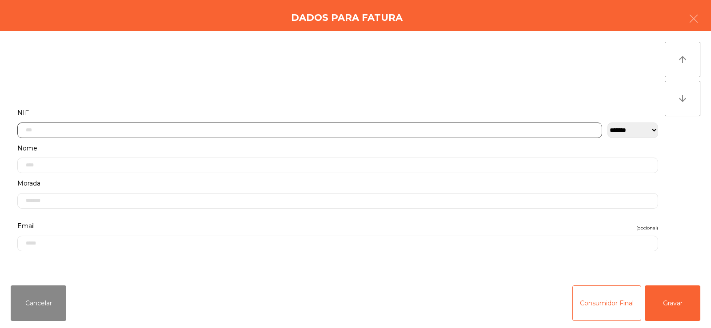
click at [256, 131] on input "text" at bounding box center [309, 131] width 585 height 16
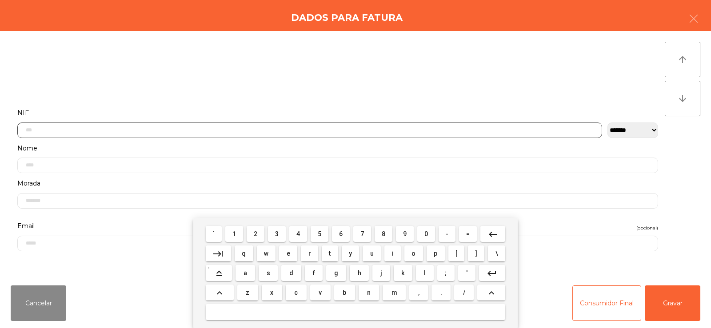
scroll to position [65, 0]
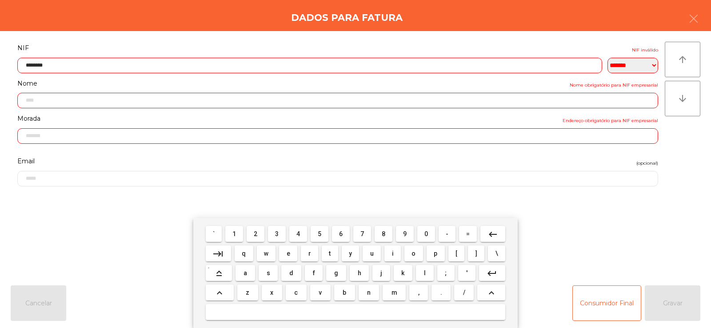
type input "*********"
type input "**********"
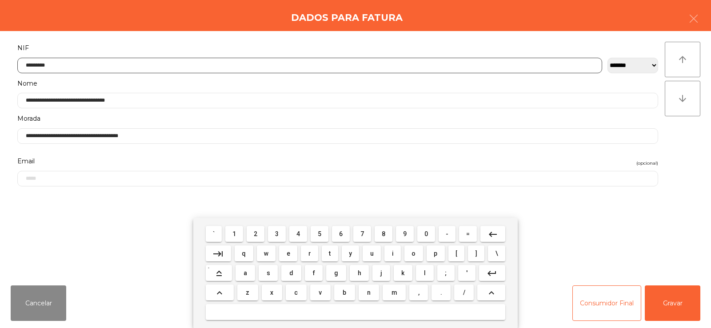
type input "*********"
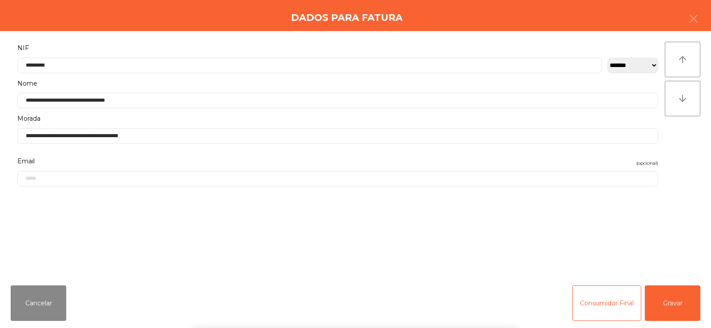
click at [676, 168] on div "arrow_upward arrow_downward" at bounding box center [683, 155] width 36 height 226
click at [684, 309] on button "Gravar" at bounding box center [673, 304] width 56 height 36
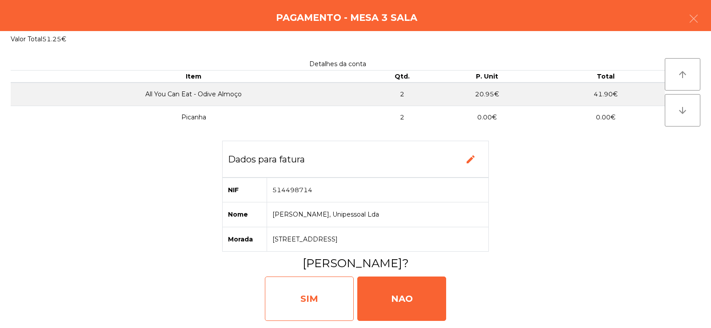
click at [321, 304] on div "SIM" at bounding box center [309, 299] width 89 height 44
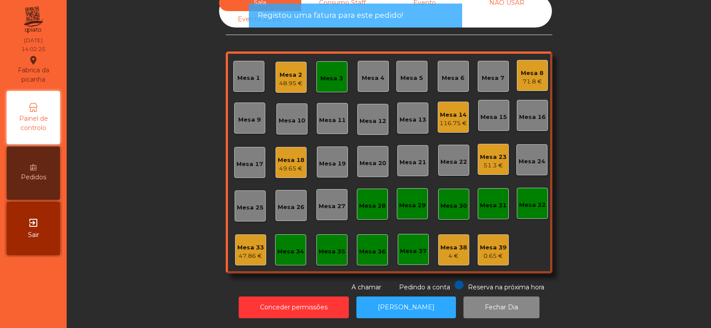
scroll to position [22, 0]
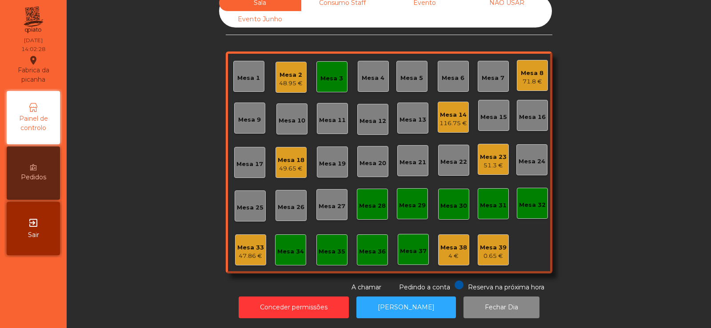
click at [254, 257] on div "Mesa 33 47.86 €" at bounding box center [250, 250] width 31 height 31
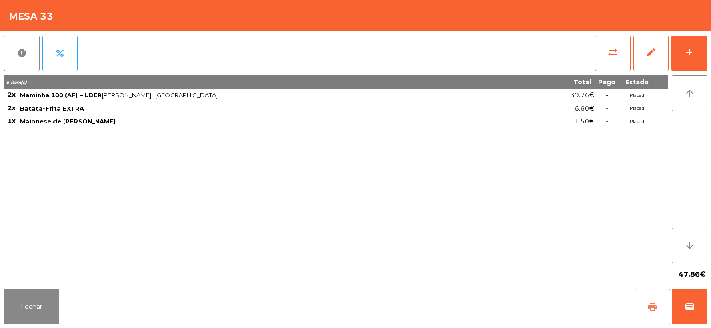
click at [651, 299] on button "print" at bounding box center [653, 307] width 36 height 36
click at [69, 52] on button "percent" at bounding box center [60, 54] width 36 height 36
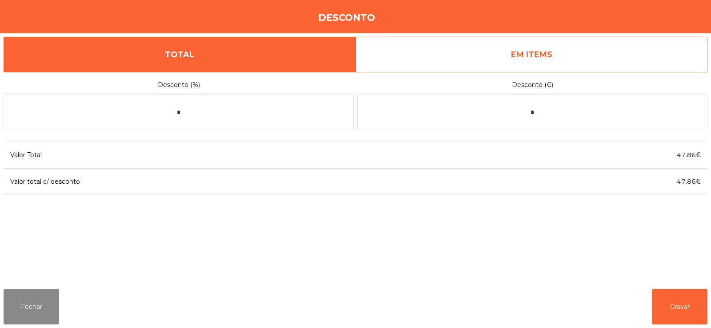
click at [537, 45] on link "EM ITEMS" at bounding box center [532, 55] width 352 height 36
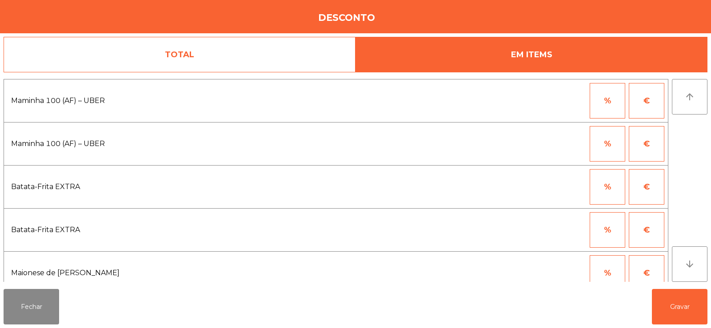
click at [614, 99] on button "%" at bounding box center [608, 101] width 36 height 36
click at [555, 101] on input "*" at bounding box center [564, 101] width 44 height 36
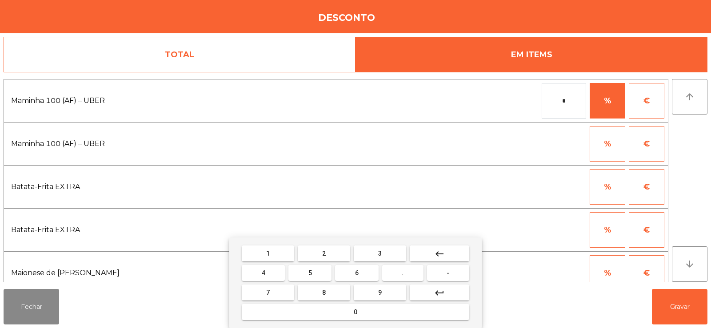
click at [268, 253] on span "1" at bounding box center [268, 253] width 4 height 7
click at [350, 308] on button "0" at bounding box center [356, 312] width 228 height 16
type input "***"
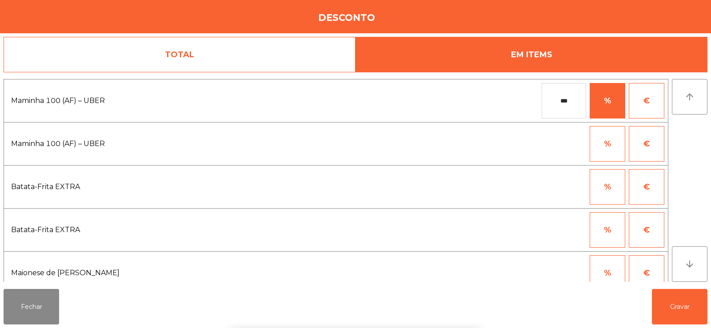
click at [686, 305] on div "1 2 3 keyboard_backspace 4 5 6 . - 7 8 9 keyboard_return 0" at bounding box center [355, 283] width 711 height 91
click at [676, 306] on button "Gravar" at bounding box center [680, 307] width 56 height 36
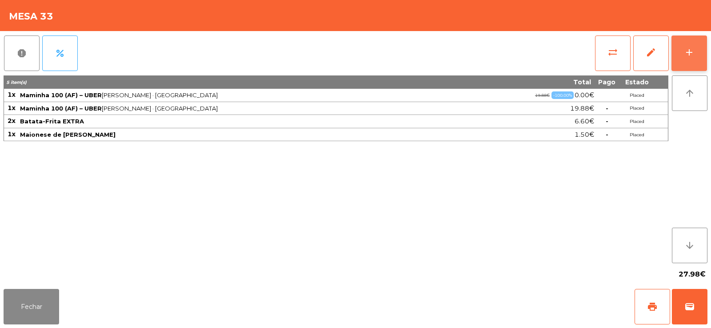
click at [696, 51] on button "add" at bounding box center [690, 54] width 36 height 36
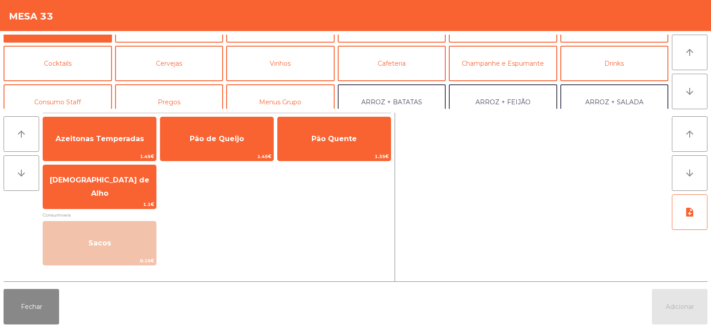
scroll to position [116, 0]
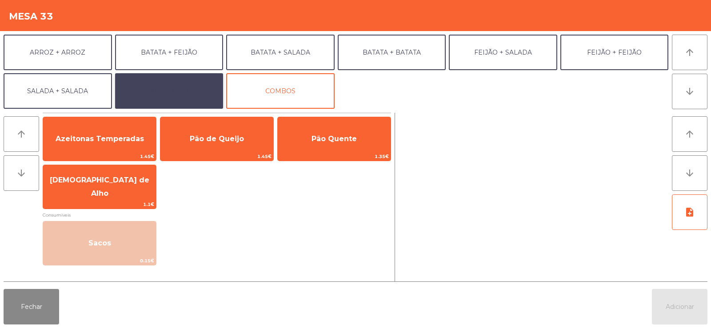
click at [178, 92] on button "EXTRAS UBER" at bounding box center [169, 91] width 108 height 36
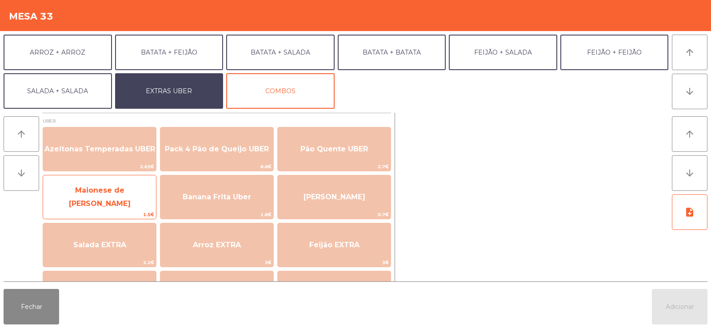
click at [98, 204] on span "Maionese de Alho UBER" at bounding box center [99, 198] width 113 height 38
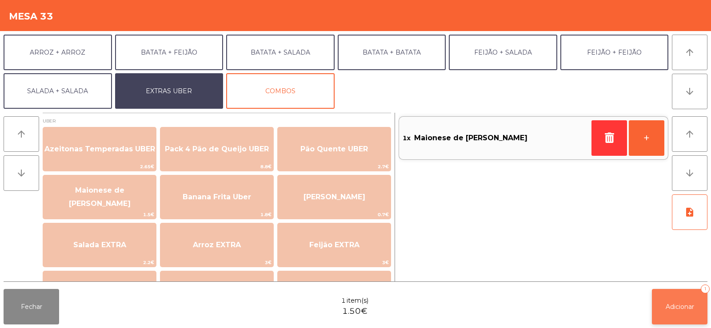
click at [676, 306] on span "Adicionar" at bounding box center [680, 307] width 28 height 8
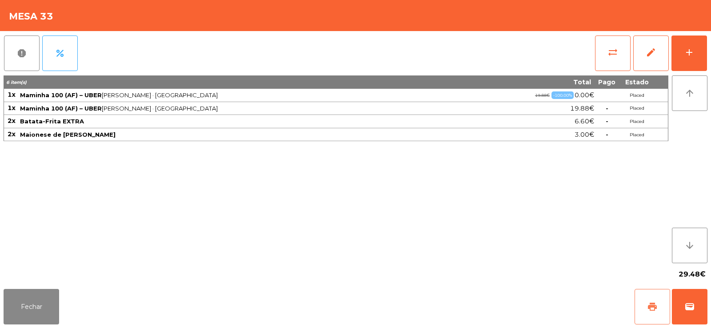
click at [656, 307] on span "print" at bounding box center [652, 307] width 11 height 11
click at [694, 312] on button "wallet" at bounding box center [690, 307] width 36 height 36
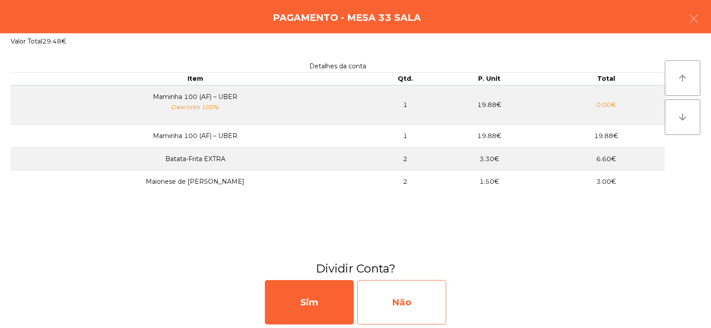
click at [395, 303] on div "Não" at bounding box center [401, 302] width 89 height 44
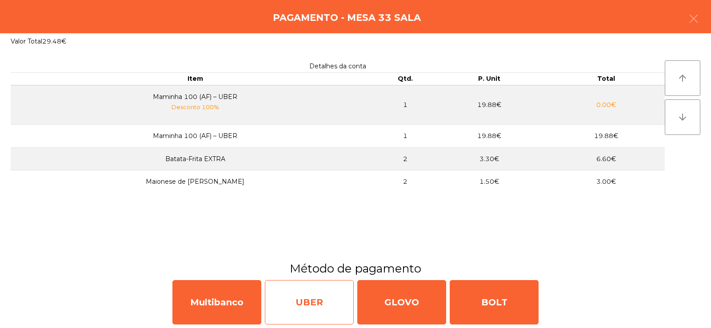
click at [310, 308] on div "UBER" at bounding box center [309, 302] width 89 height 44
select select "**"
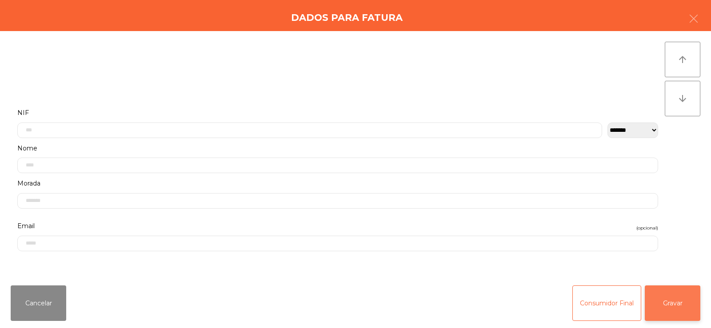
click at [693, 315] on button "Gravar" at bounding box center [673, 304] width 56 height 36
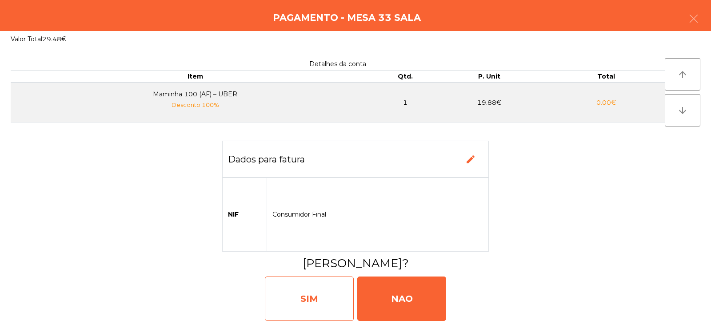
click at [304, 302] on div "SIM" at bounding box center [309, 299] width 89 height 44
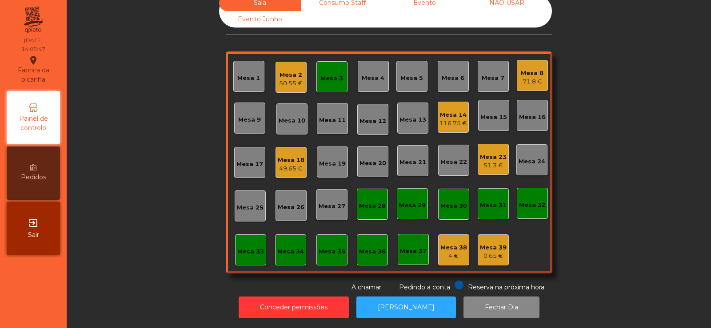
click at [320, 74] on div "Mesa 3" at bounding box center [331, 78] width 23 height 9
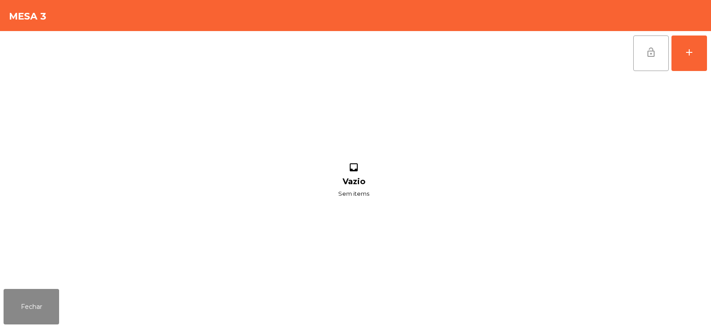
click at [653, 57] on span "lock_open" at bounding box center [651, 52] width 11 height 11
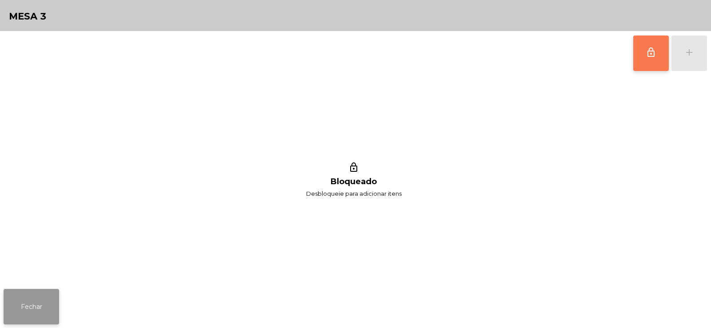
click at [45, 298] on button "Fechar" at bounding box center [32, 307] width 56 height 36
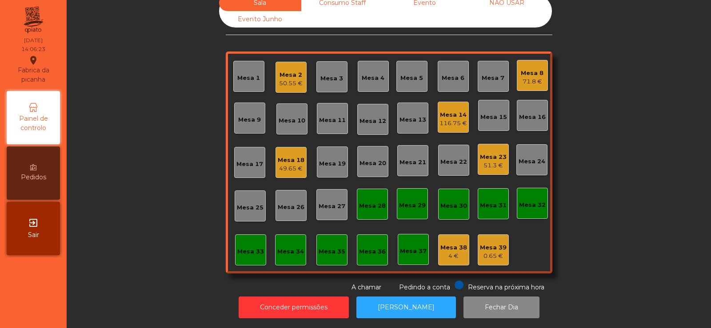
scroll to position [0, 0]
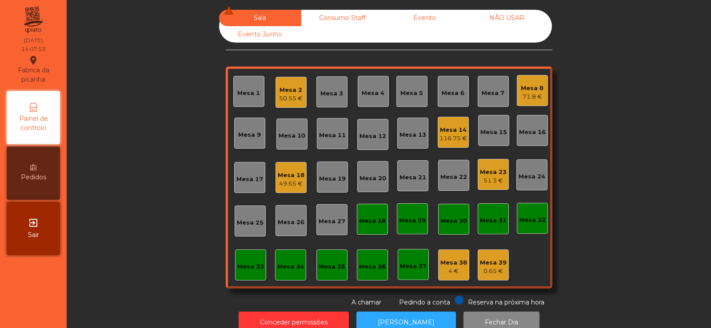
click at [448, 132] on div "Mesa 14" at bounding box center [454, 130] width 28 height 9
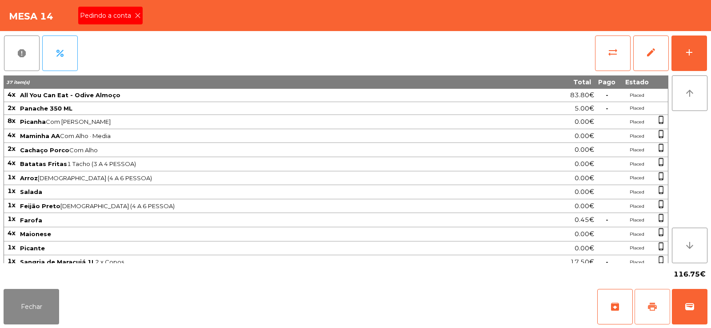
click at [646, 308] on button "print" at bounding box center [653, 307] width 36 height 36
click at [699, 310] on button "wallet" at bounding box center [690, 307] width 36 height 36
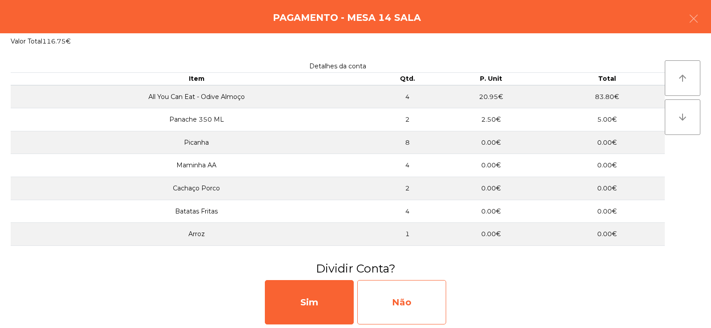
click at [396, 317] on div "Não" at bounding box center [401, 302] width 89 height 44
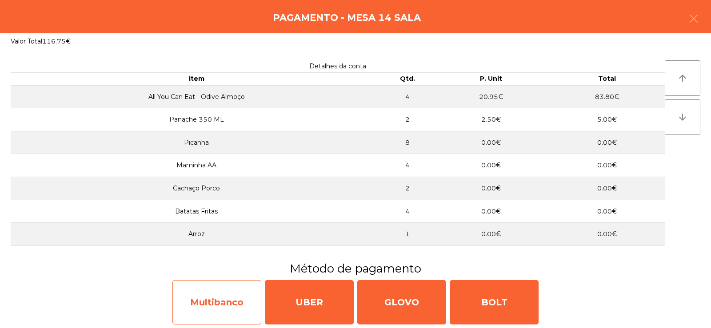
click at [219, 310] on div "Multibanco" at bounding box center [216, 302] width 89 height 44
select select "**"
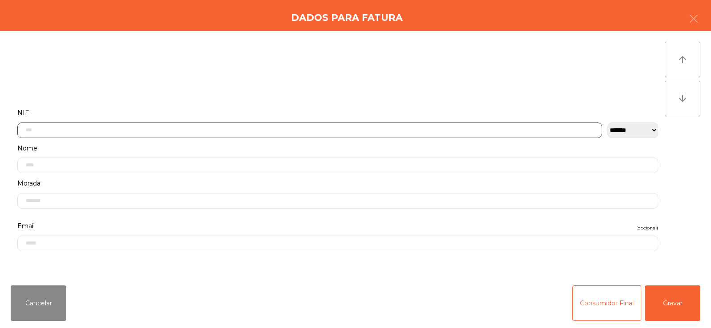
click at [269, 131] on input "text" at bounding box center [309, 131] width 585 height 16
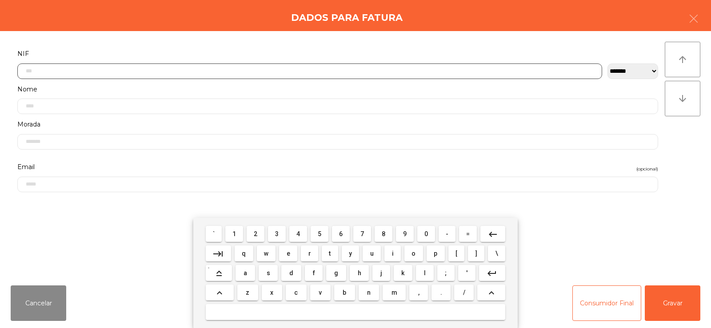
scroll to position [65, 0]
type input "*********"
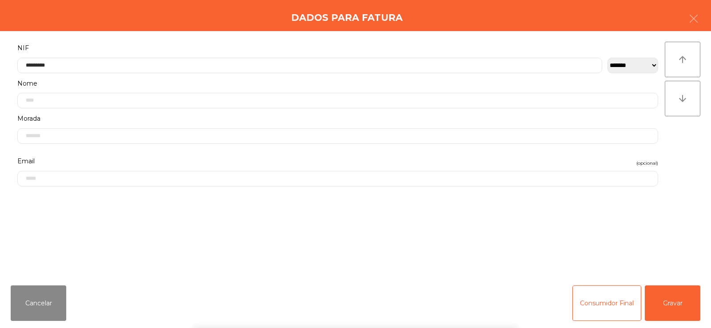
click at [677, 159] on div "arrow_upward arrow_downward" at bounding box center [683, 155] width 36 height 226
click at [666, 302] on button "Gravar" at bounding box center [673, 304] width 56 height 36
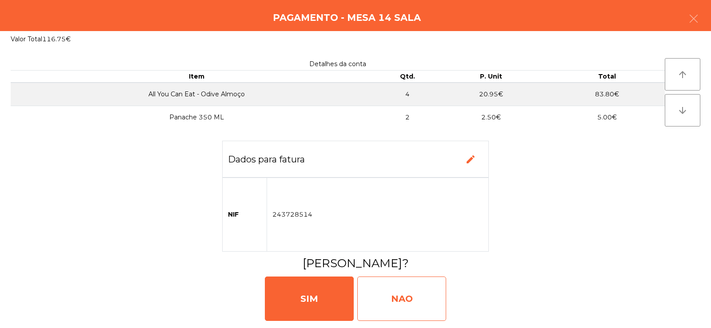
click at [389, 292] on div "NAO" at bounding box center [401, 299] width 89 height 44
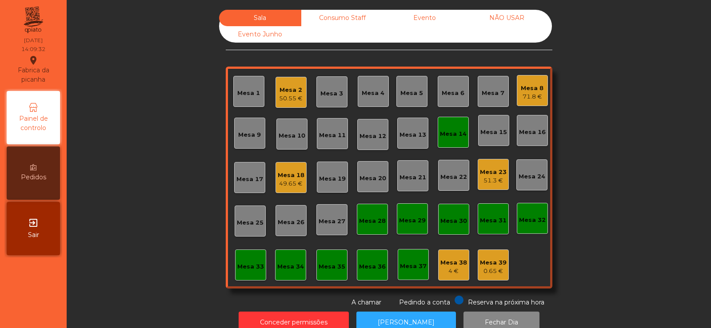
click at [444, 125] on div "Mesa 14" at bounding box center [453, 132] width 31 height 31
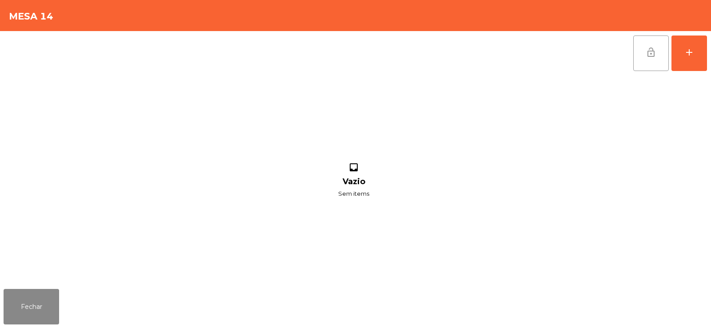
click at [654, 63] on button "lock_open" at bounding box center [651, 54] width 36 height 36
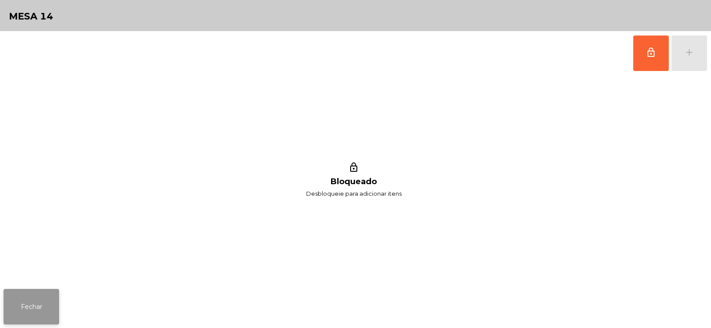
click at [48, 296] on button "Fechar" at bounding box center [32, 307] width 56 height 36
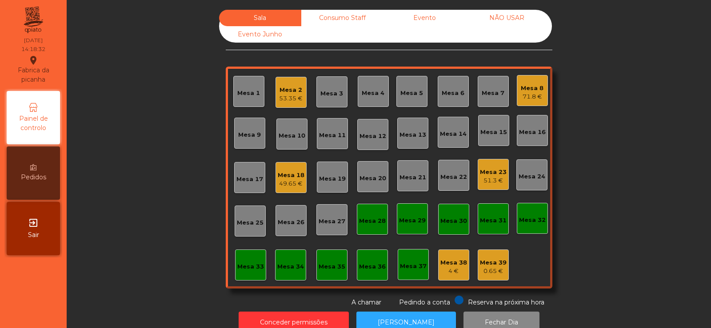
click at [340, 19] on div "Consumo Staff" at bounding box center [342, 18] width 82 height 16
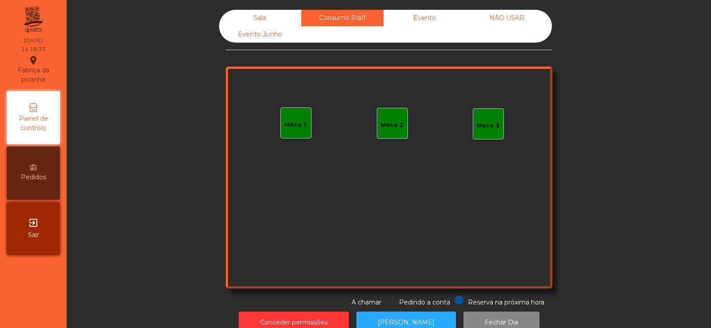
click at [434, 21] on div "Evento" at bounding box center [425, 18] width 82 height 16
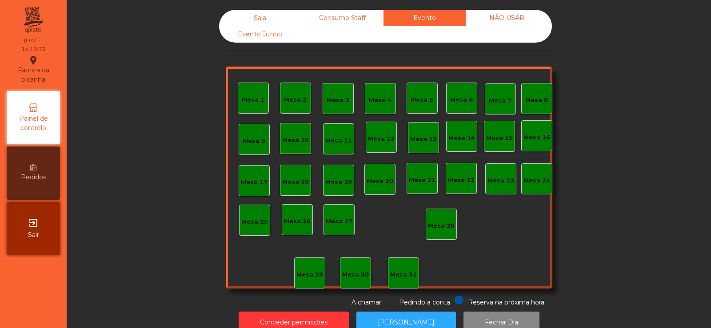
click at [274, 20] on div "Sala" at bounding box center [260, 18] width 82 height 16
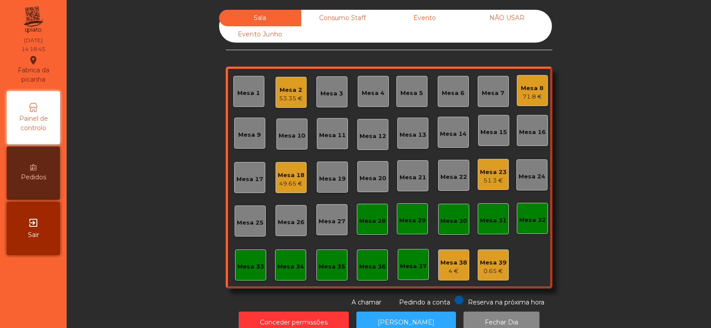
click at [491, 175] on div "Mesa 23" at bounding box center [493, 172] width 27 height 9
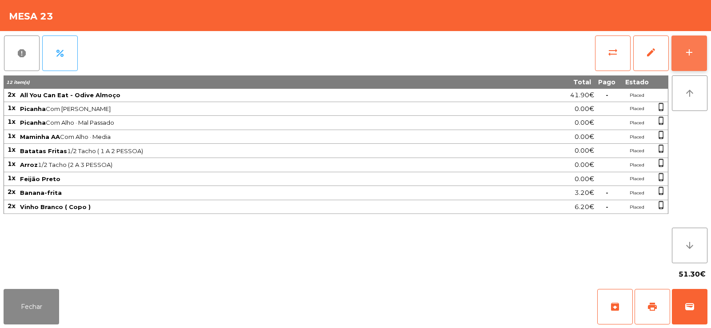
click at [688, 39] on button "add" at bounding box center [690, 54] width 36 height 36
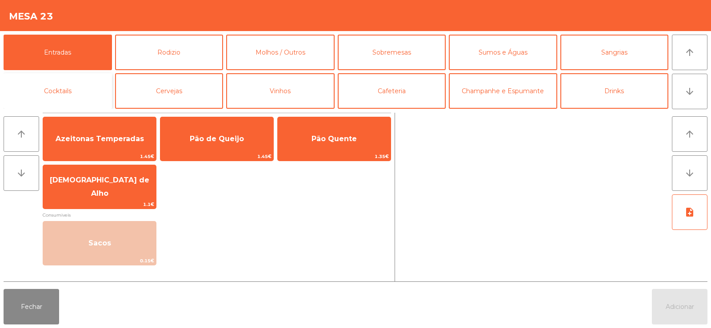
click at [61, 84] on button "Cocktails" at bounding box center [58, 91] width 108 height 36
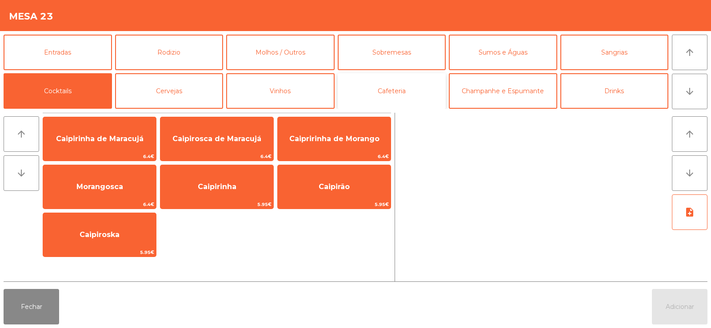
click at [386, 81] on button "Cafeteria" at bounding box center [392, 91] width 108 height 36
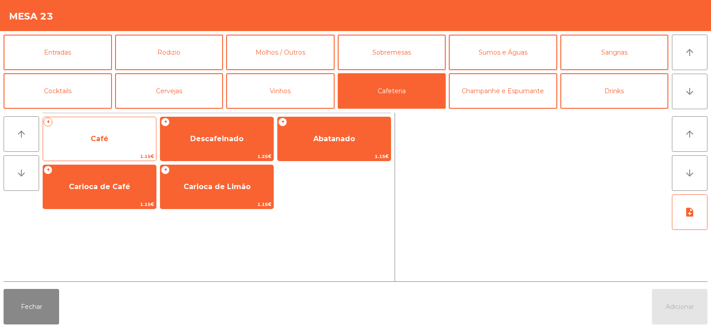
click at [104, 146] on span "Café" at bounding box center [99, 139] width 113 height 24
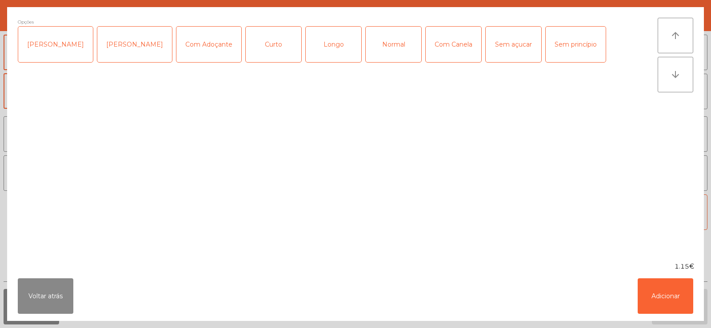
click at [385, 44] on div "Normal" at bounding box center [394, 45] width 56 height 36
click at [646, 295] on button "Adicionar" at bounding box center [666, 297] width 56 height 36
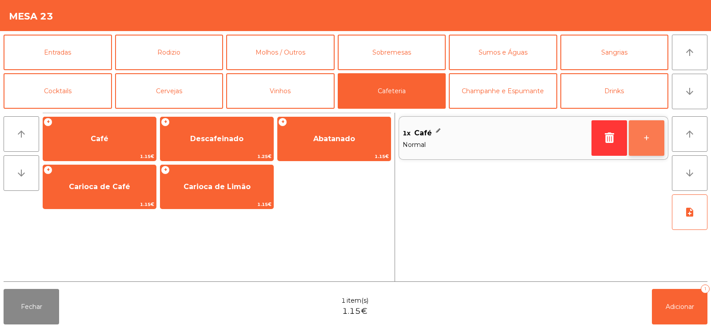
click at [652, 146] on button "+" at bounding box center [647, 138] width 36 height 36
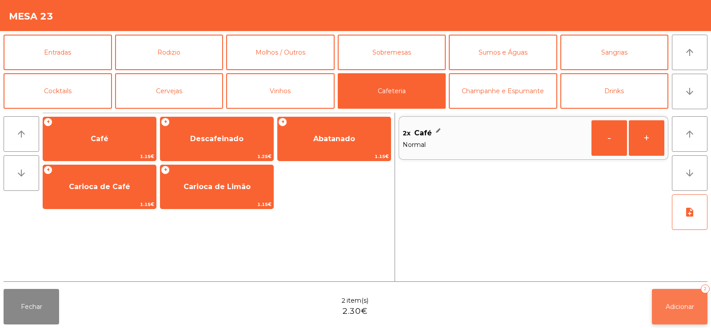
click at [673, 300] on button "Adicionar 2" at bounding box center [680, 307] width 56 height 36
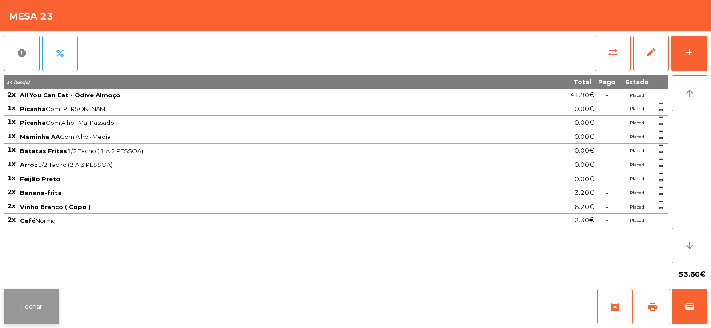
click at [33, 318] on button "Fechar" at bounding box center [32, 307] width 56 height 36
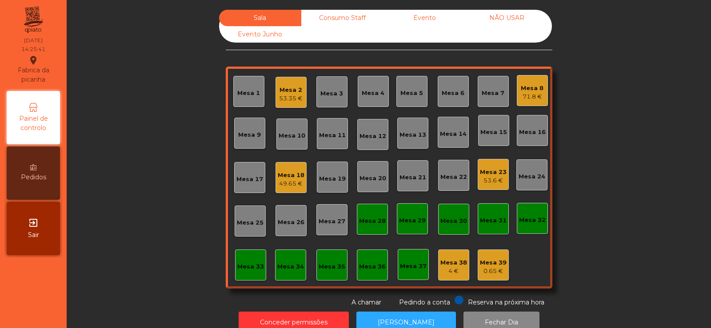
click at [240, 276] on div "Mesa 33" at bounding box center [250, 265] width 31 height 31
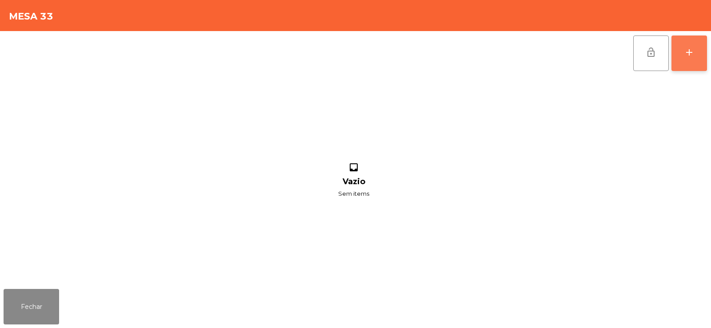
click at [696, 47] on button "add" at bounding box center [690, 54] width 36 height 36
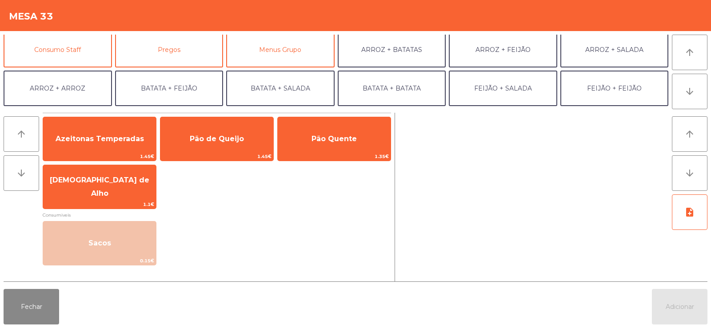
scroll to position [89, 0]
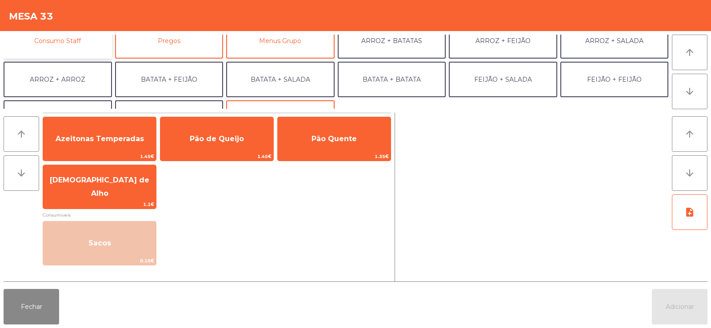
click at [74, 52] on button "Consumo Staff" at bounding box center [58, 41] width 108 height 36
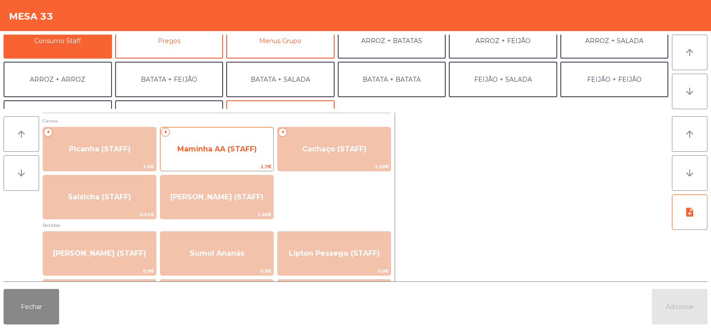
click at [223, 162] on div "+ Maminha AA (STAFF) 1.7€" at bounding box center [217, 149] width 114 height 44
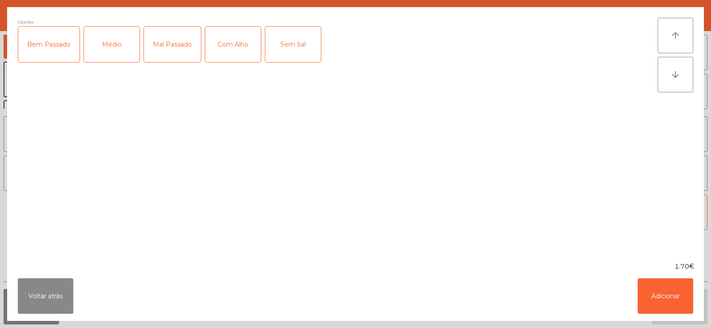
click at [116, 50] on div "Médio" at bounding box center [112, 45] width 56 height 36
click at [245, 44] on div "Com Alho" at bounding box center [233, 45] width 56 height 36
click at [668, 311] on button "Adicionar" at bounding box center [666, 297] width 56 height 36
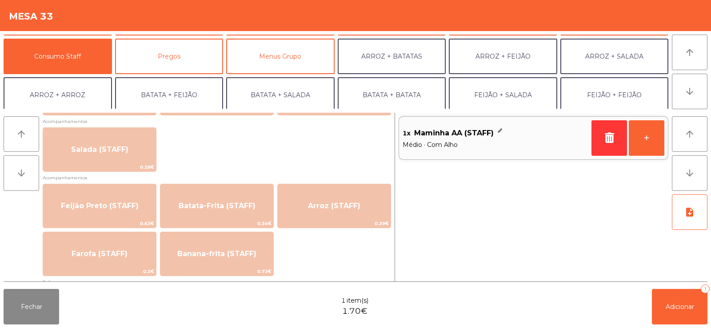
scroll to position [354, 0]
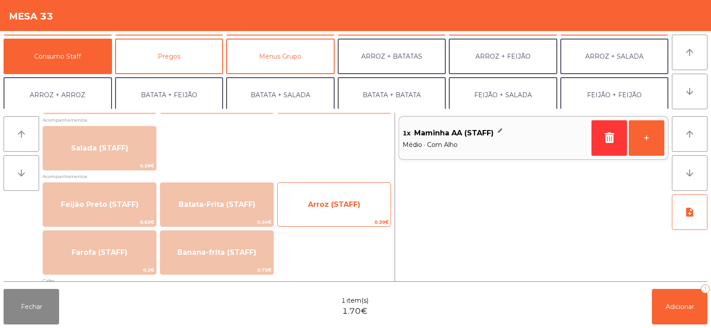
click at [334, 201] on span "Arroz (STAFF)" at bounding box center [334, 204] width 52 height 8
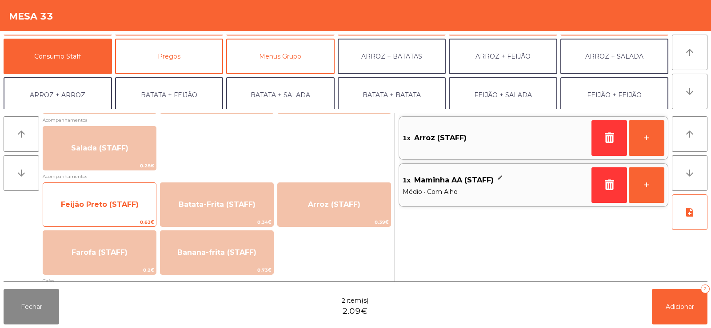
click at [106, 212] on span "Feijão Preto (STAFF)" at bounding box center [99, 205] width 113 height 24
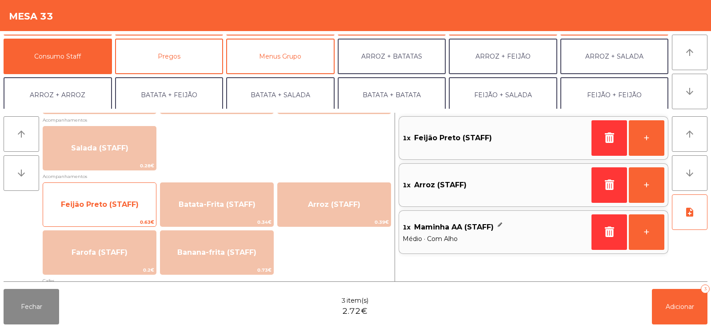
scroll to position [0, 0]
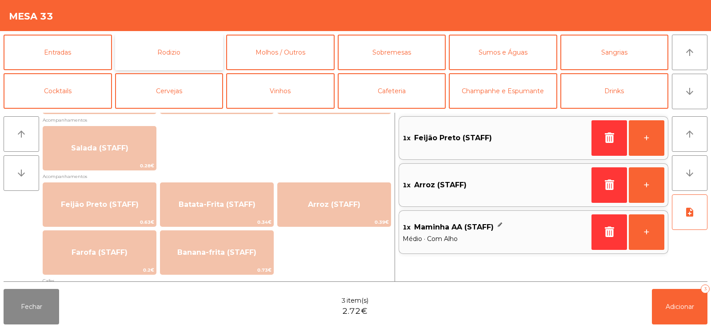
click at [184, 52] on button "Rodizio" at bounding box center [169, 53] width 108 height 36
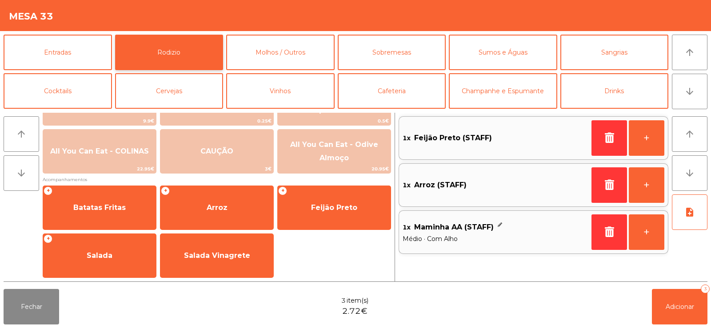
scroll to position [139, 0]
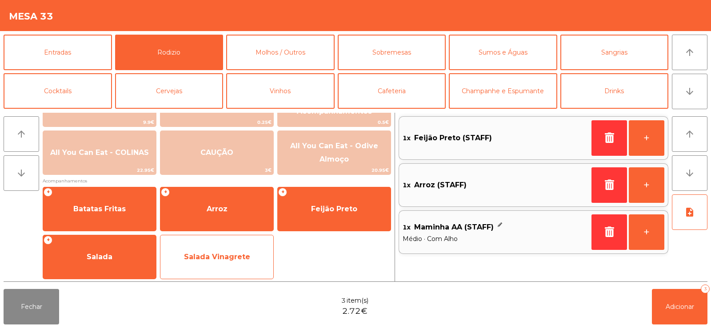
click at [231, 260] on span "Salada Vinagrete" at bounding box center [217, 257] width 66 height 8
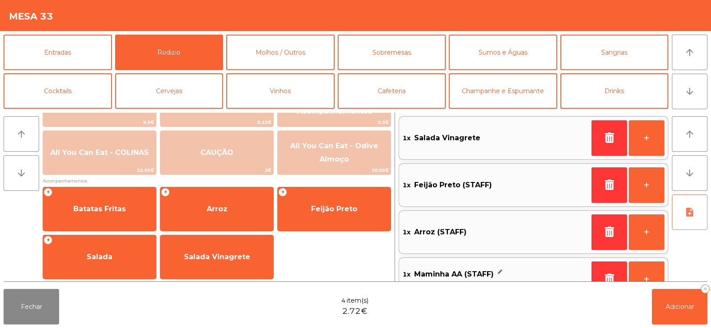
click at [696, 215] on button "note_add" at bounding box center [690, 213] width 36 height 36
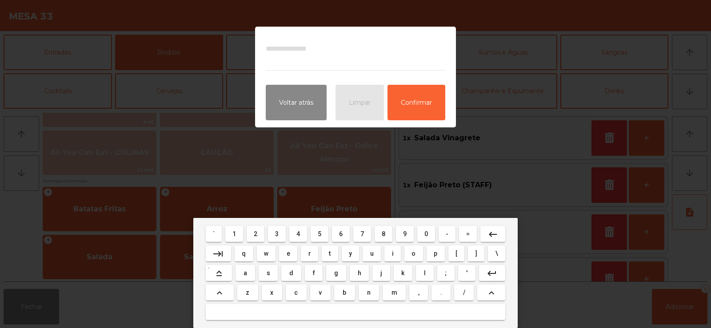
click at [330, 253] on span "t" at bounding box center [330, 253] width 2 height 7
click at [403, 273] on span "k" at bounding box center [402, 273] width 3 height 7
click at [266, 253] on span "w" at bounding box center [266, 253] width 4 height 7
click at [491, 237] on mat-icon "keyboard_backspace" at bounding box center [493, 234] width 11 height 11
click at [289, 252] on span "e" at bounding box center [289, 253] width 4 height 7
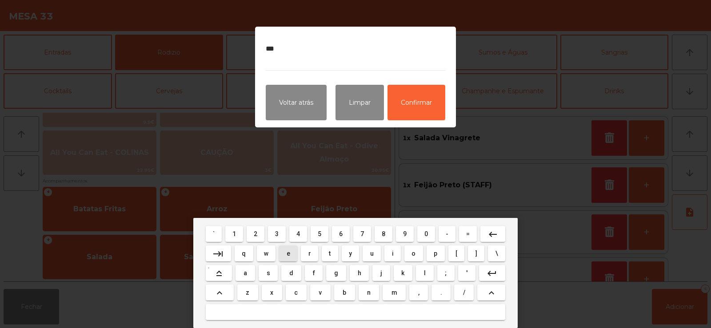
click at [304, 318] on button at bounding box center [356, 312] width 300 height 16
click at [246, 273] on span "a" at bounding box center [246, 273] width 4 height 7
click at [349, 260] on button "y" at bounding box center [351, 254] width 18 height 16
click at [494, 235] on mat-icon "keyboard_backspace" at bounding box center [493, 234] width 11 height 11
click at [492, 234] on mat-icon "keyboard_backspace" at bounding box center [493, 234] width 11 height 11
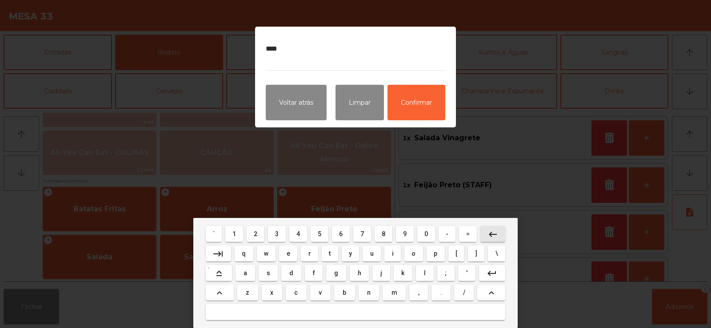
click at [496, 236] on mat-icon "keyboard_backspace" at bounding box center [493, 234] width 11 height 11
click at [493, 234] on mat-icon "keyboard_backspace" at bounding box center [493, 234] width 11 height 11
click at [498, 239] on mat-icon "keyboard_backspace" at bounding box center [493, 234] width 11 height 11
click at [246, 273] on span "a" at bounding box center [246, 273] width 4 height 7
click at [287, 256] on span "e" at bounding box center [289, 253] width 4 height 7
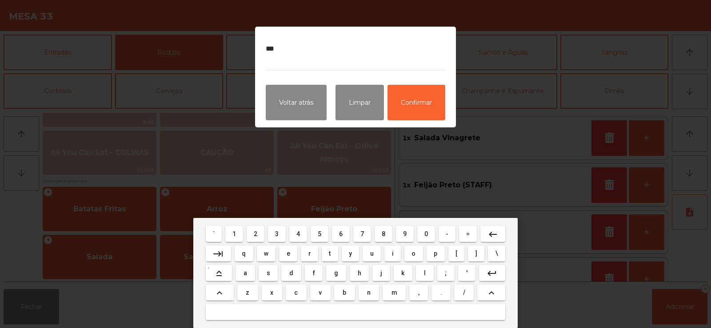
click at [303, 310] on button at bounding box center [356, 312] width 300 height 16
click at [266, 253] on span "w" at bounding box center [266, 253] width 4 height 7
click at [246, 273] on span "a" at bounding box center [246, 273] width 4 height 7
click at [350, 251] on span "y" at bounding box center [350, 253] width 3 height 7
type textarea "*******"
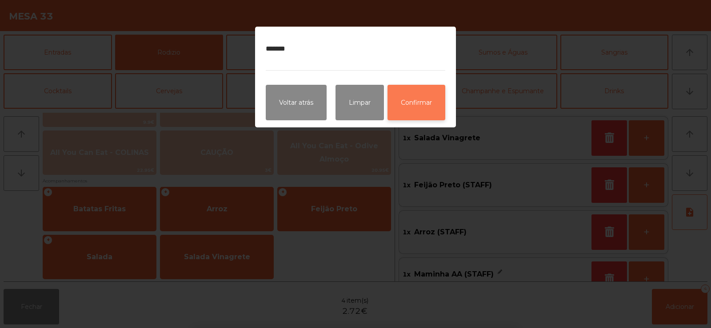
click at [432, 108] on button "Confirmar" at bounding box center [417, 103] width 58 height 36
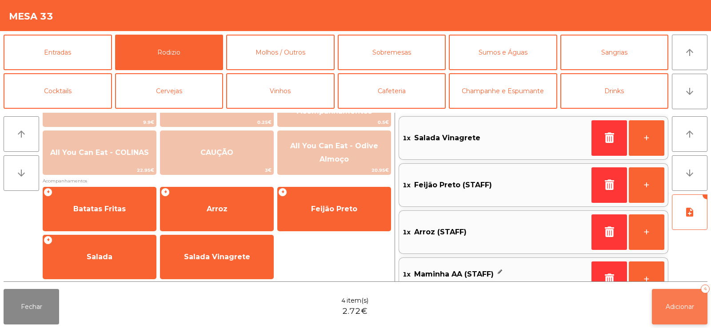
click at [684, 307] on span "Adicionar" at bounding box center [680, 307] width 28 height 8
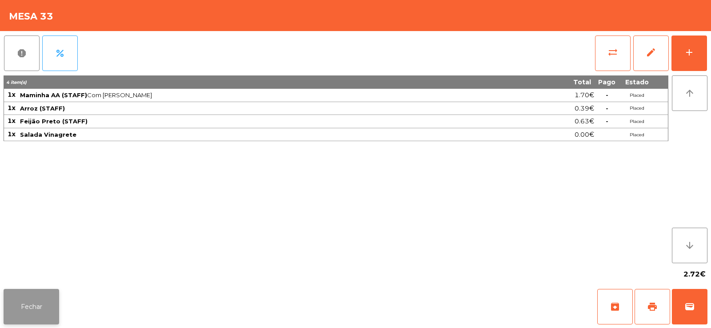
click at [48, 316] on button "Fechar" at bounding box center [32, 307] width 56 height 36
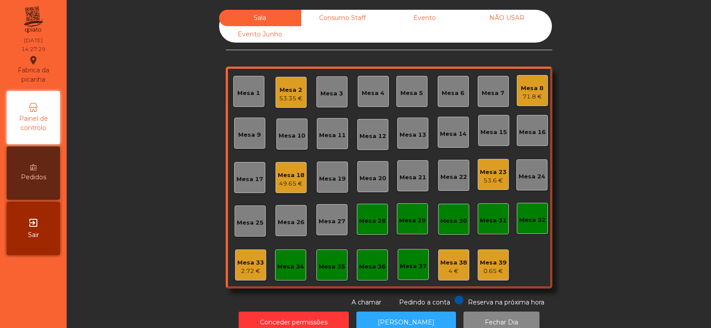
click at [288, 269] on div "Mesa 34" at bounding box center [290, 267] width 27 height 9
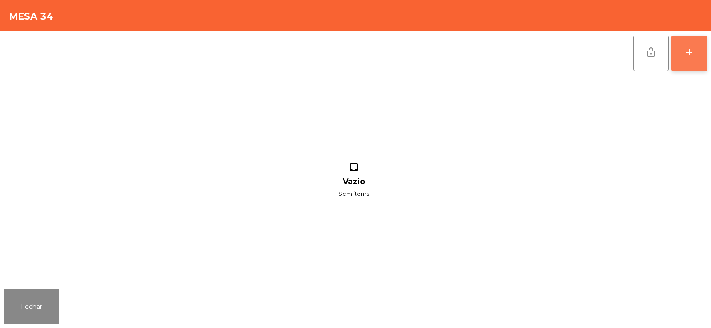
click at [688, 58] on button "add" at bounding box center [690, 54] width 36 height 36
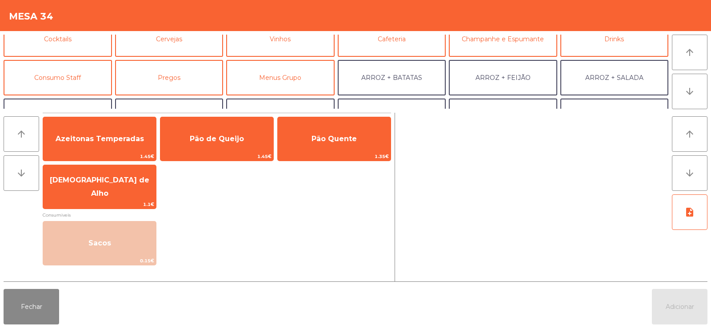
scroll to position [72, 0]
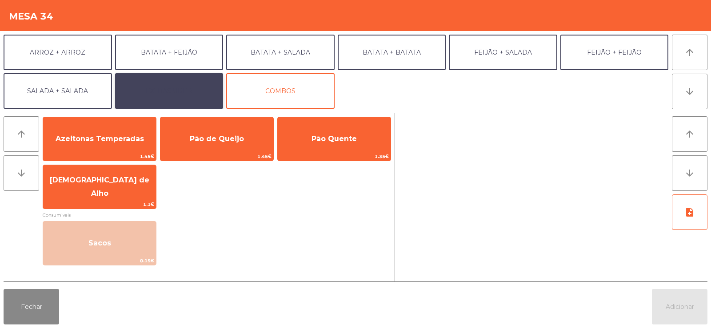
click at [162, 84] on button "EXTRAS UBER" at bounding box center [169, 91] width 108 height 36
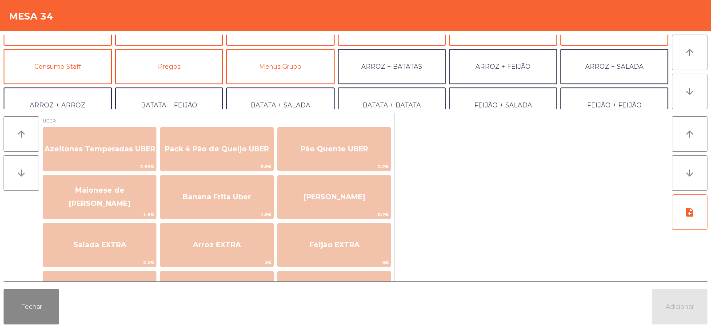
scroll to position [48, 0]
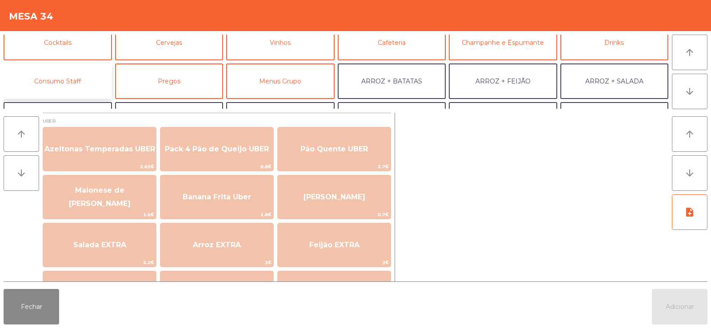
click at [73, 87] on button "Consumo Staff" at bounding box center [58, 82] width 108 height 36
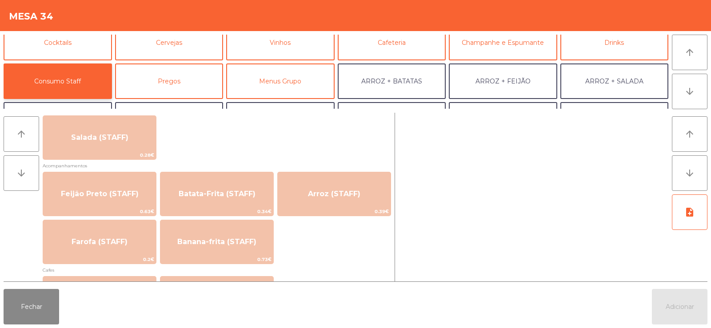
scroll to position [368, 0]
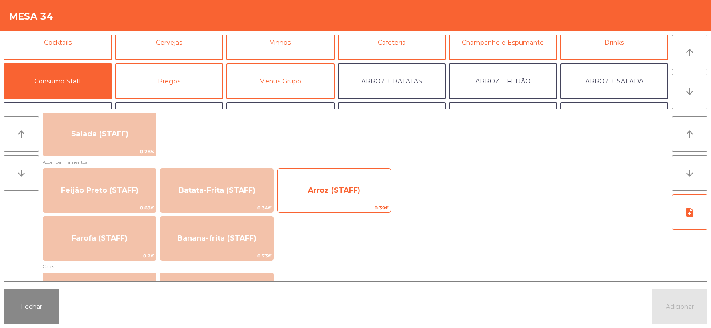
click at [331, 190] on span "Arroz (STAFF)" at bounding box center [334, 190] width 52 height 8
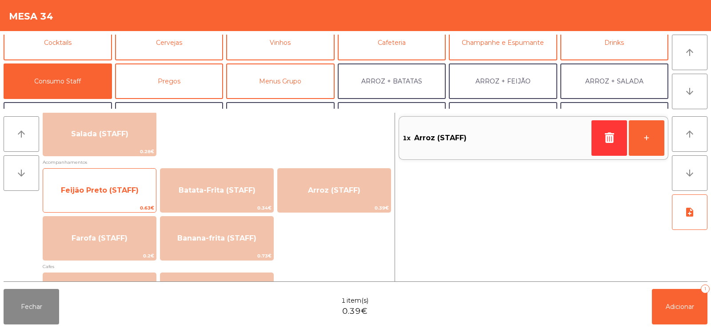
click at [109, 202] on span "Feijão Preto (STAFF)" at bounding box center [99, 191] width 113 height 24
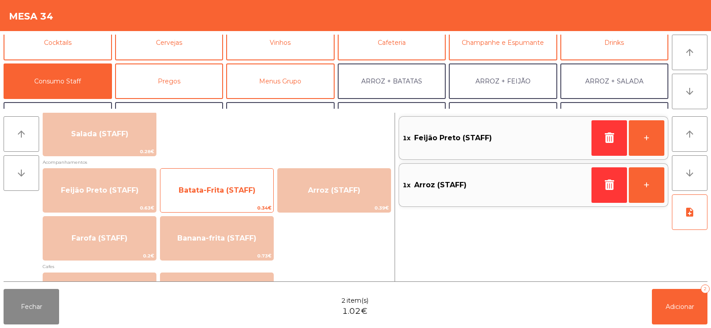
click at [212, 190] on span "Batata-Frita (STAFF)" at bounding box center [217, 190] width 77 height 8
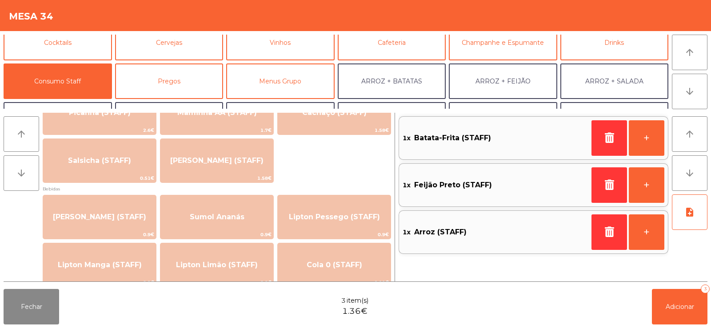
scroll to position [0, 0]
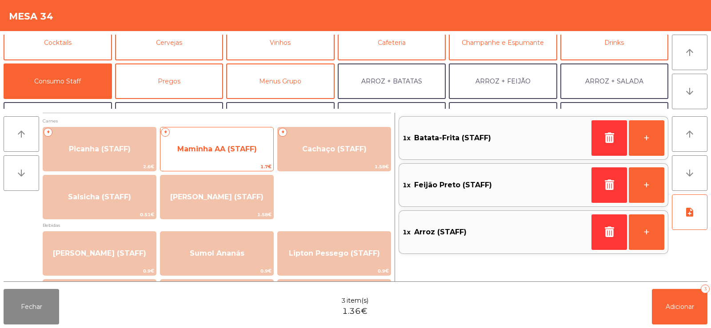
click at [237, 148] on span "Maminha AA (STAFF)" at bounding box center [217, 149] width 80 height 8
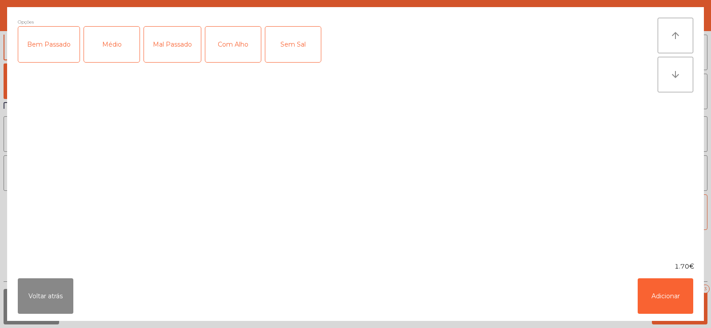
click at [111, 52] on div "Médio" at bounding box center [112, 45] width 56 height 36
click at [229, 46] on div "Com Alho" at bounding box center [233, 45] width 56 height 36
click at [669, 289] on button "Adicionar" at bounding box center [666, 297] width 56 height 36
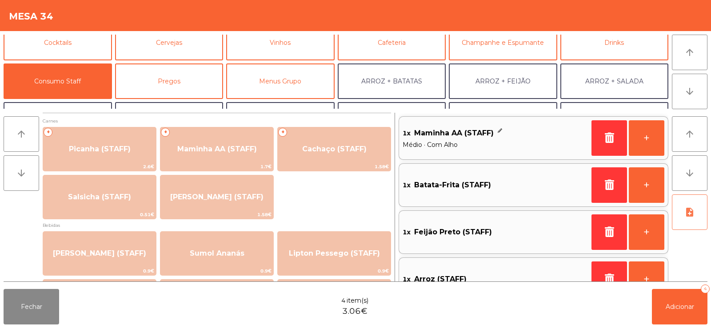
click at [683, 206] on button "note_add" at bounding box center [690, 213] width 36 height 36
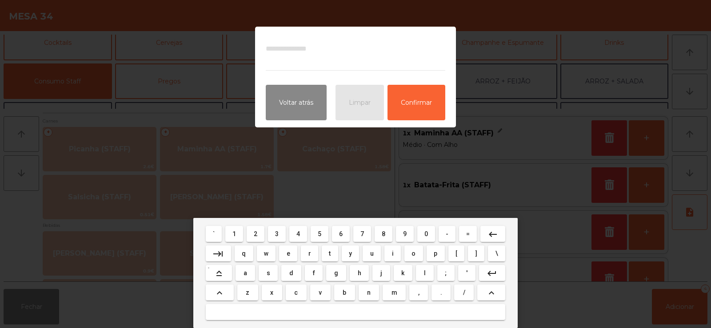
click at [330, 253] on span "t" at bounding box center [330, 253] width 2 height 7
click at [246, 274] on span "a" at bounding box center [246, 273] width 4 height 7
click at [403, 273] on span "k" at bounding box center [402, 273] width 3 height 7
click at [288, 254] on span "e" at bounding box center [289, 253] width 4 height 7
click at [301, 312] on button at bounding box center [356, 312] width 300 height 16
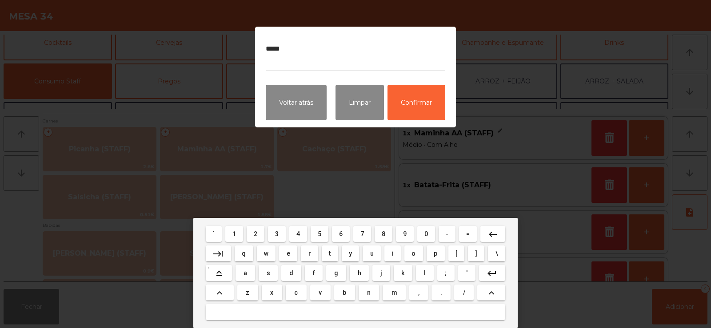
click at [266, 253] on span "w" at bounding box center [266, 253] width 4 height 7
click at [247, 273] on span "a" at bounding box center [246, 273] width 4 height 7
click at [351, 254] on span "y" at bounding box center [350, 253] width 3 height 7
click at [325, 310] on button at bounding box center [356, 312] width 300 height 16
type textarea "********"
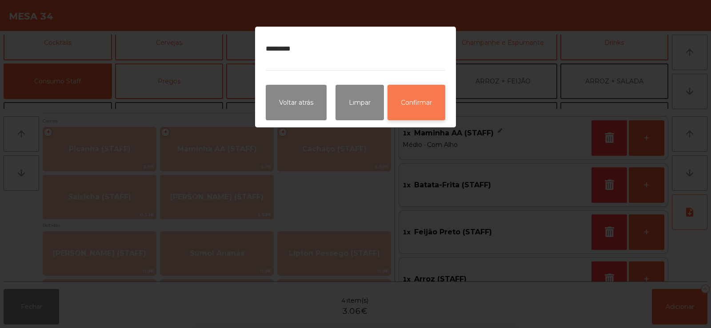
click at [424, 96] on button "Confirmar" at bounding box center [417, 103] width 58 height 36
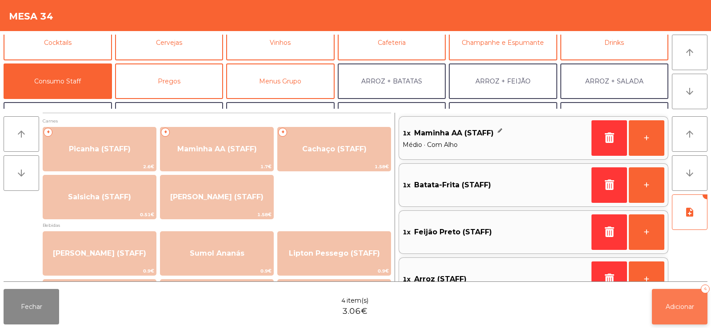
click at [678, 300] on button "Adicionar 4" at bounding box center [680, 307] width 56 height 36
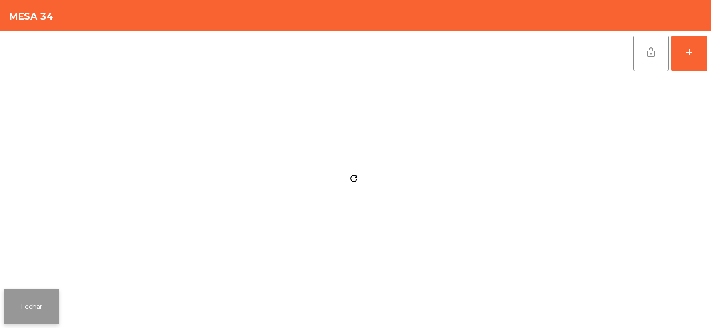
click at [32, 309] on button "Fechar" at bounding box center [32, 307] width 56 height 36
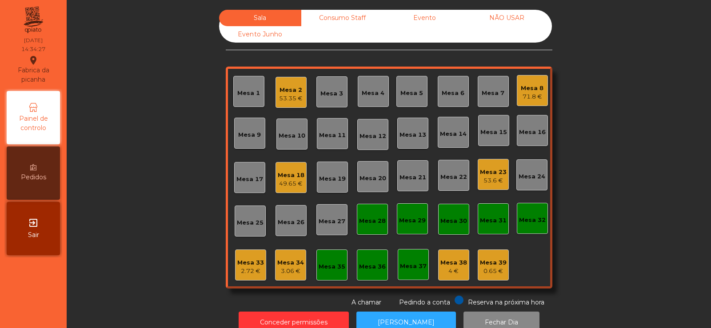
click at [285, 78] on div "Mesa 2 53.35 €" at bounding box center [291, 92] width 31 height 31
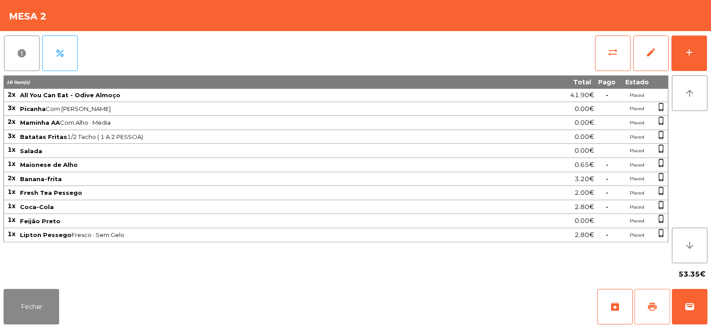
click at [648, 304] on span "print" at bounding box center [652, 307] width 11 height 11
click at [605, 48] on button "sync_alt" at bounding box center [613, 54] width 36 height 36
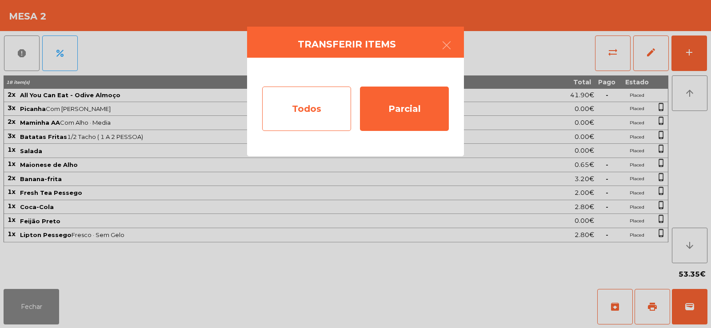
click at [311, 111] on div "Todos" at bounding box center [306, 109] width 89 height 44
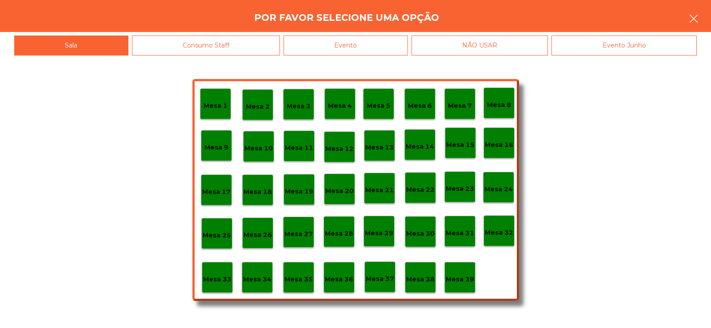
click at [693, 21] on icon "button" at bounding box center [693, 18] width 11 height 11
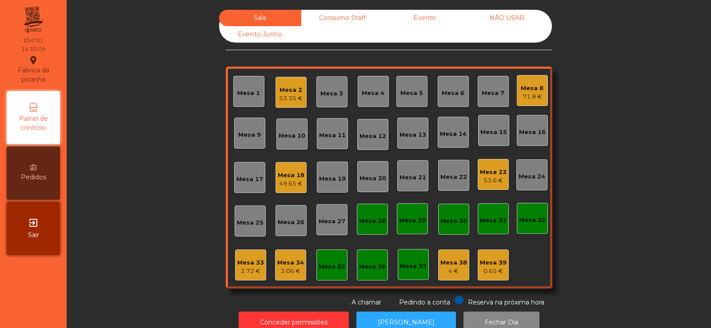
click at [292, 90] on div "Mesa 2" at bounding box center [291, 90] width 24 height 9
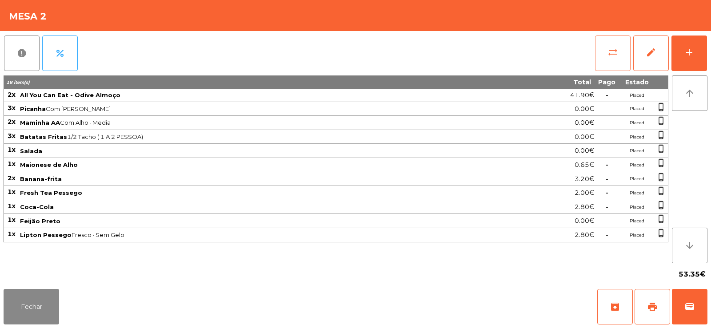
click at [608, 56] on span "sync_alt" at bounding box center [613, 52] width 11 height 11
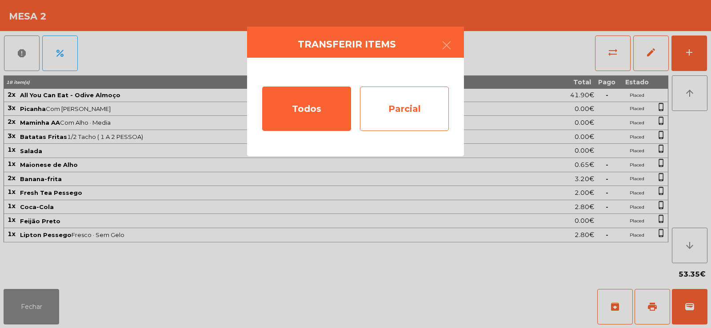
click at [404, 108] on div "Parcial" at bounding box center [404, 109] width 89 height 44
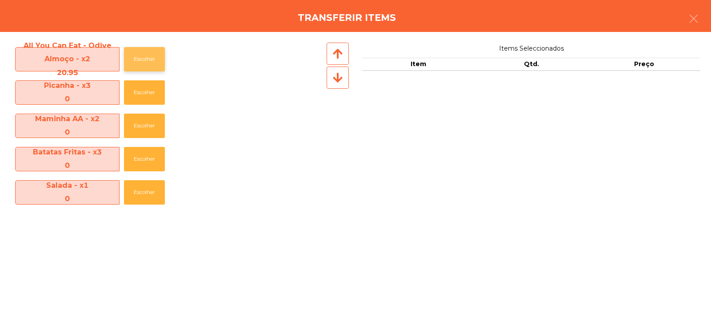
click at [134, 61] on button "Escolher" at bounding box center [144, 59] width 41 height 24
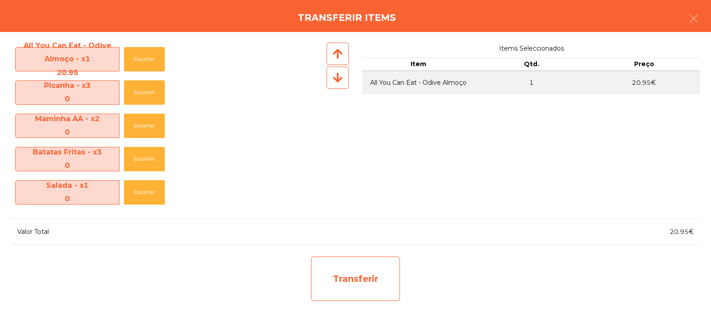
click at [361, 269] on div "Transferir" at bounding box center [355, 279] width 89 height 44
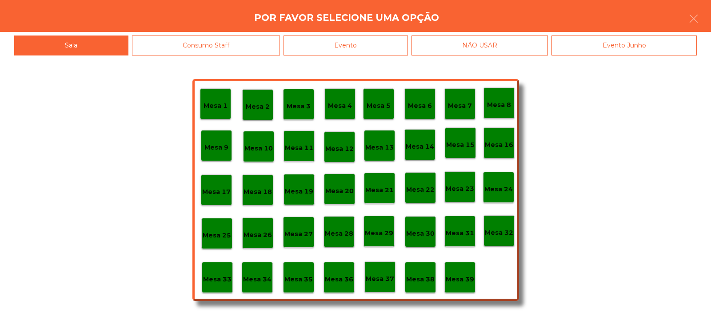
click at [503, 234] on p "Mesa 32" at bounding box center [499, 233] width 28 height 10
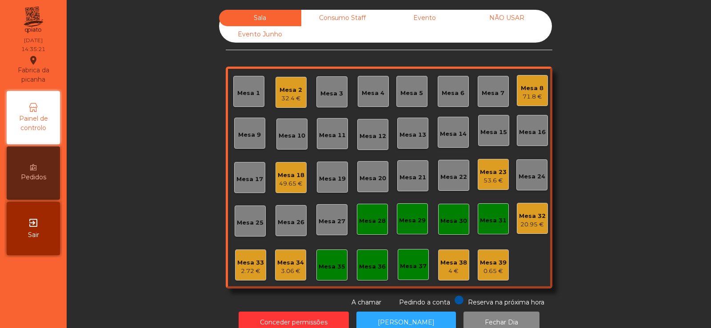
click at [285, 92] on div "Mesa 2" at bounding box center [291, 90] width 23 height 9
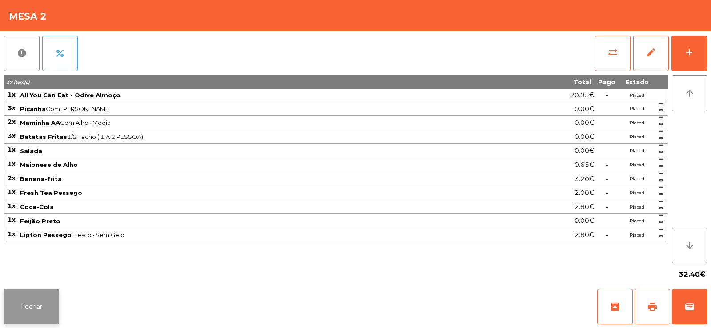
click at [49, 304] on button "Fechar" at bounding box center [32, 307] width 56 height 36
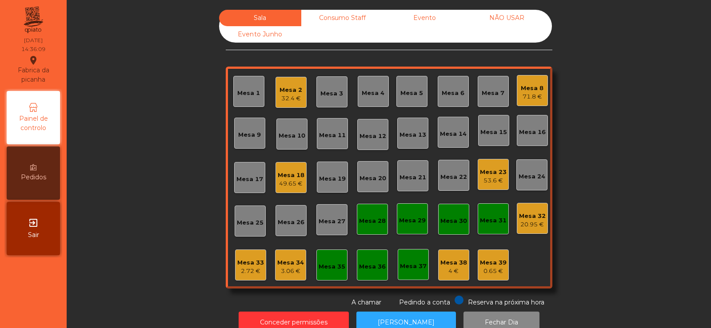
click at [524, 213] on div "Mesa 32" at bounding box center [532, 216] width 27 height 9
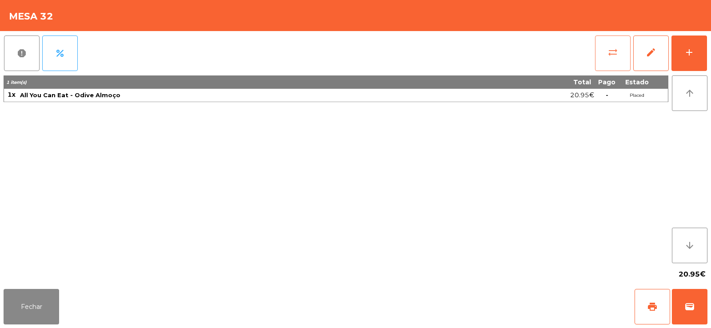
click at [613, 49] on span "sync_alt" at bounding box center [613, 52] width 11 height 11
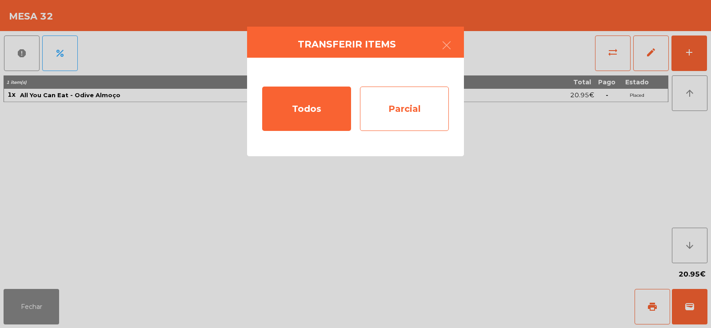
click at [404, 117] on div "Parcial" at bounding box center [404, 109] width 89 height 44
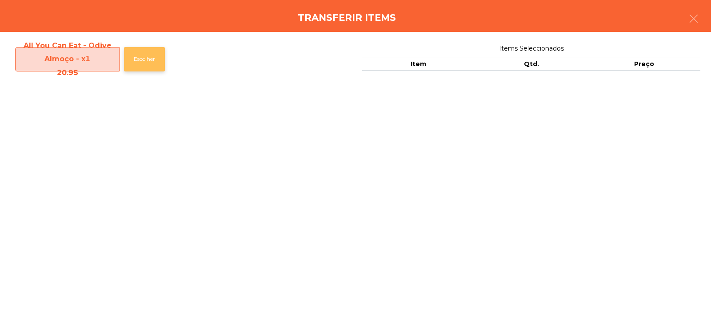
click at [141, 63] on button "Escolher" at bounding box center [144, 59] width 41 height 24
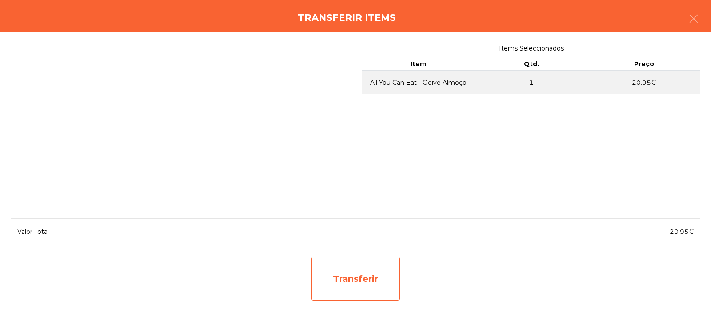
click at [376, 278] on div "Transferir" at bounding box center [355, 279] width 89 height 44
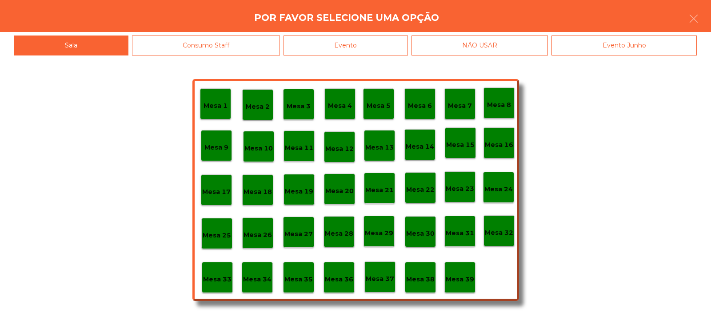
click at [252, 106] on p "Mesa 2" at bounding box center [258, 107] width 24 height 10
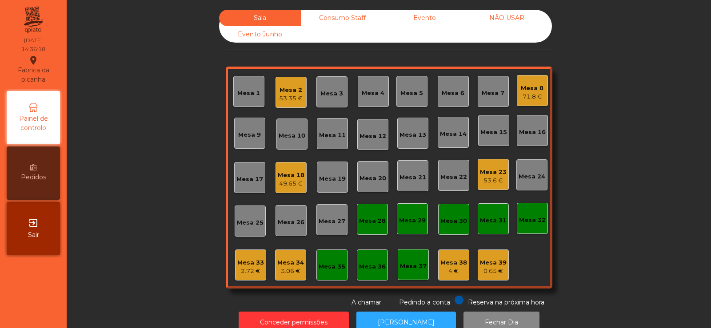
click at [279, 94] on div "Mesa 2" at bounding box center [291, 90] width 24 height 9
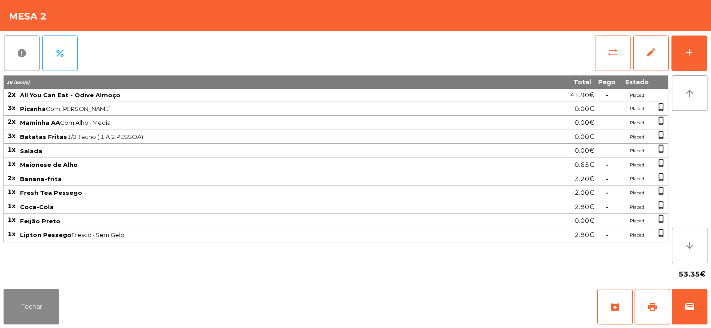
click at [612, 52] on span "sync_alt" at bounding box center [613, 52] width 11 height 11
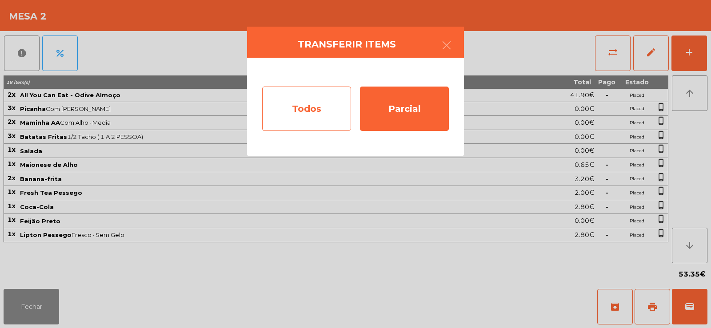
click at [300, 103] on div "Todos" at bounding box center [306, 109] width 89 height 44
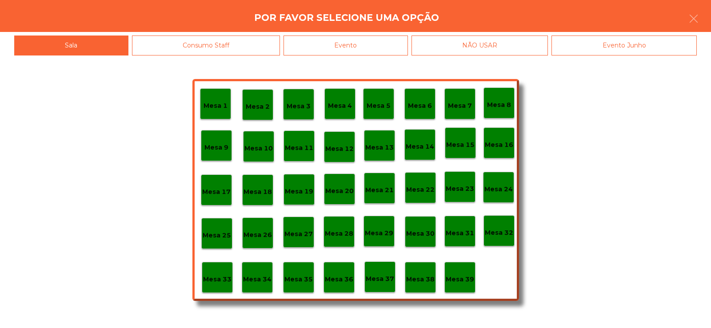
click at [366, 40] on div "Evento" at bounding box center [346, 46] width 124 height 20
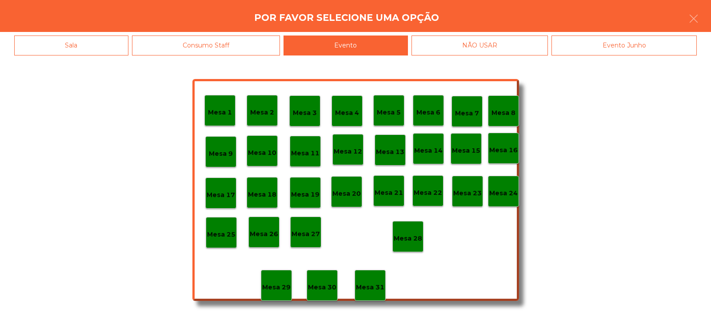
click at [403, 246] on div "Mesa 28" at bounding box center [407, 236] width 31 height 31
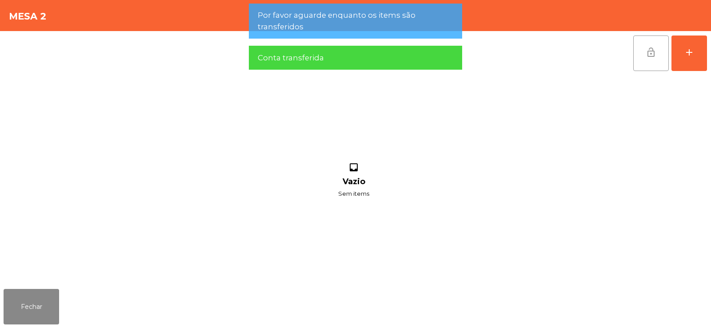
click at [648, 61] on button "lock_open" at bounding box center [651, 54] width 36 height 36
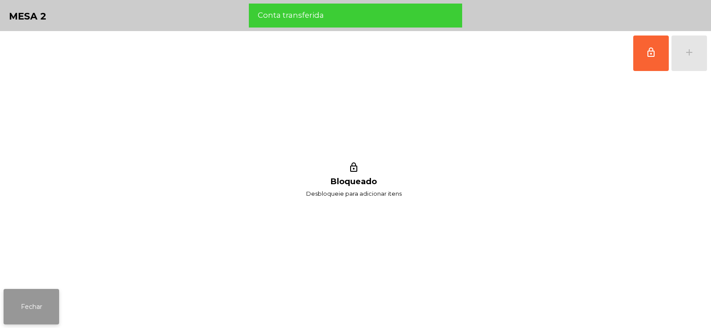
click at [35, 299] on button "Fechar" at bounding box center [32, 307] width 56 height 36
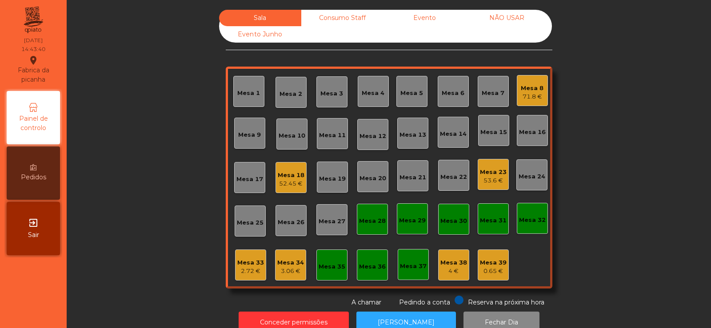
click at [521, 95] on div "71.8 €" at bounding box center [532, 96] width 23 height 9
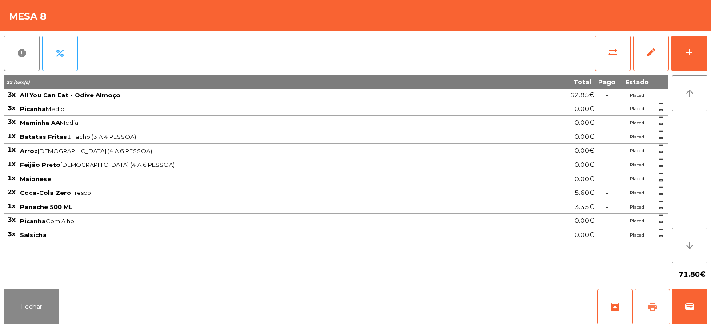
click at [648, 306] on span "print" at bounding box center [652, 307] width 11 height 11
click at [615, 56] on span "sync_alt" at bounding box center [613, 52] width 11 height 11
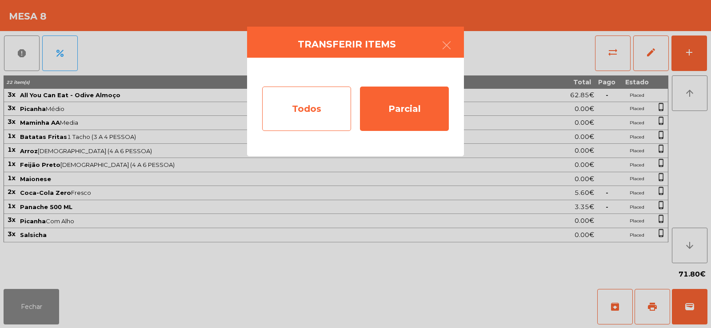
click at [304, 105] on div "Todos" at bounding box center [306, 109] width 89 height 44
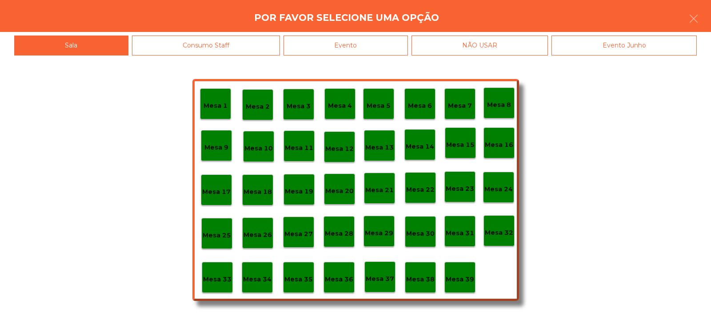
click at [375, 43] on div "Evento" at bounding box center [346, 46] width 124 height 20
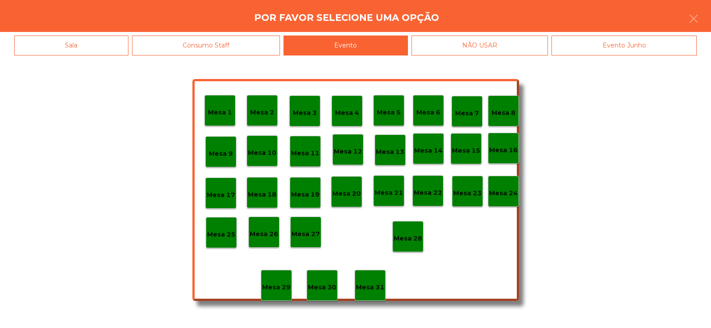
click at [408, 239] on p "Mesa 28" at bounding box center [408, 239] width 28 height 10
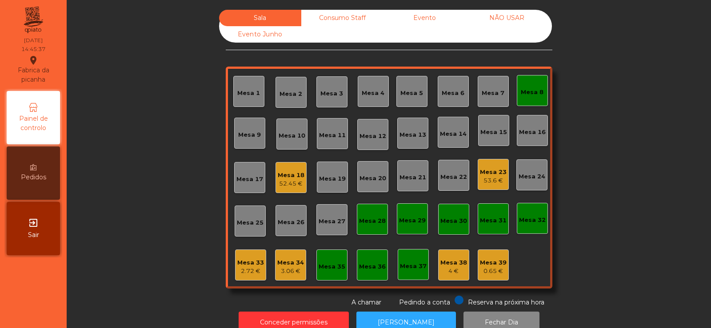
scroll to position [22, 0]
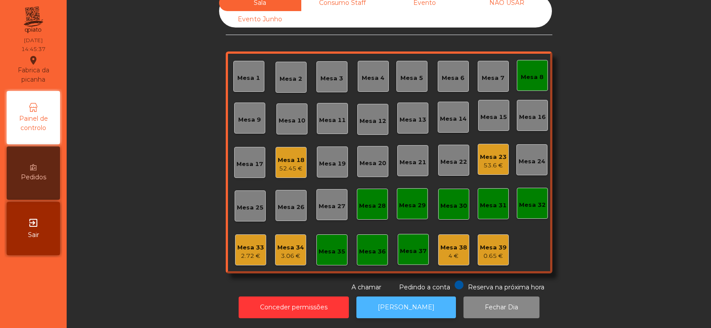
click at [400, 298] on button "[PERSON_NAME]" at bounding box center [406, 308] width 100 height 22
click at [532, 73] on div "Mesa 8" at bounding box center [532, 77] width 23 height 9
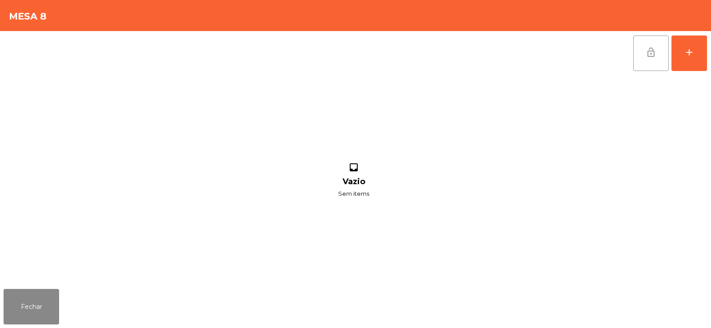
click at [648, 55] on span "lock_open" at bounding box center [651, 52] width 11 height 11
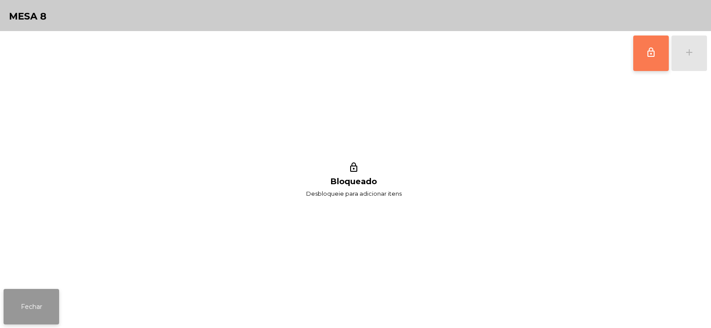
click at [35, 315] on button "Fechar" at bounding box center [32, 307] width 56 height 36
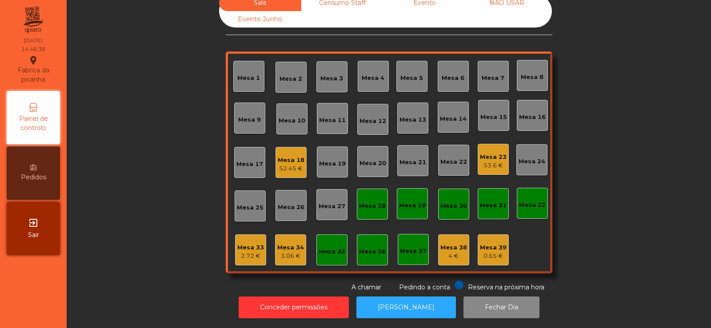
click at [486, 161] on div "53.6 €" at bounding box center [493, 165] width 27 height 9
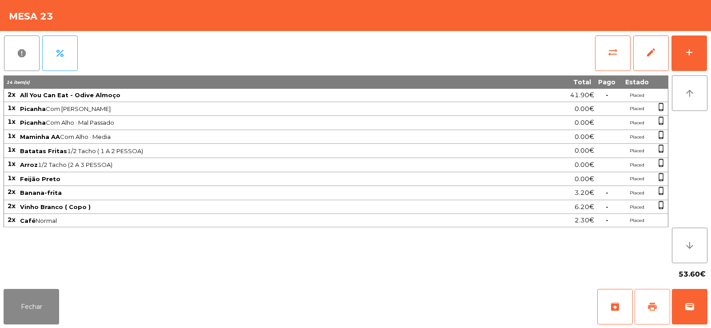
click at [649, 300] on button "print" at bounding box center [653, 307] width 36 height 36
click at [598, 51] on button "sync_alt" at bounding box center [613, 54] width 36 height 36
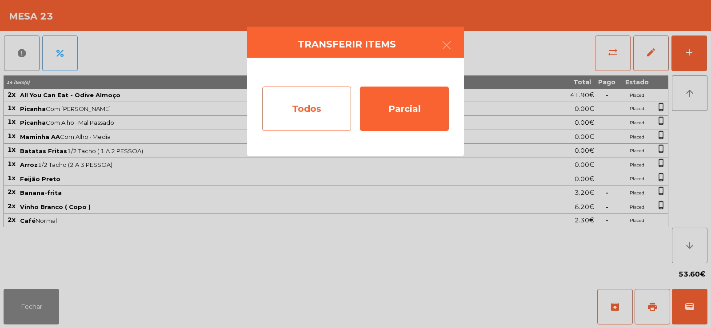
click at [304, 118] on div "Todos" at bounding box center [306, 109] width 89 height 44
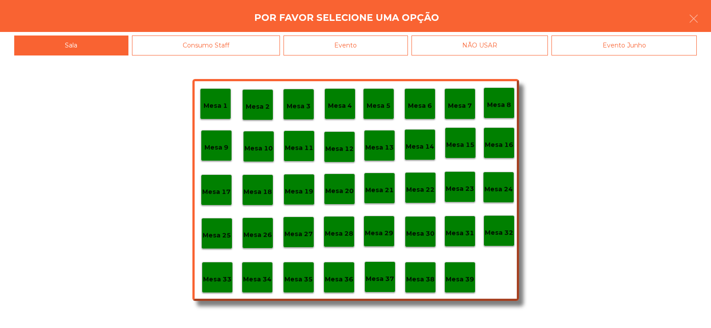
click at [368, 44] on div "Evento" at bounding box center [346, 46] width 124 height 20
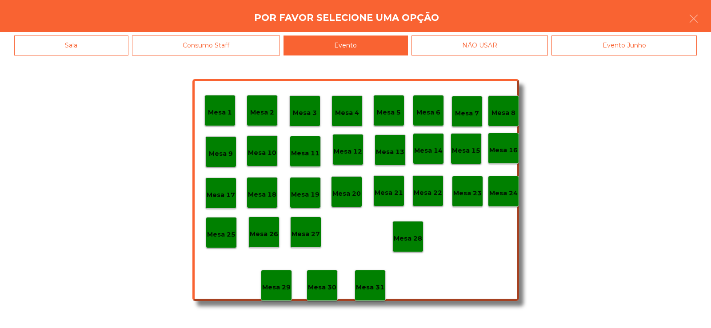
click at [407, 233] on div "Mesa 28" at bounding box center [408, 237] width 28 height 14
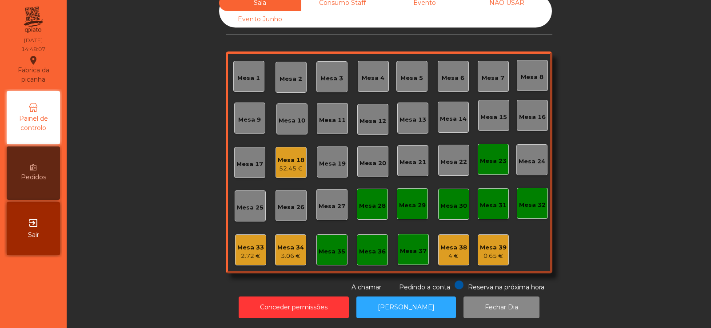
scroll to position [0, 0]
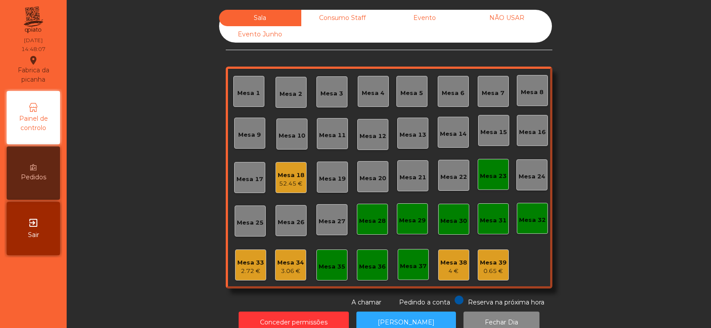
click at [335, 20] on div "Consumo Staff" at bounding box center [342, 18] width 82 height 16
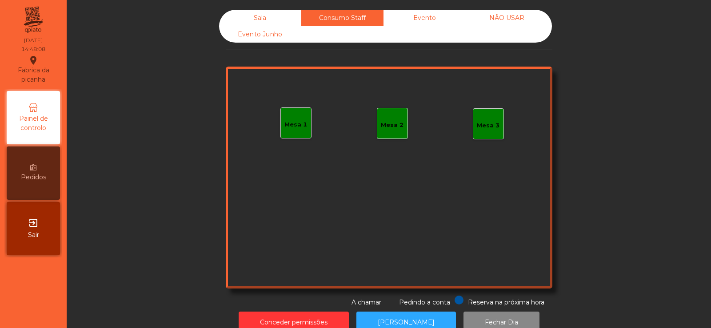
click at [290, 131] on div "Mesa 1" at bounding box center [295, 123] width 31 height 31
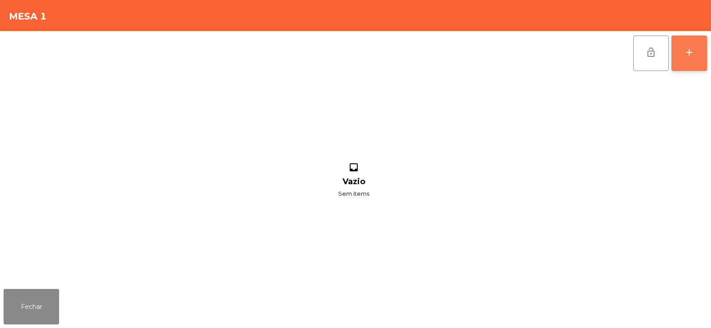
click at [694, 55] on div "add" at bounding box center [689, 52] width 11 height 11
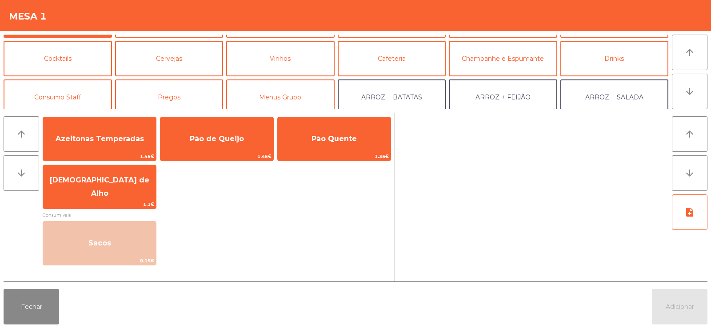
scroll to position [46, 0]
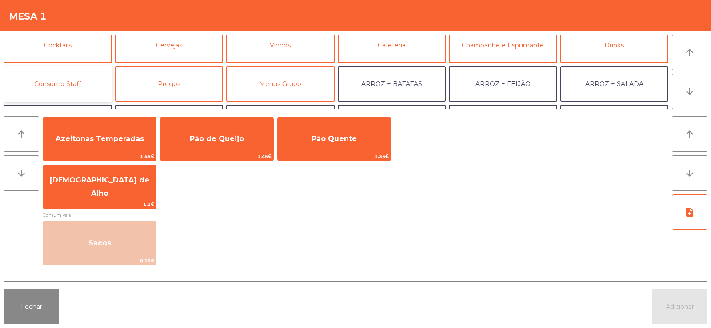
click at [68, 80] on button "Consumo Staff" at bounding box center [58, 84] width 108 height 36
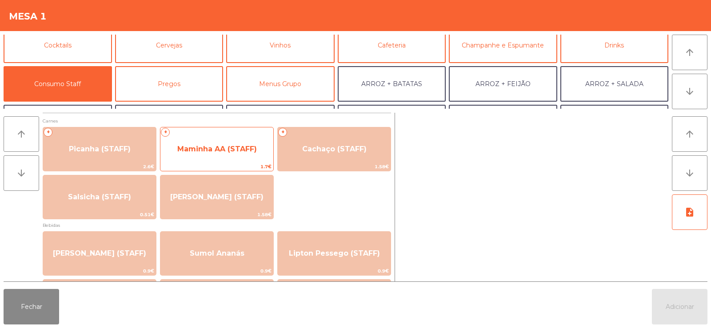
click at [224, 150] on span "Maminha AA (STAFF)" at bounding box center [217, 149] width 80 height 8
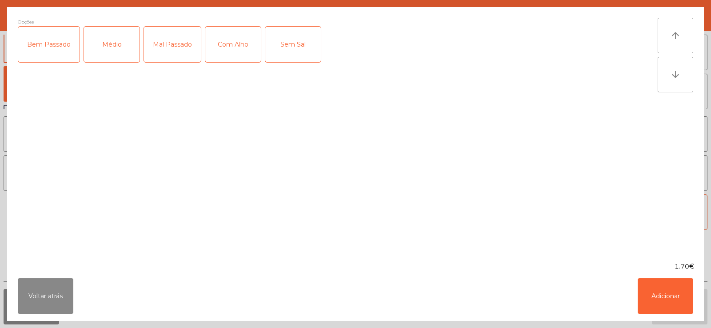
click at [183, 46] on div "Mal Passado" at bounding box center [172, 45] width 57 height 36
click at [107, 47] on div "Médio" at bounding box center [112, 45] width 56 height 36
click at [236, 48] on div "Com Alho" at bounding box center [233, 45] width 56 height 36
click at [640, 297] on button "Adicionar" at bounding box center [666, 297] width 56 height 36
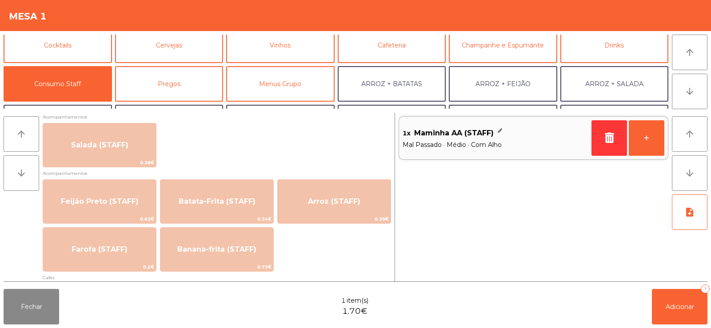
scroll to position [358, 0]
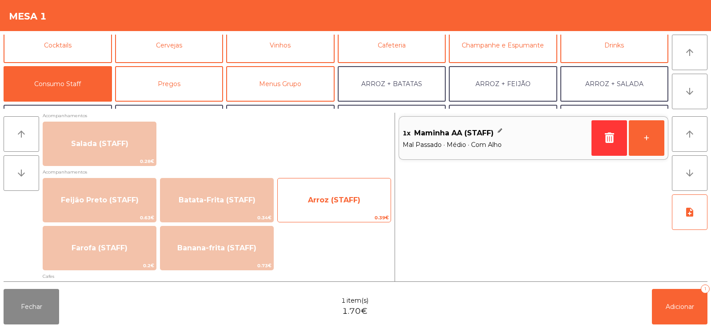
click at [331, 209] on span "Arroz (STAFF)" at bounding box center [334, 200] width 113 height 24
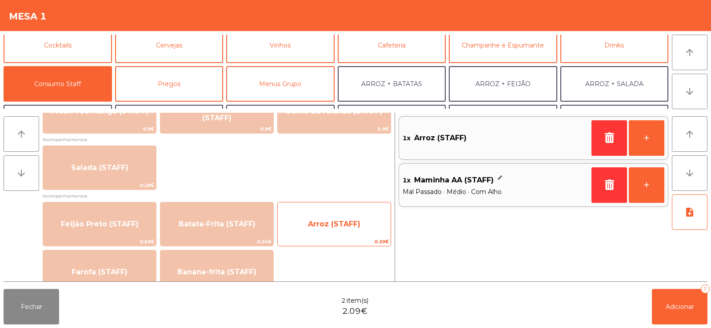
scroll to position [335, 0]
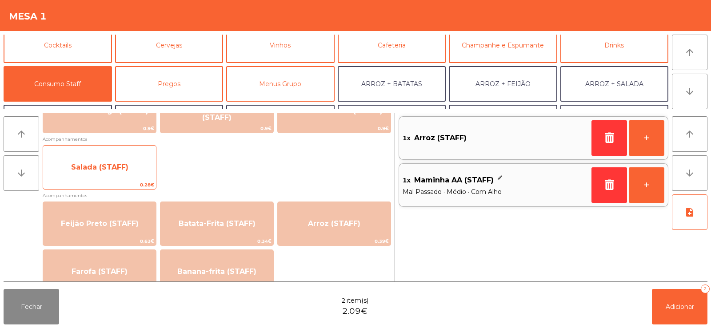
click at [110, 166] on span "Salada (STAFF)" at bounding box center [99, 167] width 57 height 8
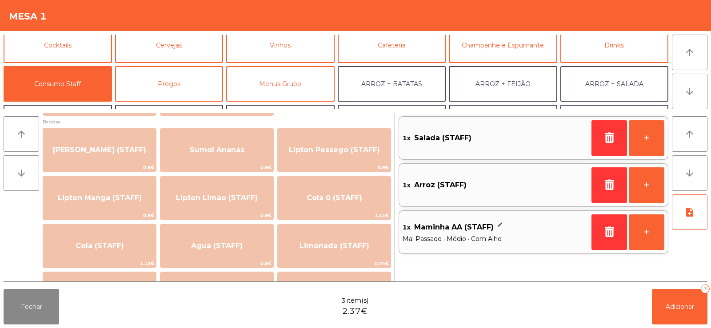
scroll to position [96, 0]
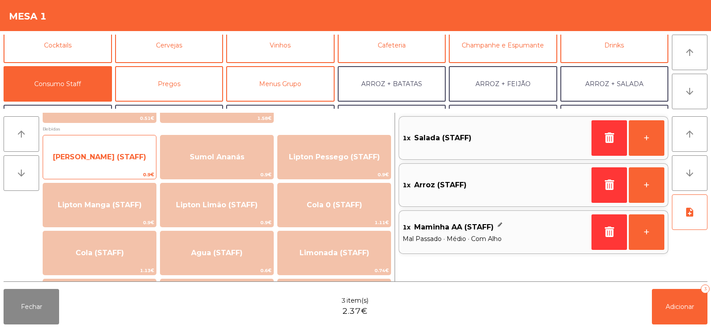
click at [91, 152] on span "Sumol Laranja (STAFF)" at bounding box center [99, 157] width 113 height 24
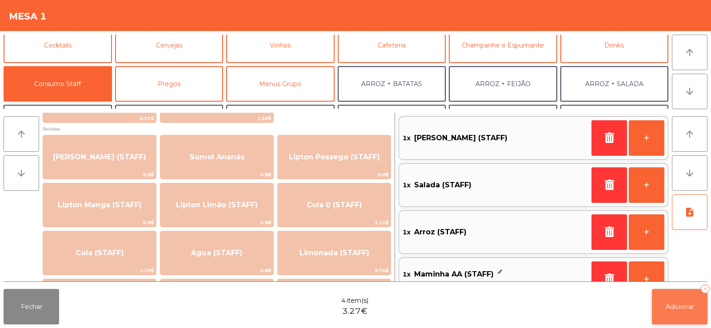
click at [676, 302] on button "Adicionar 4" at bounding box center [680, 307] width 56 height 36
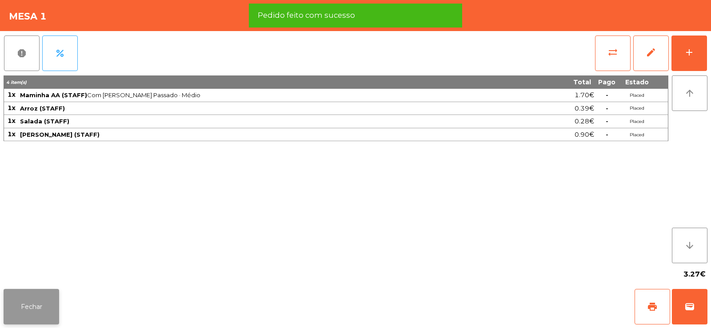
click at [31, 303] on button "Fechar" at bounding box center [32, 307] width 56 height 36
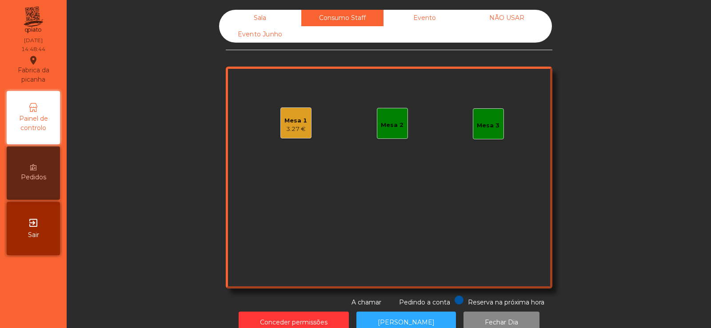
click at [384, 129] on div "Mesa 2" at bounding box center [392, 125] width 23 height 9
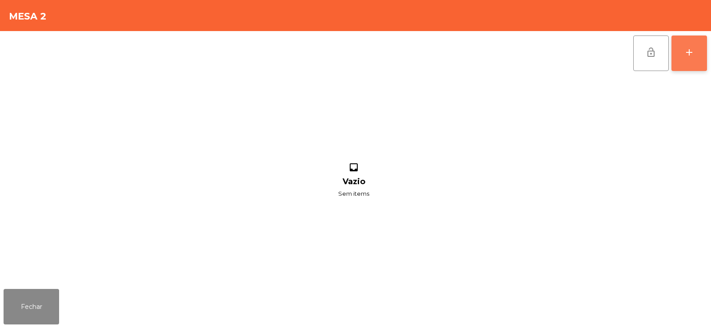
click at [698, 64] on button "add" at bounding box center [690, 54] width 36 height 36
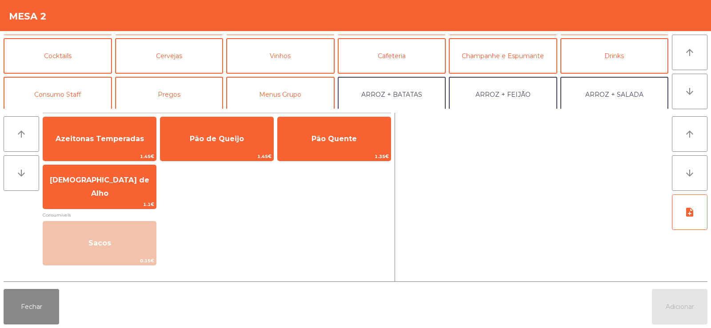
scroll to position [57, 0]
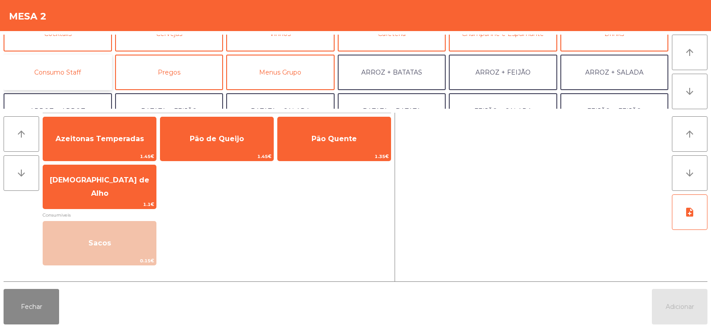
click at [64, 78] on button "Consumo Staff" at bounding box center [58, 73] width 108 height 36
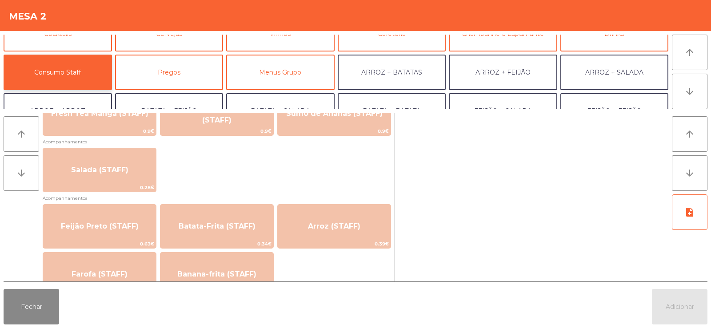
scroll to position [333, 0]
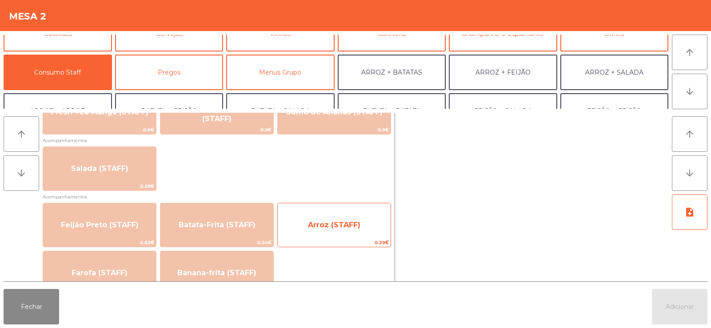
click at [333, 228] on span "Arroz (STAFF)" at bounding box center [334, 225] width 52 height 8
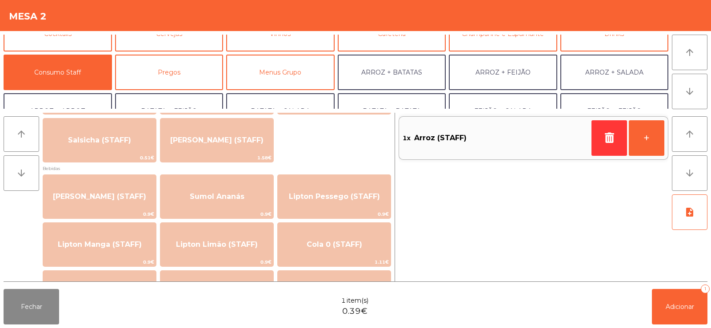
scroll to position [0, 0]
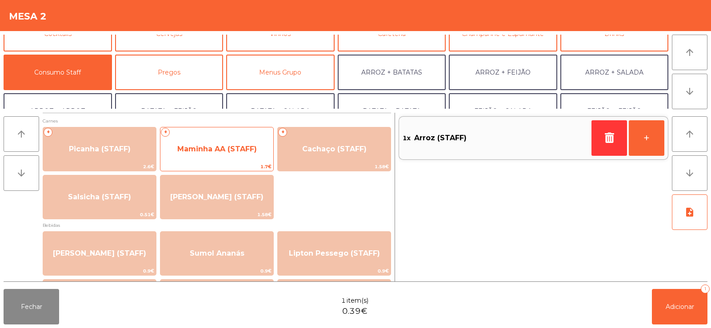
click at [212, 148] on span "Maminha AA (STAFF)" at bounding box center [217, 149] width 80 height 8
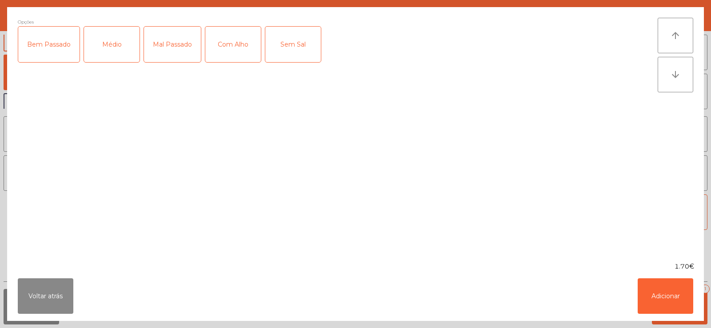
click at [113, 42] on div "Médio" at bounding box center [112, 45] width 56 height 36
click at [224, 48] on div "Com Alho" at bounding box center [233, 45] width 56 height 36
click at [661, 296] on button "Adicionar" at bounding box center [666, 297] width 56 height 36
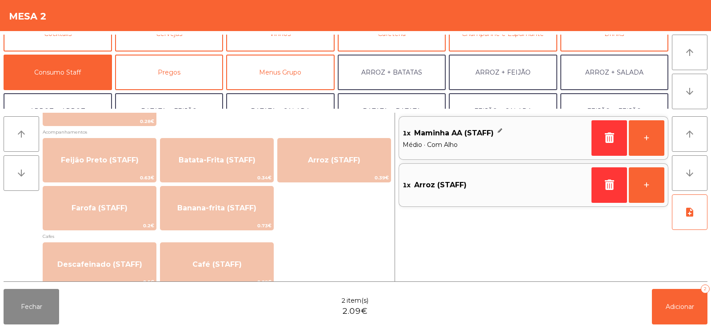
scroll to position [412, 0]
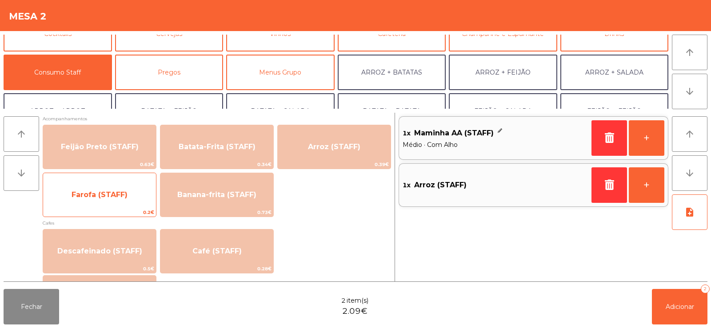
click at [99, 199] on span "Farofa (STAFF)" at bounding box center [100, 195] width 56 height 8
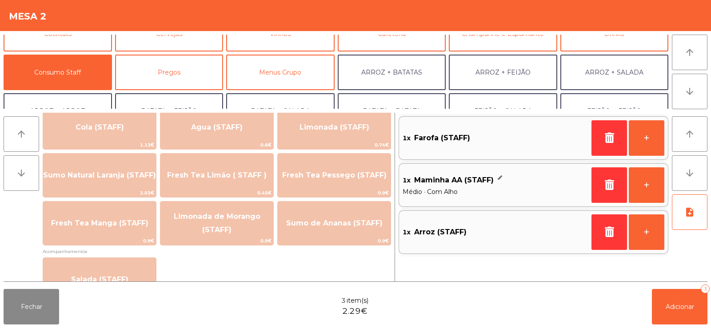
scroll to position [222, 0]
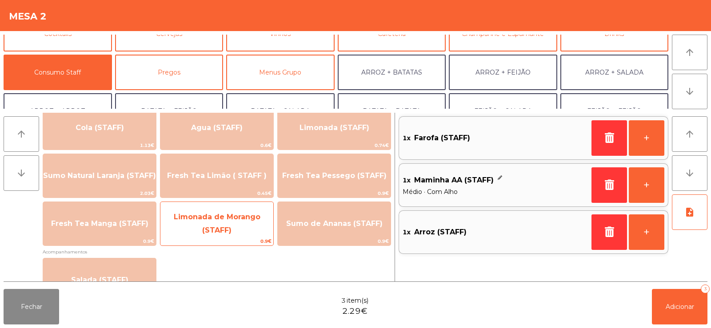
click at [195, 239] on span "0.9€" at bounding box center [216, 241] width 113 height 8
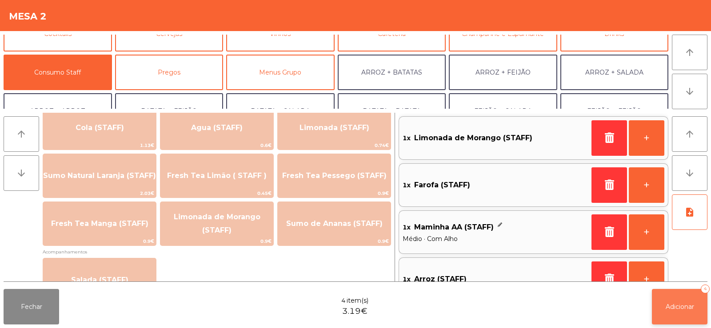
click at [668, 305] on span "Adicionar" at bounding box center [680, 307] width 28 height 8
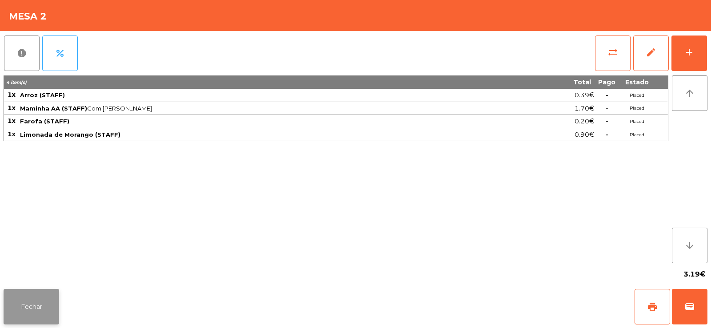
click at [38, 294] on button "Fechar" at bounding box center [32, 307] width 56 height 36
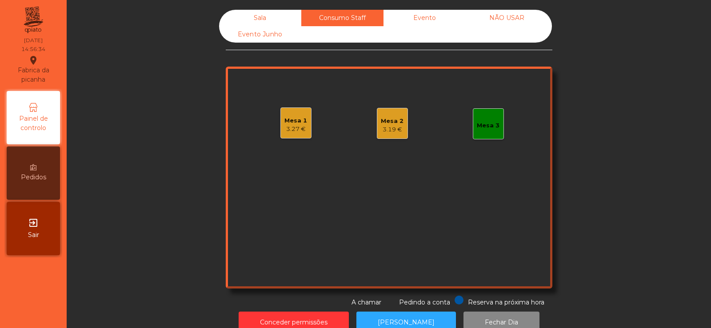
click at [248, 16] on div "Sala" at bounding box center [260, 18] width 82 height 16
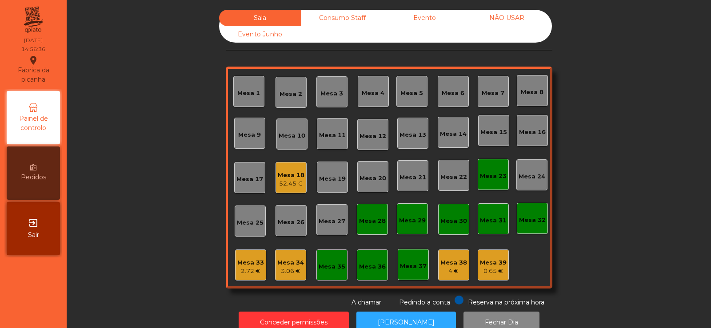
click at [280, 180] on div "52.45 €" at bounding box center [291, 184] width 27 height 9
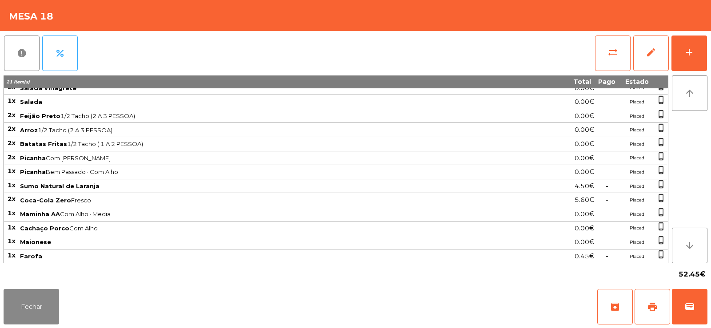
scroll to position [0, 0]
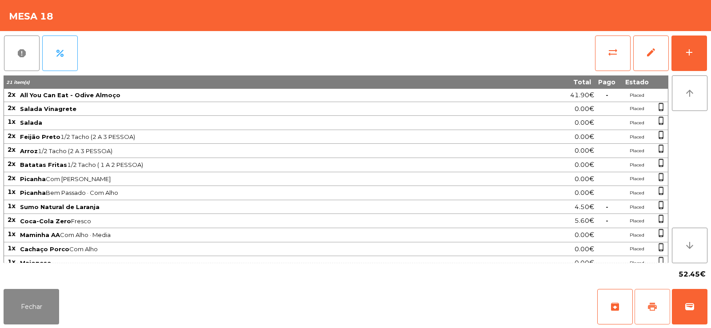
click at [655, 302] on span "print" at bounding box center [652, 307] width 11 height 11
click at [611, 54] on span "sync_alt" at bounding box center [613, 52] width 11 height 11
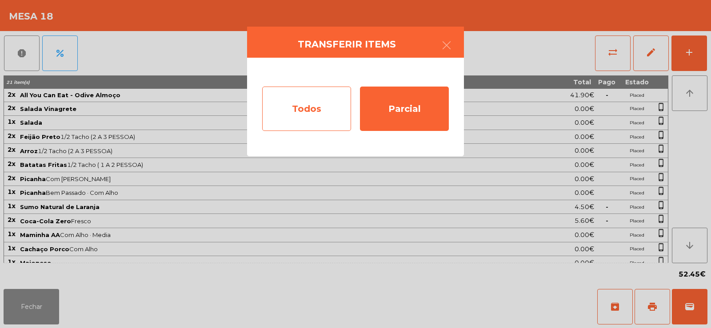
click at [309, 129] on div "Todos" at bounding box center [306, 109] width 89 height 44
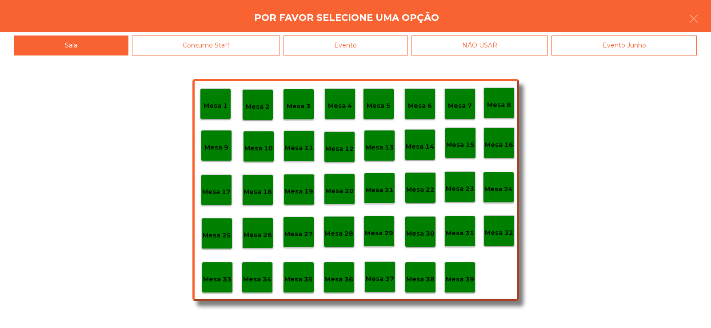
click at [376, 45] on div "Evento" at bounding box center [346, 46] width 124 height 20
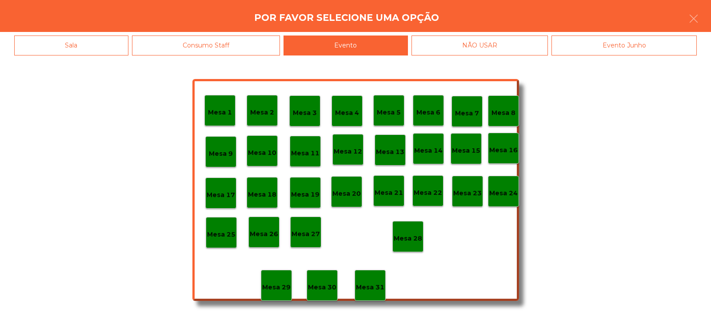
click at [415, 240] on p "Mesa 28" at bounding box center [408, 239] width 28 height 10
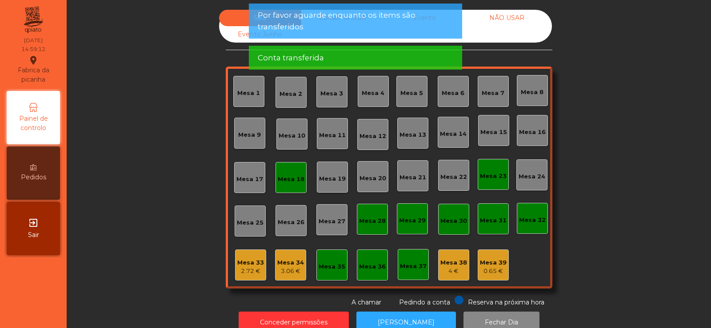
click at [291, 182] on div "Mesa 18" at bounding box center [291, 179] width 27 height 9
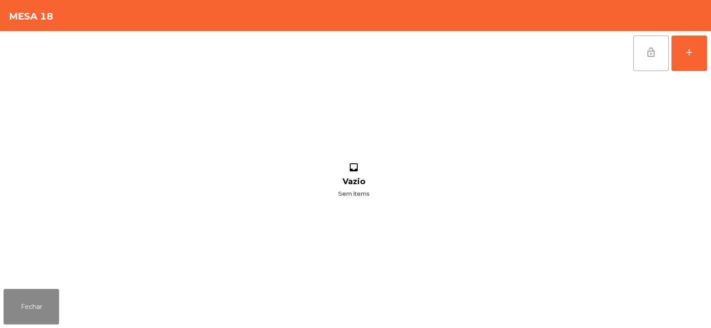
click at [646, 52] on span "lock_open" at bounding box center [651, 52] width 11 height 11
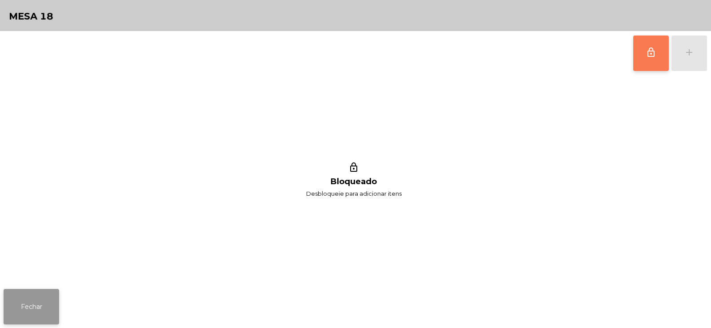
click at [43, 324] on button "Fechar" at bounding box center [32, 307] width 56 height 36
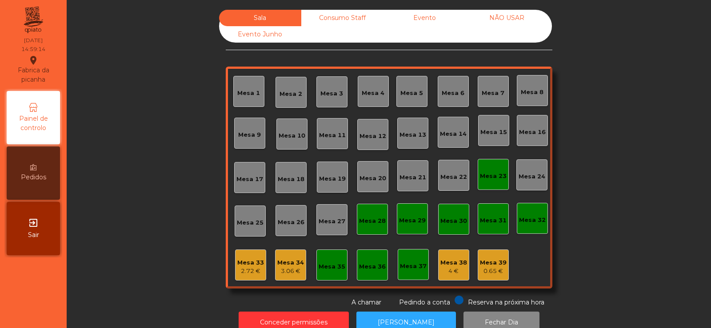
click at [495, 176] on div "Mesa 23" at bounding box center [493, 176] width 27 height 9
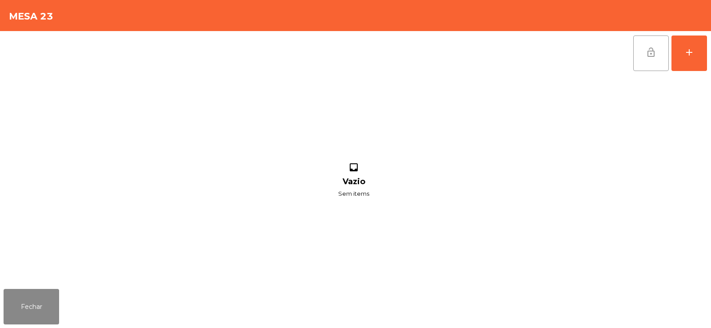
click at [644, 52] on button "lock_open" at bounding box center [651, 54] width 36 height 36
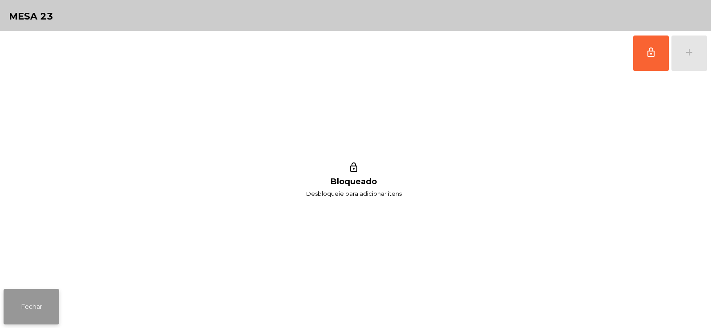
click at [32, 307] on button "Fechar" at bounding box center [32, 307] width 56 height 36
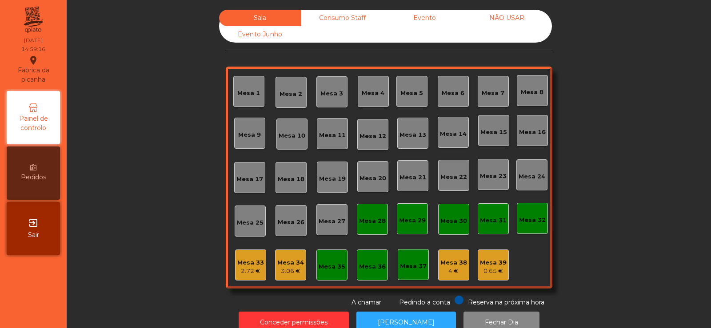
click at [340, 16] on div "Consumo Staff" at bounding box center [342, 18] width 82 height 16
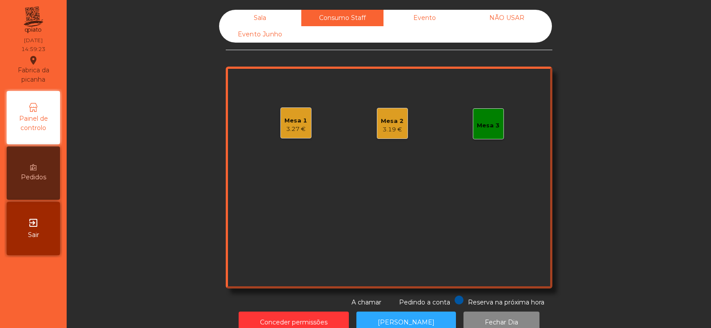
click at [298, 125] on div "3.27 €" at bounding box center [295, 129] width 23 height 9
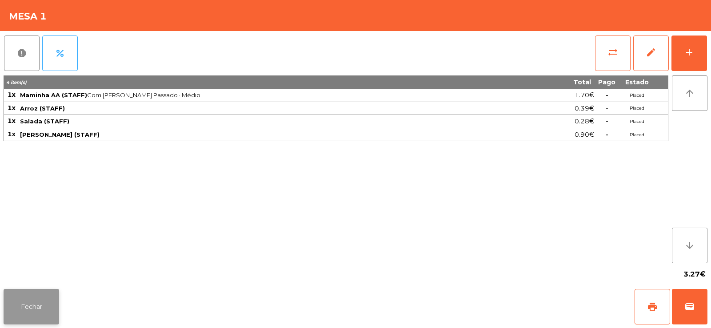
click at [19, 299] on button "Fechar" at bounding box center [32, 307] width 56 height 36
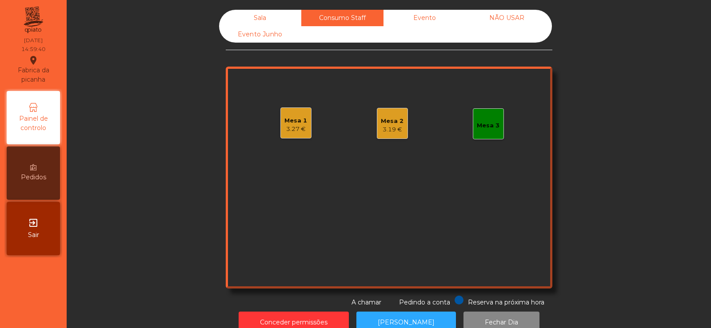
click at [257, 20] on div "Sala" at bounding box center [260, 18] width 82 height 16
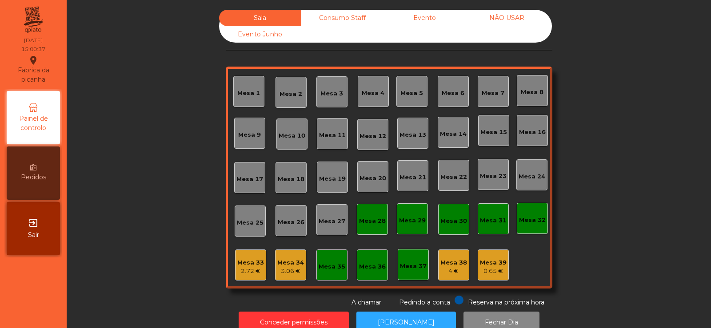
scroll to position [22, 0]
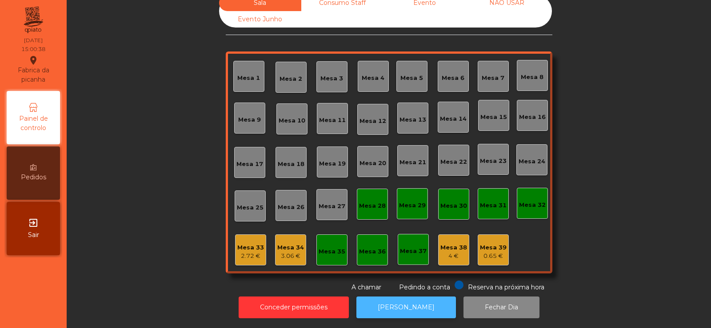
click at [406, 297] on button "[PERSON_NAME]" at bounding box center [406, 308] width 100 height 22
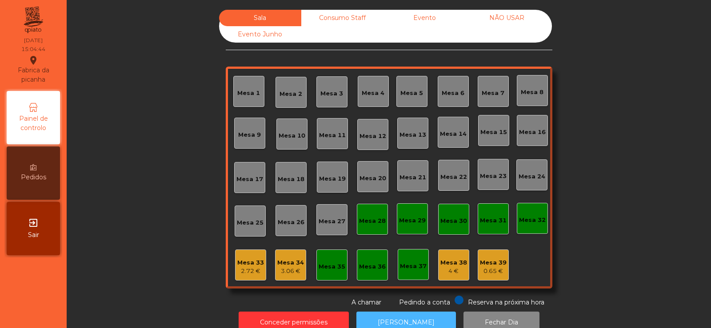
click at [418, 16] on div "Evento" at bounding box center [425, 18] width 82 height 16
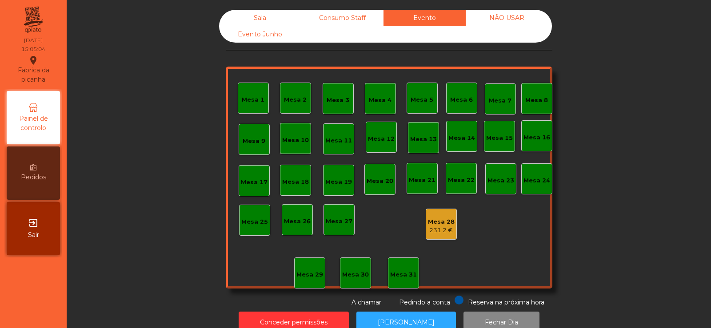
scroll to position [22, 0]
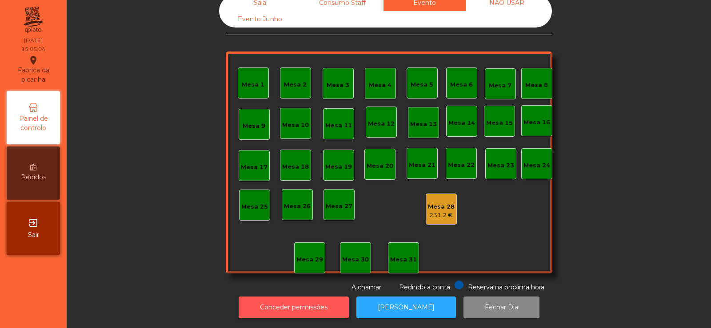
click at [306, 305] on button "Conceder permissões" at bounding box center [294, 308] width 110 height 22
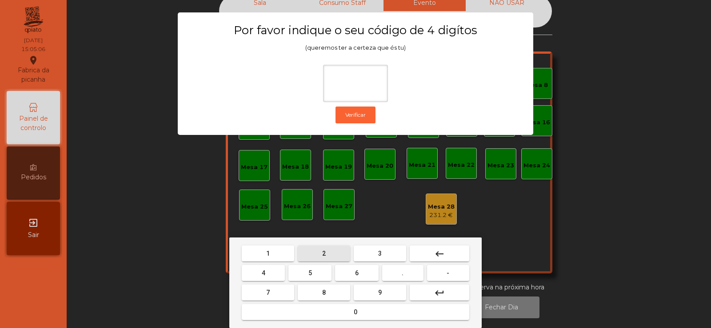
click at [325, 252] on span "2" at bounding box center [324, 253] width 4 height 7
click at [310, 271] on span "5" at bounding box center [310, 273] width 4 height 7
click at [442, 251] on mat-icon "keyboard_backspace" at bounding box center [439, 254] width 11 height 11
click at [365, 272] on button "6" at bounding box center [356, 273] width 43 height 16
click at [264, 292] on button "7" at bounding box center [268, 293] width 52 height 16
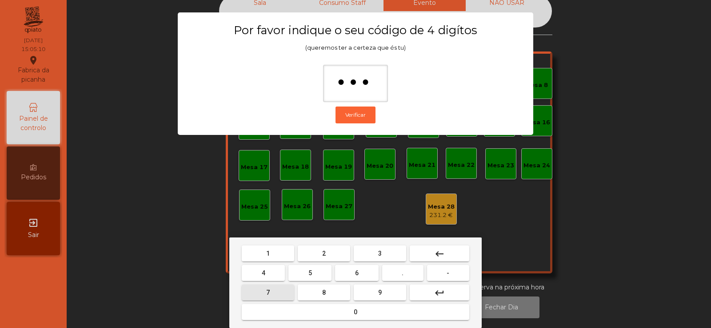
click at [309, 276] on span "5" at bounding box center [310, 273] width 4 height 7
type input "****"
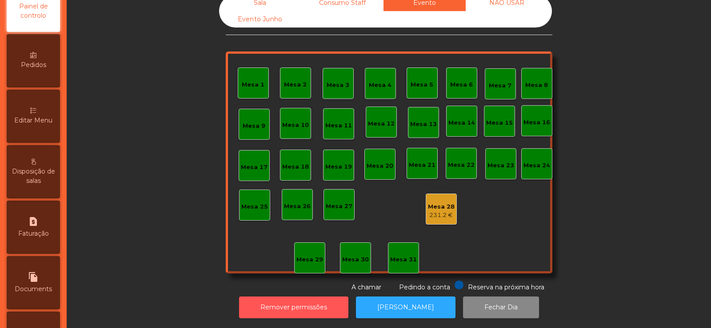
scroll to position [117, 0]
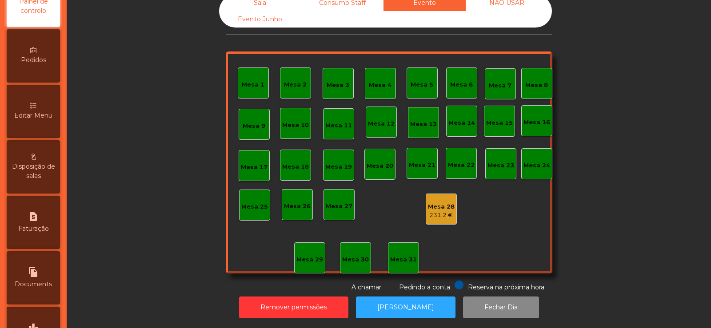
click at [40, 226] on span "Faturação" at bounding box center [33, 228] width 31 height 9
select select "**"
select select "****"
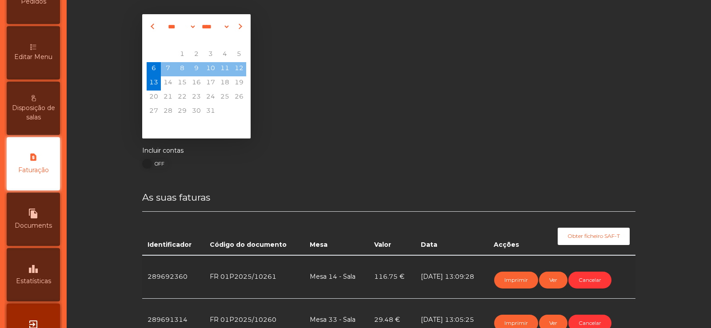
click at [42, 282] on span "Estatísticas" at bounding box center [33, 281] width 35 height 9
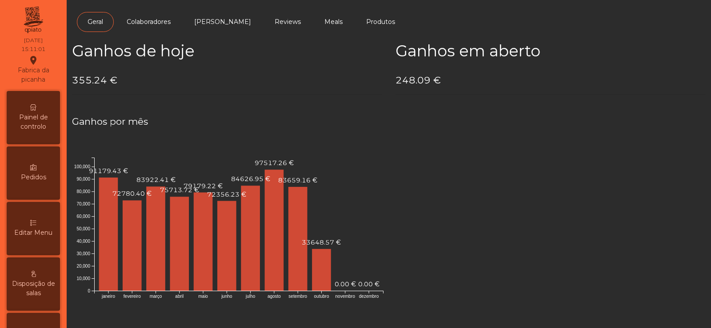
click at [32, 110] on div "Painel de controlo" at bounding box center [33, 117] width 53 height 53
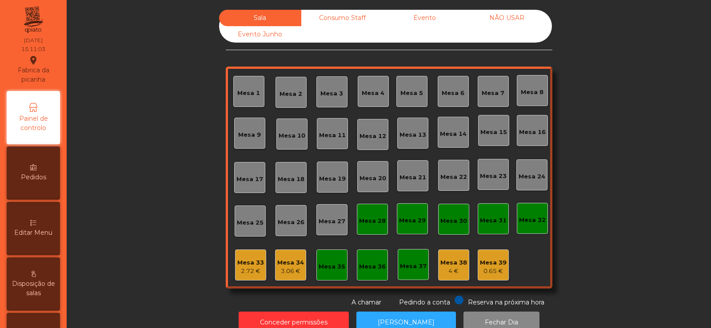
scroll to position [22, 0]
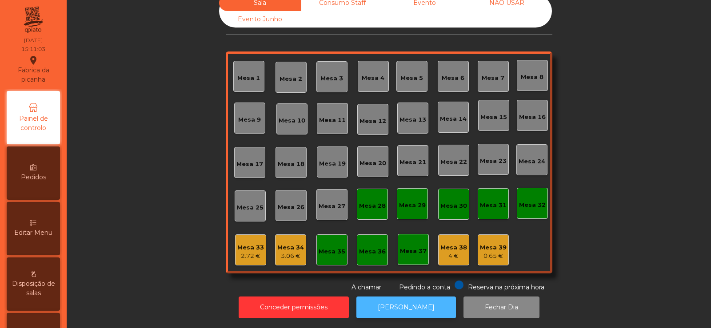
click at [399, 302] on button "[PERSON_NAME]" at bounding box center [406, 308] width 100 height 22
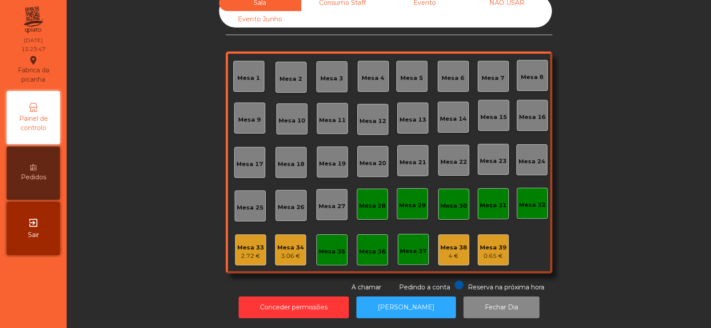
click at [487, 252] on div "0.65 €" at bounding box center [493, 256] width 27 height 9
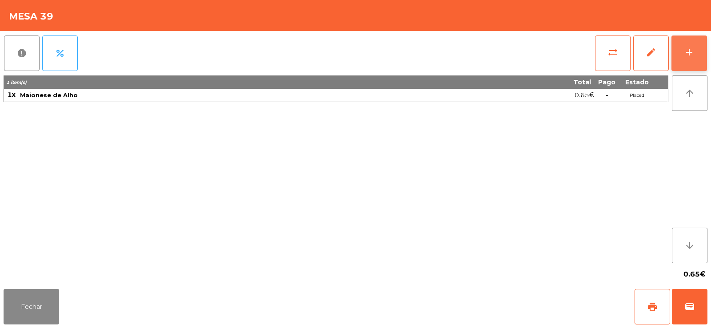
click at [692, 48] on div "add" at bounding box center [689, 52] width 11 height 11
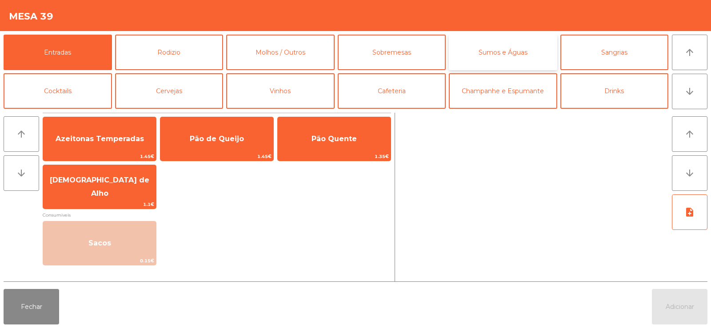
click at [512, 52] on button "Sumos e Águas" at bounding box center [503, 53] width 108 height 36
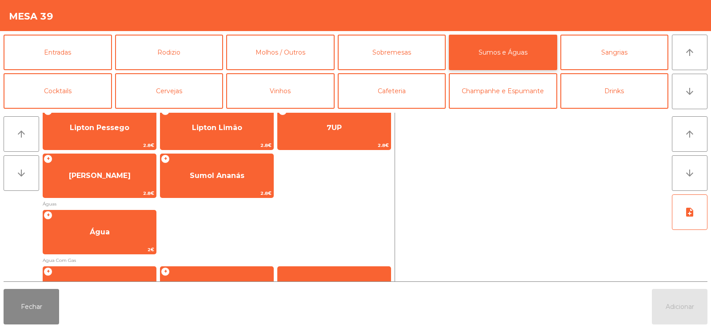
scroll to position [240, 0]
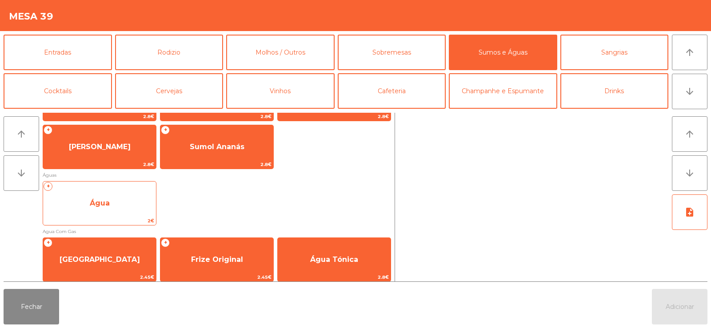
click at [95, 210] on span "Água" at bounding box center [99, 204] width 113 height 24
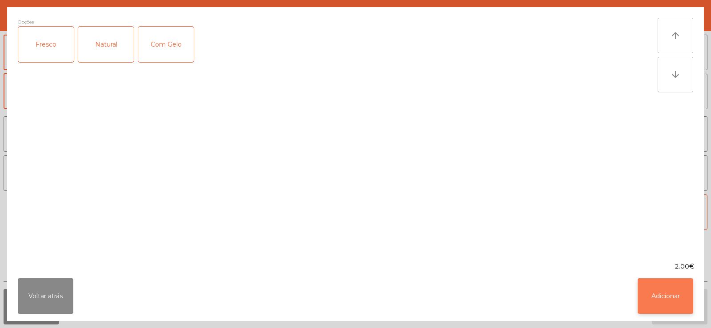
click at [666, 292] on button "Adicionar" at bounding box center [666, 297] width 56 height 36
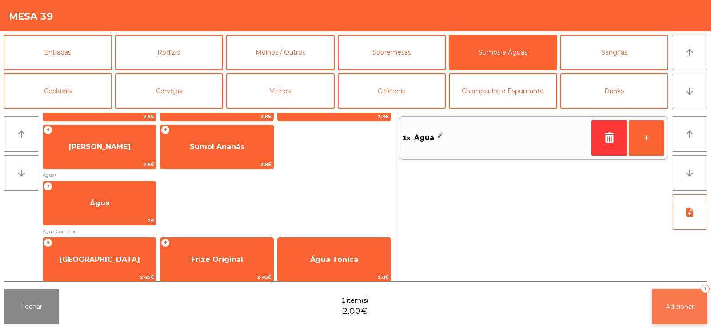
click at [686, 308] on span "Adicionar" at bounding box center [680, 307] width 28 height 8
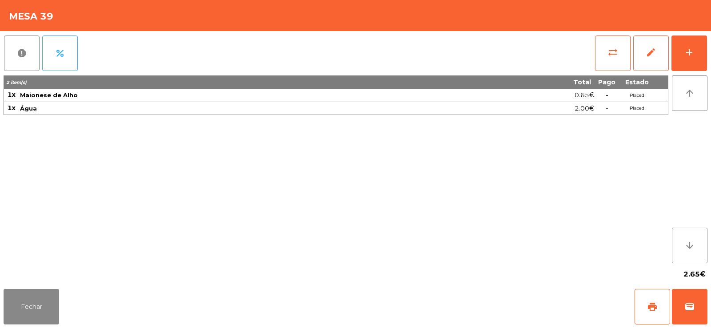
scroll to position [22, 0]
